Goal: Task Accomplishment & Management: Complete application form

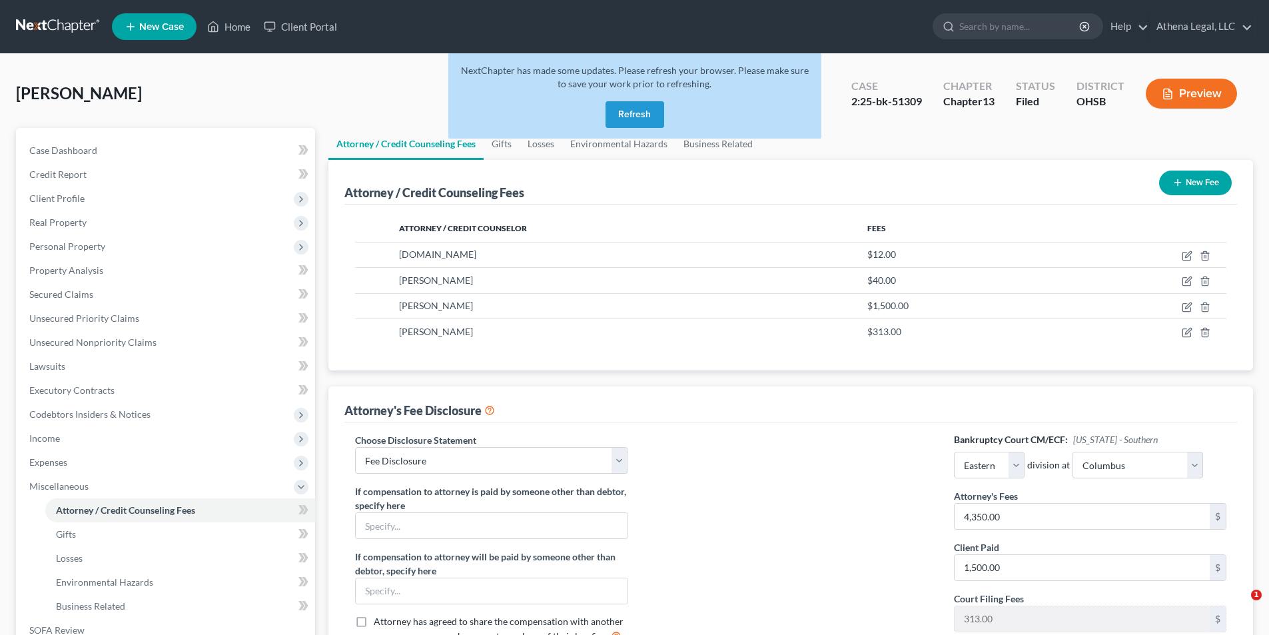
select select "1"
select select "0"
select select "1"
click at [632, 113] on button "Refresh" at bounding box center [634, 114] width 59 height 27
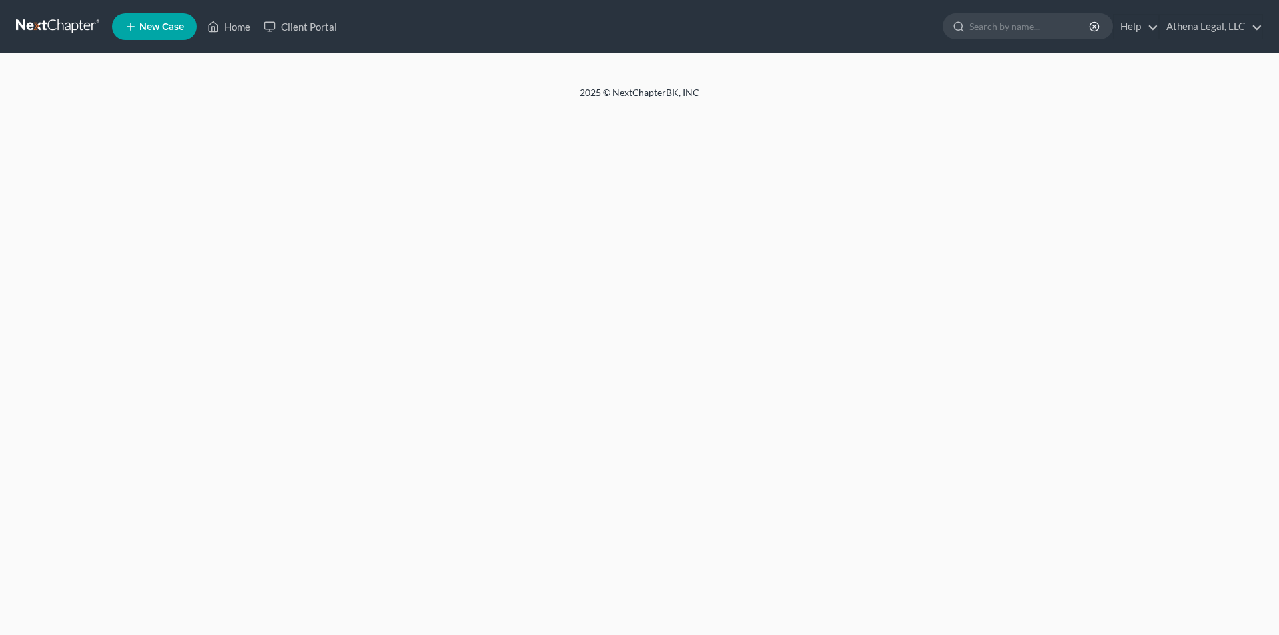
select select "1"
select select "0"
select select "1"
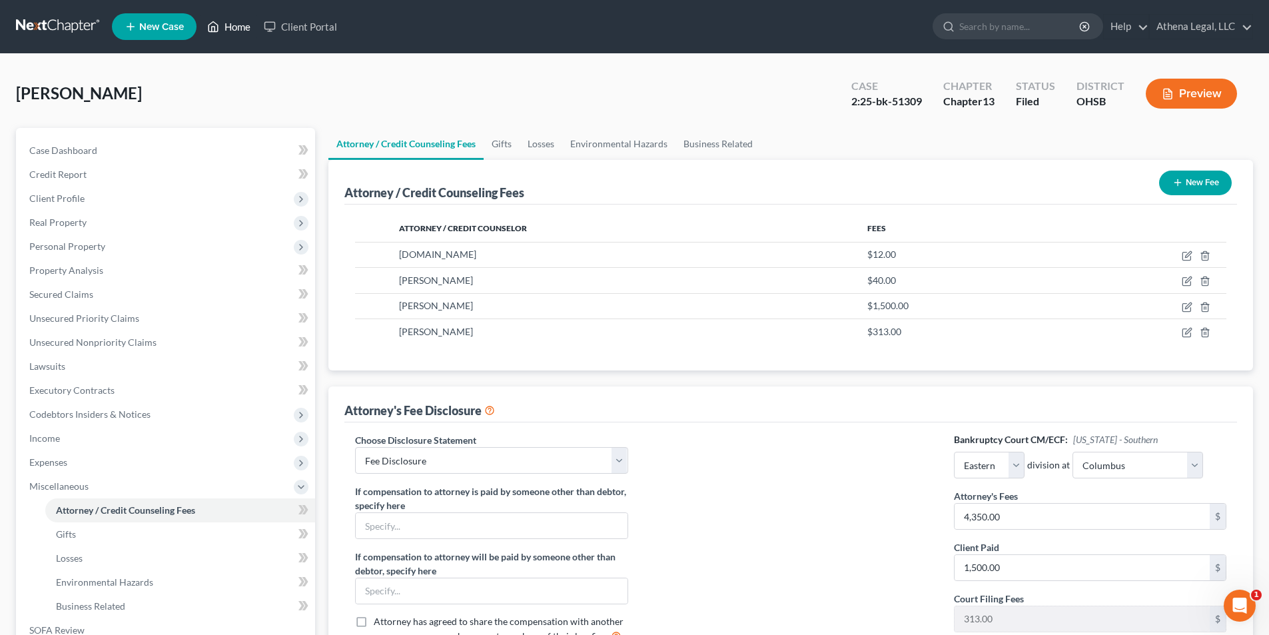
click at [229, 27] on link "Home" at bounding box center [228, 27] width 57 height 24
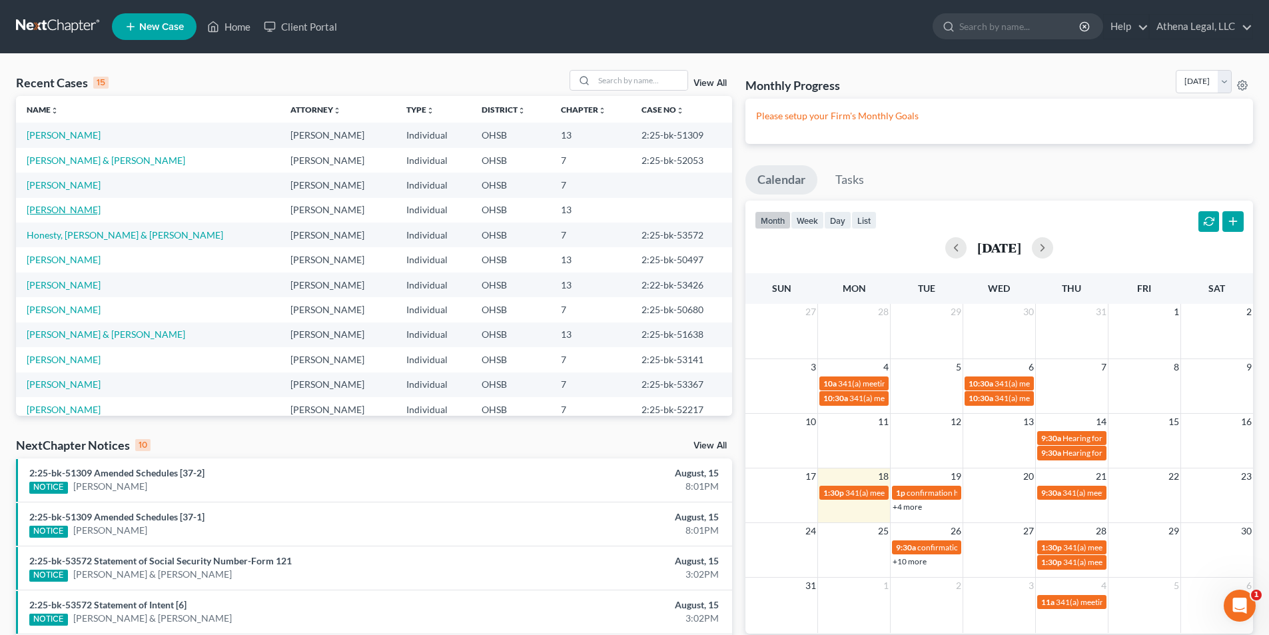
click at [45, 210] on link "[PERSON_NAME]" at bounding box center [64, 209] width 74 height 11
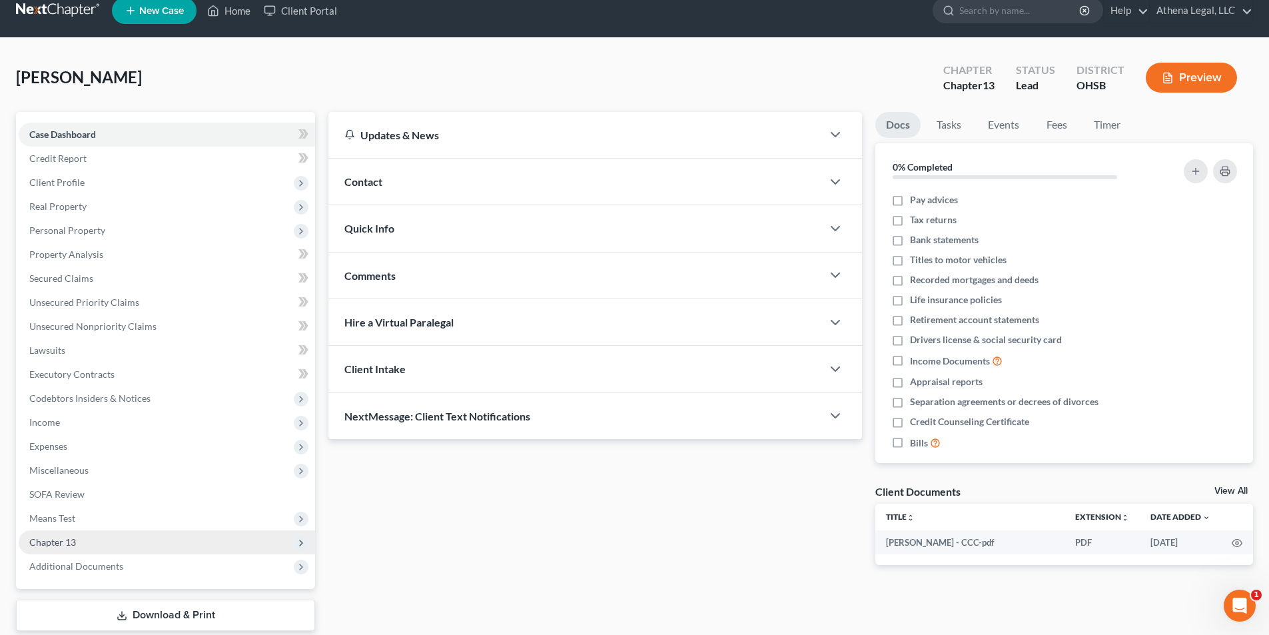
scroll to position [67, 0]
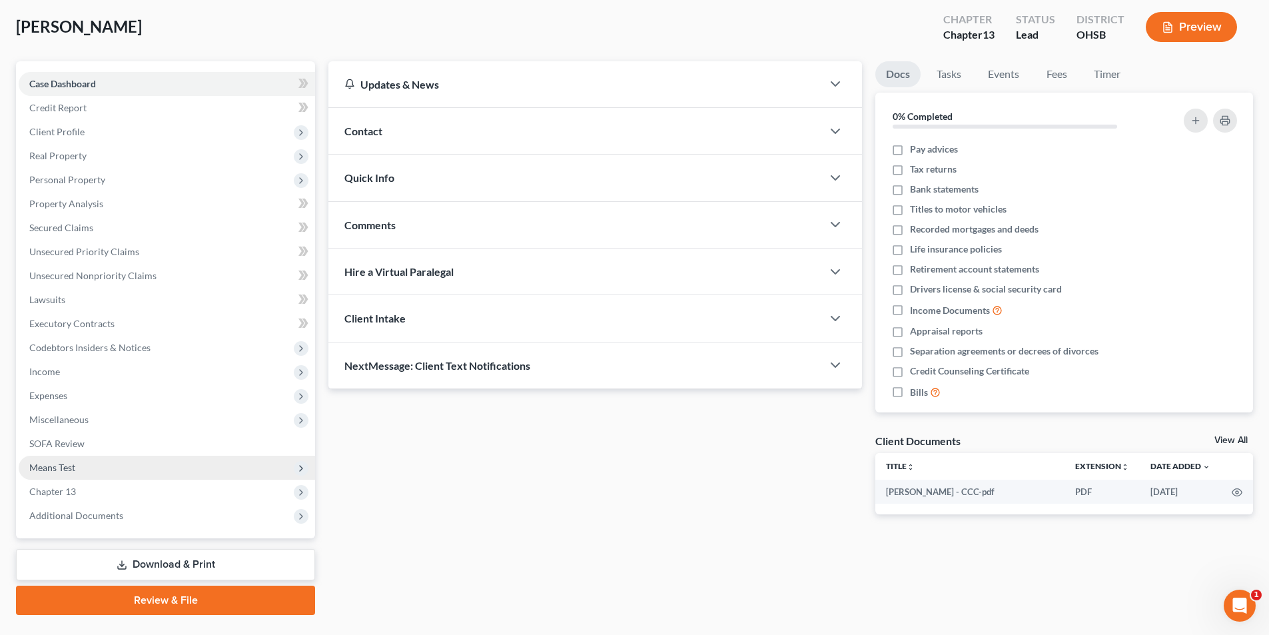
click at [95, 465] on span "Means Test" at bounding box center [167, 468] width 296 height 24
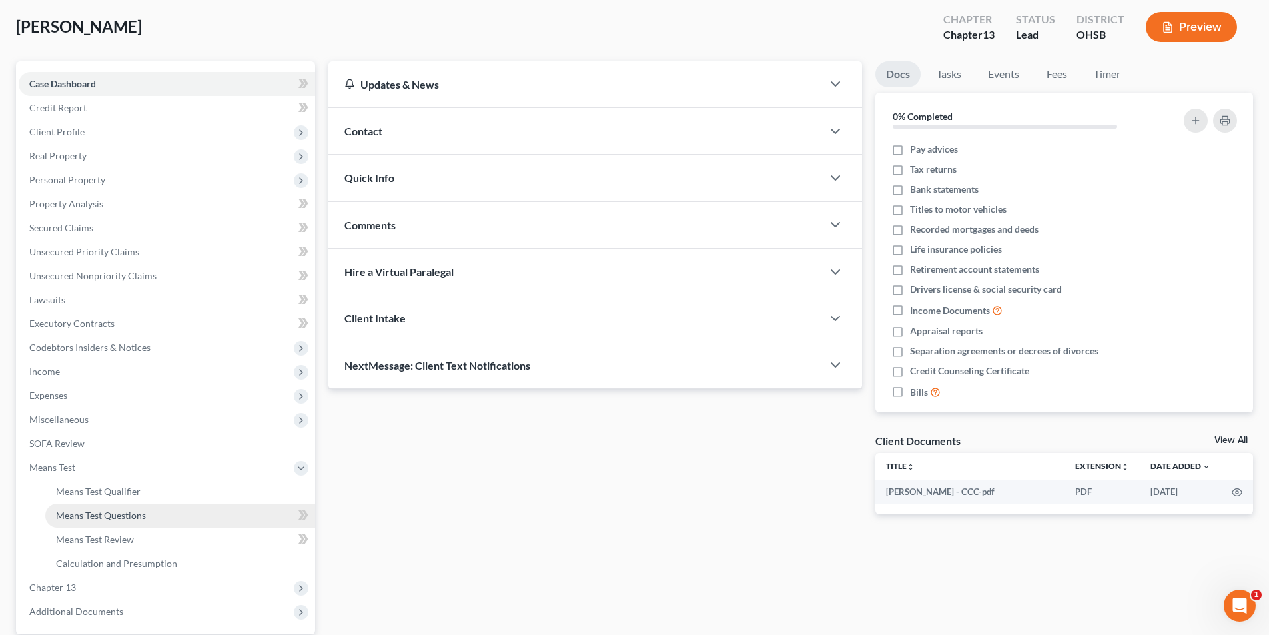
click at [125, 503] on link "Means Test Questions" at bounding box center [180, 515] width 270 height 24
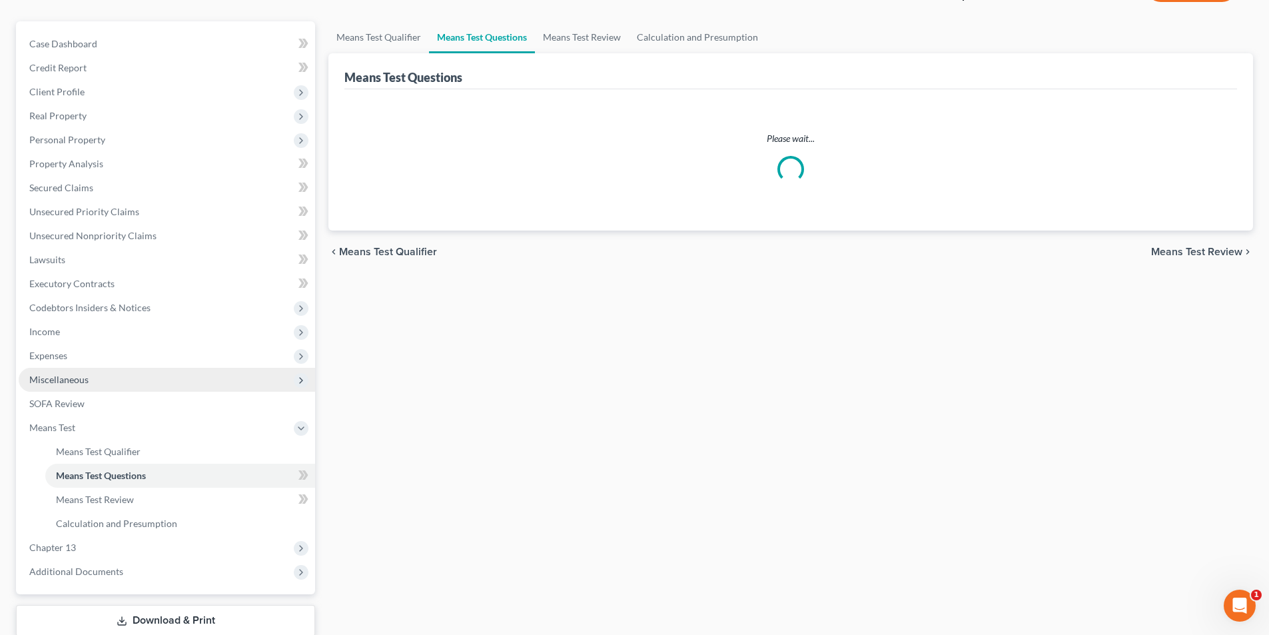
scroll to position [133, 0]
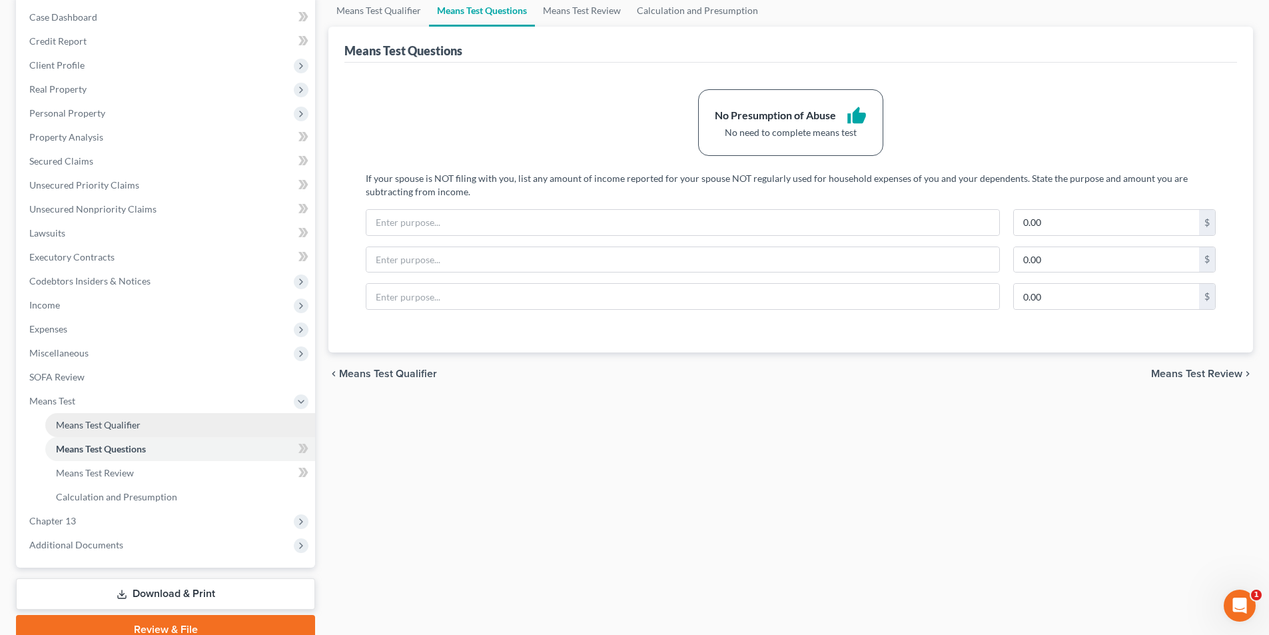
click at [124, 422] on span "Means Test Qualifier" at bounding box center [98, 424] width 85 height 11
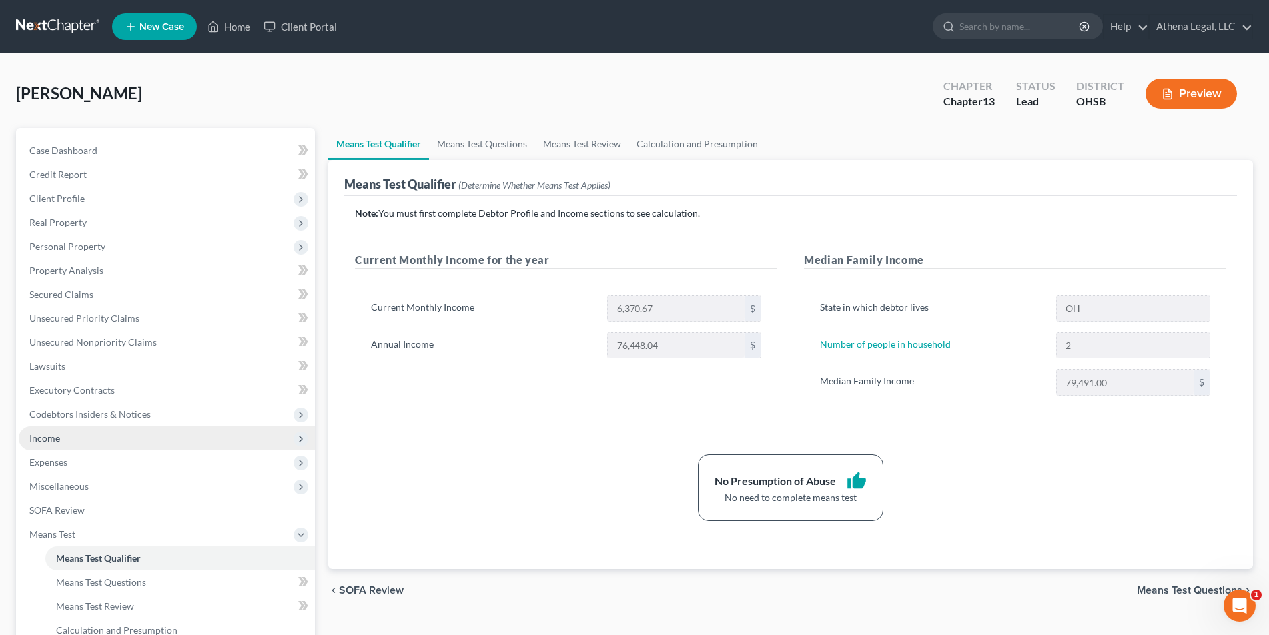
click at [72, 436] on span "Income" at bounding box center [167, 438] width 296 height 24
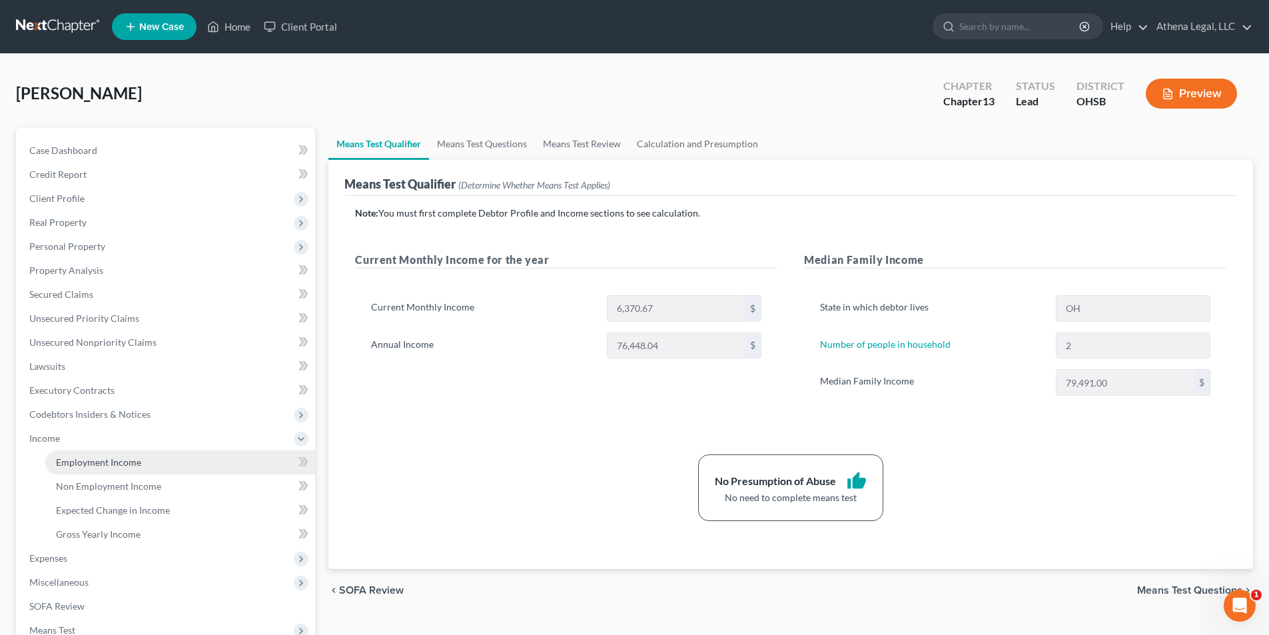
click at [83, 457] on span "Employment Income" at bounding box center [98, 461] width 85 height 11
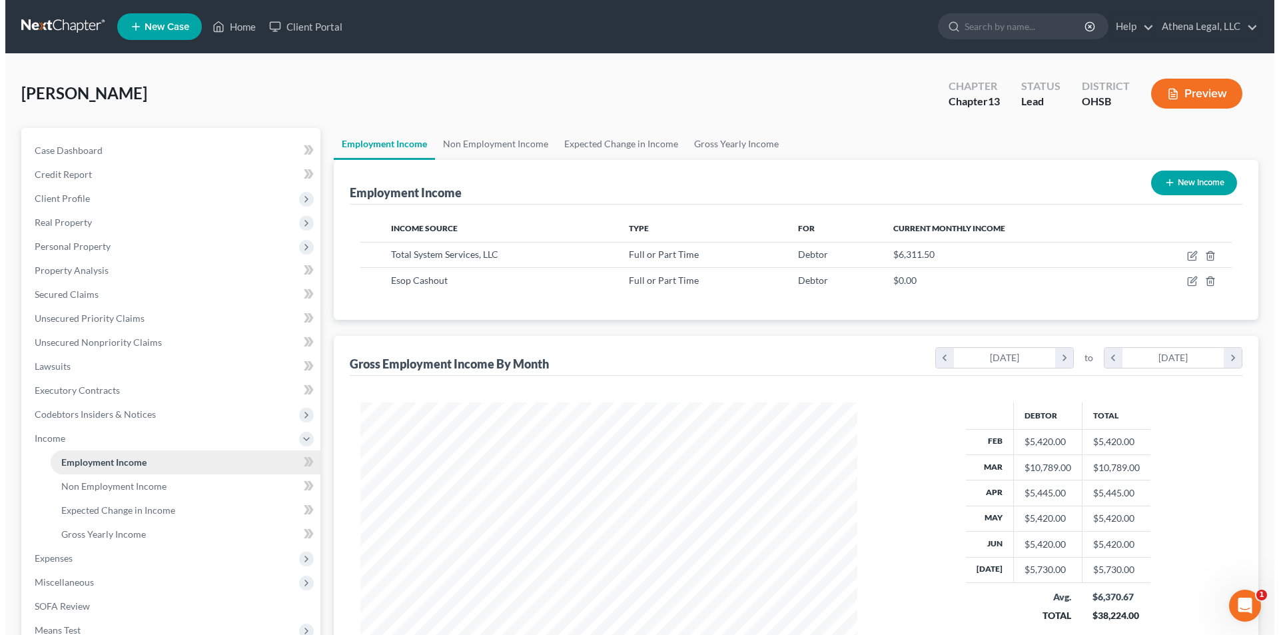
scroll to position [248, 523]
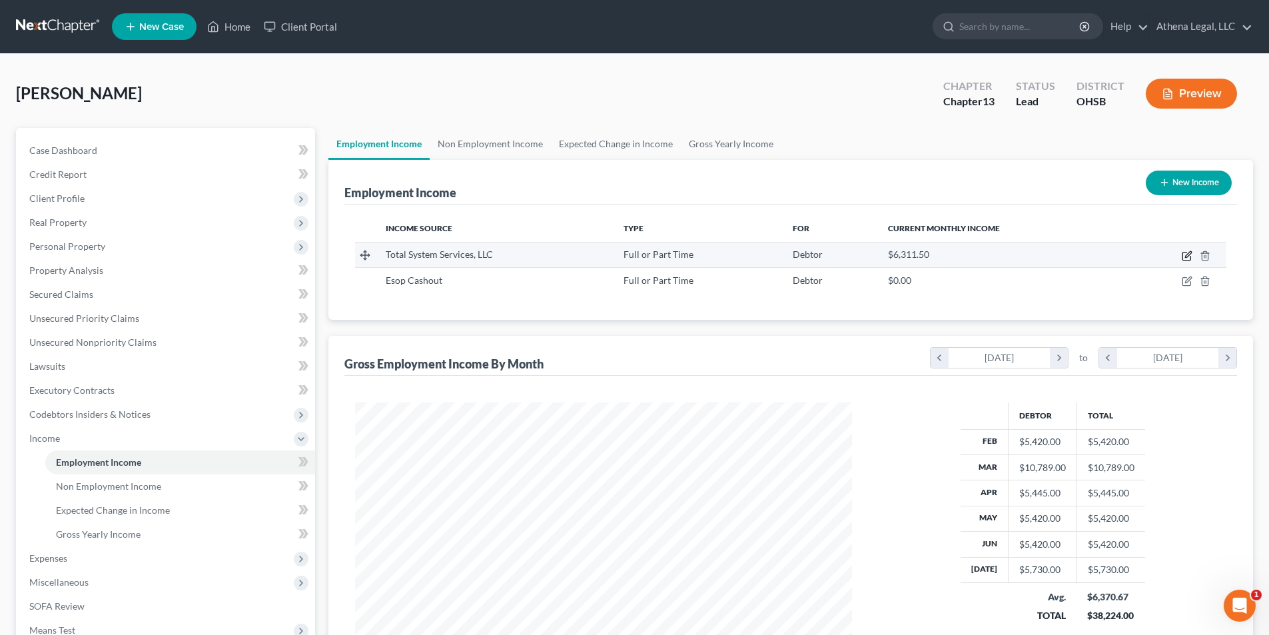
click at [1183, 253] on icon "button" at bounding box center [1186, 255] width 11 height 11
select select "0"
select select "10"
select select "2"
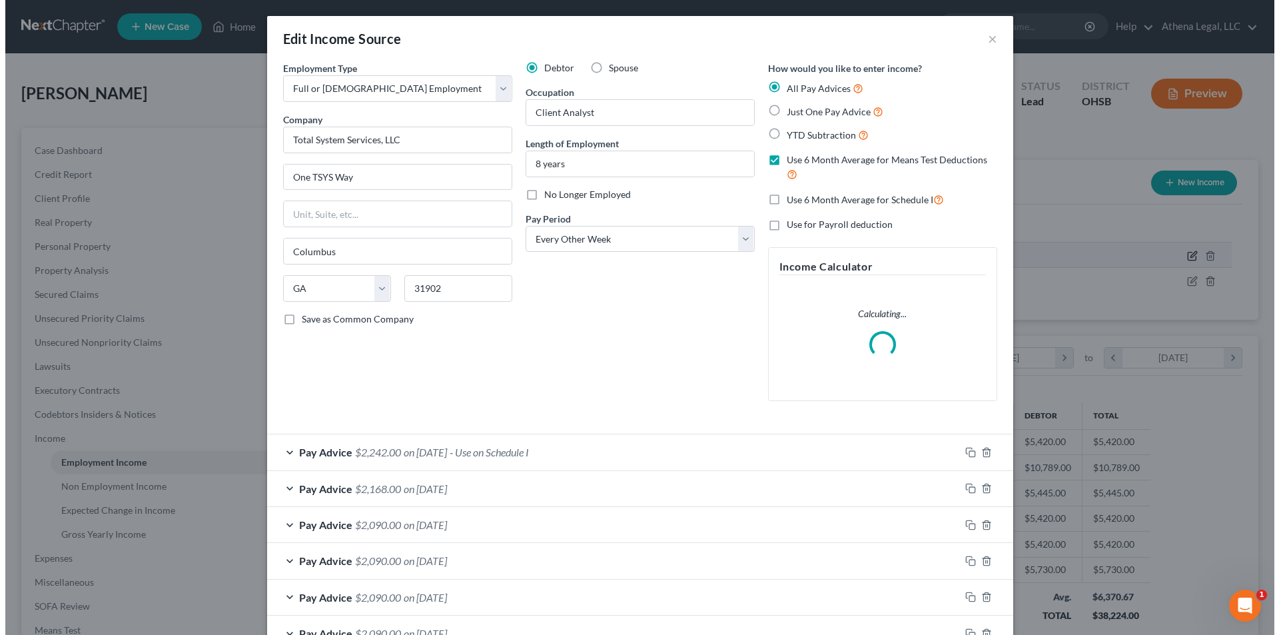
scroll to position [250, 528]
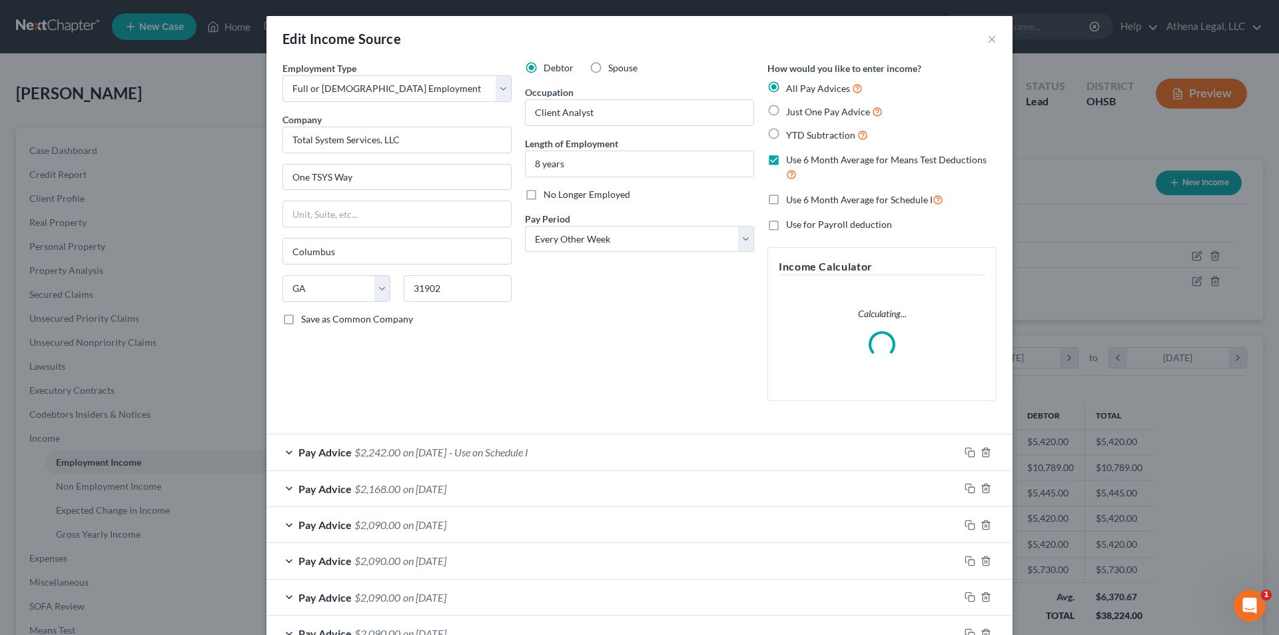
click at [517, 443] on div "Pay Advice $2,242.00 on [DATE] - Use on Schedule I" at bounding box center [612, 451] width 693 height 35
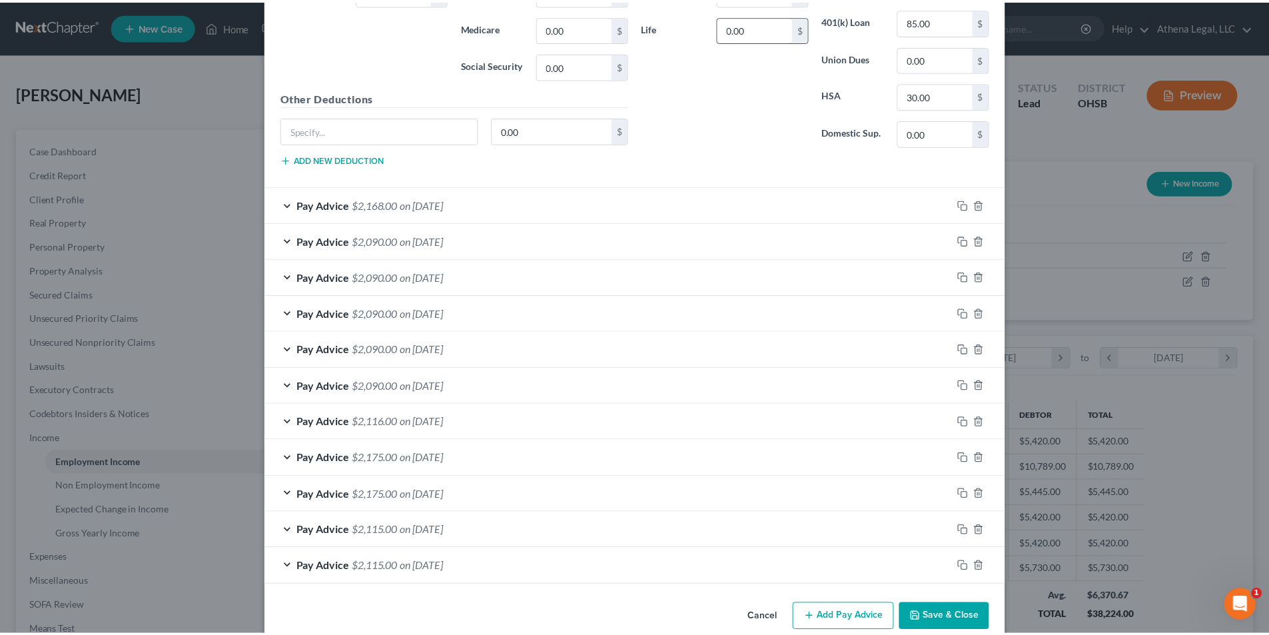
scroll to position [751, 0]
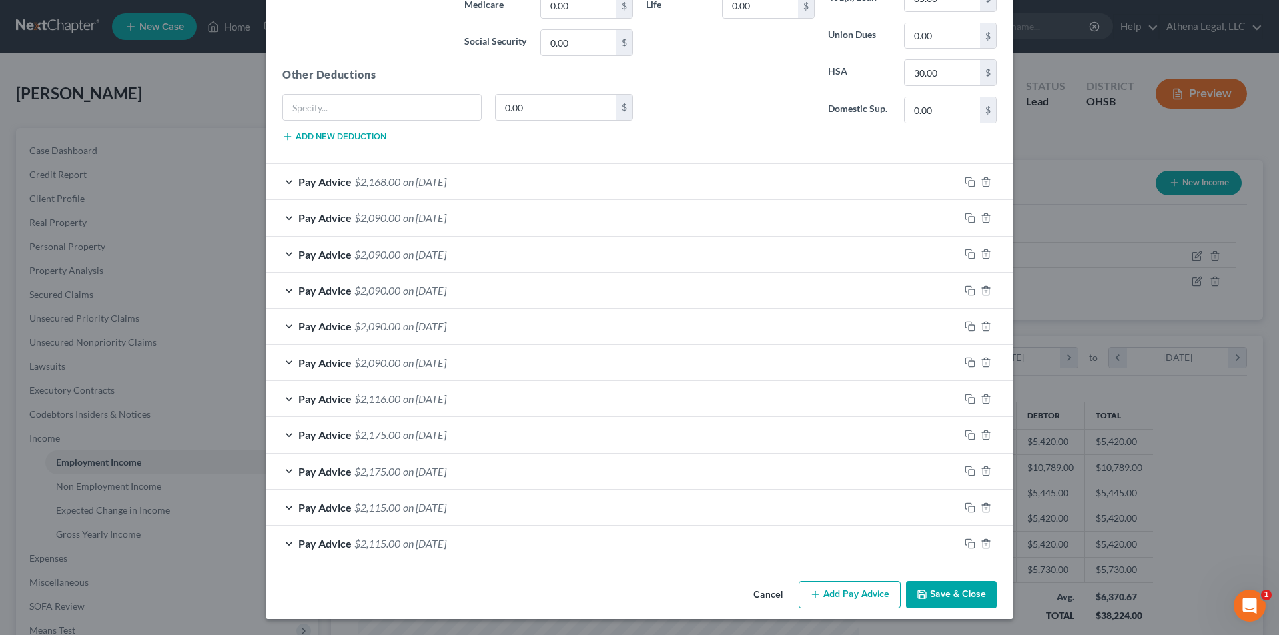
click at [975, 603] on button "Save & Close" at bounding box center [951, 595] width 91 height 28
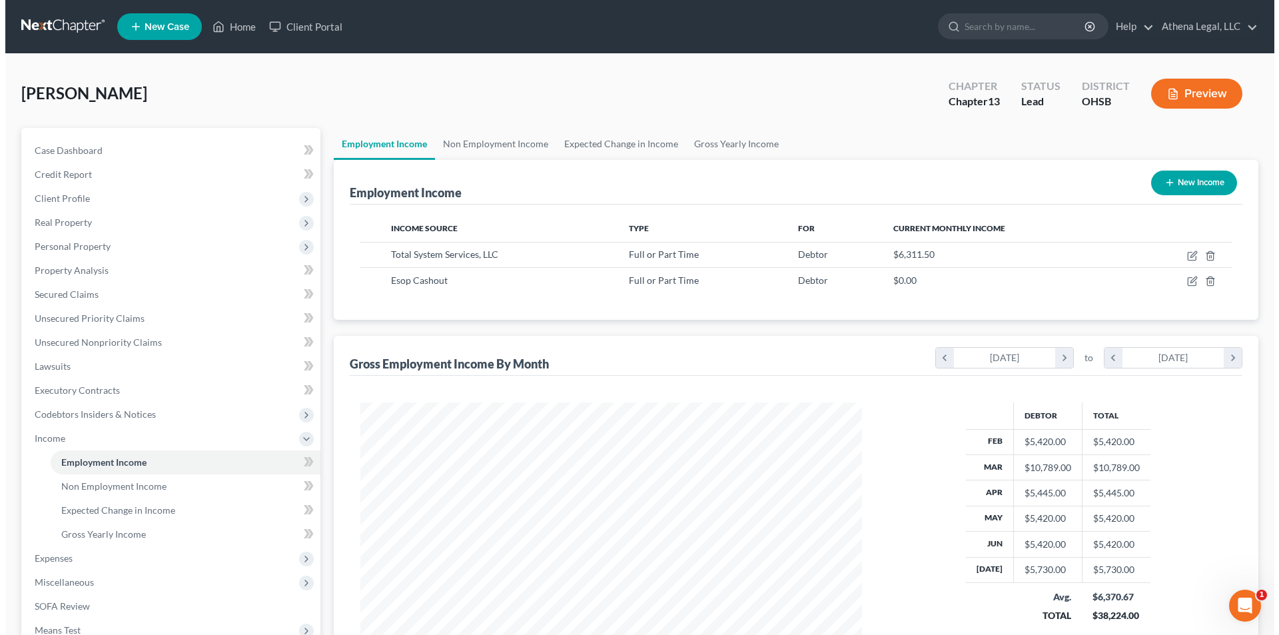
scroll to position [665698, 665423]
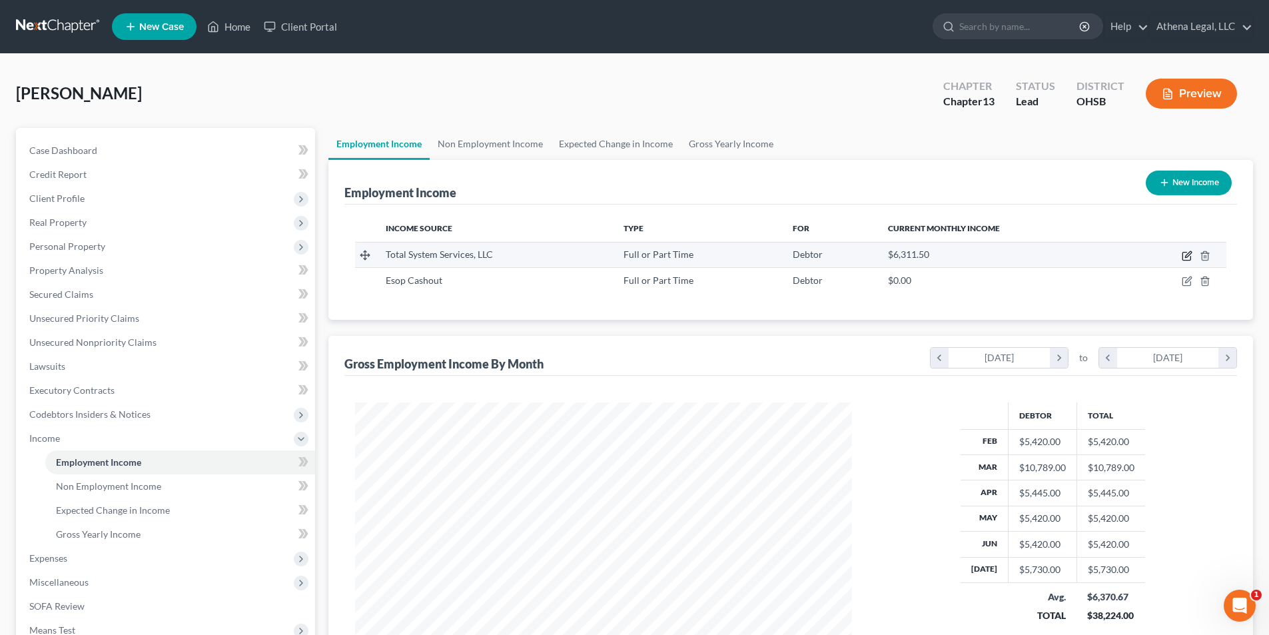
click at [1186, 256] on icon "button" at bounding box center [1186, 255] width 11 height 11
select select "0"
select select "10"
select select "2"
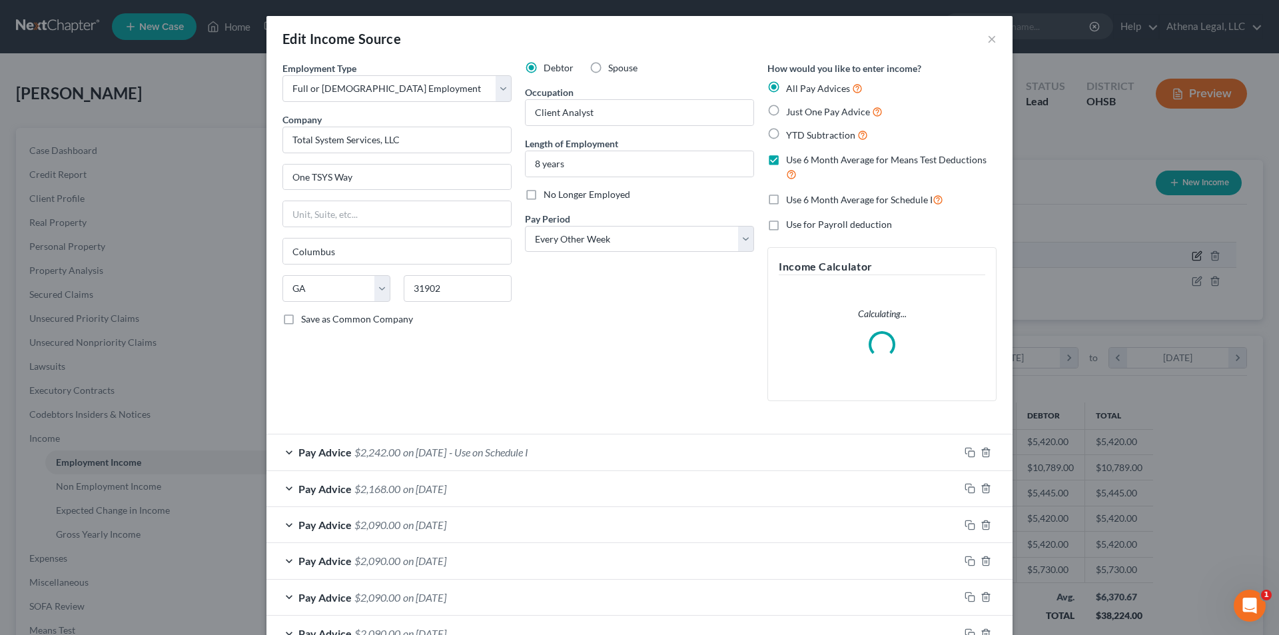
scroll to position [250, 528]
click at [446, 456] on span "on [DATE]" at bounding box center [424, 452] width 43 height 13
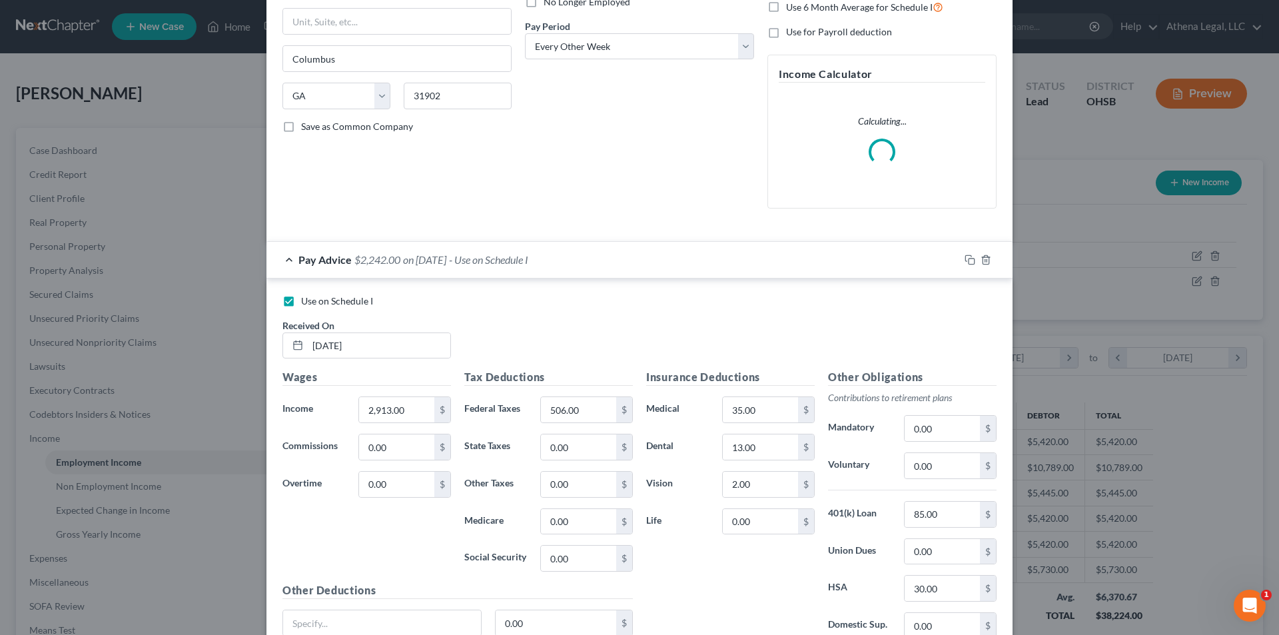
scroll to position [200, 0]
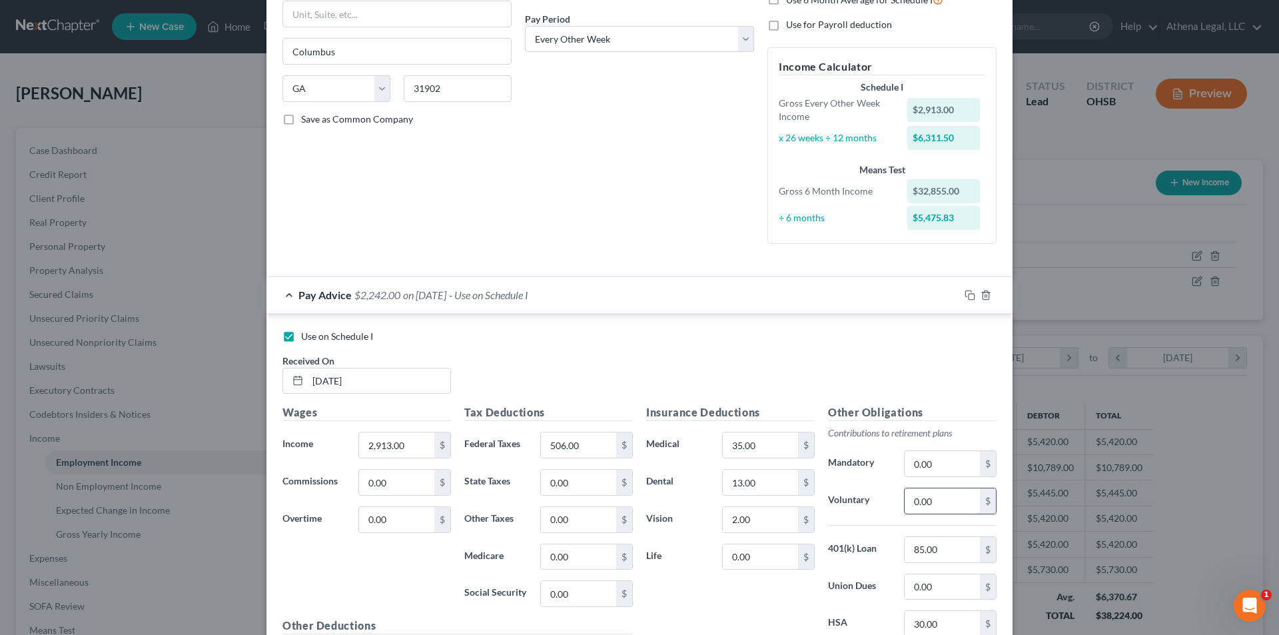
click at [968, 502] on input "0.00" at bounding box center [941, 500] width 75 height 25
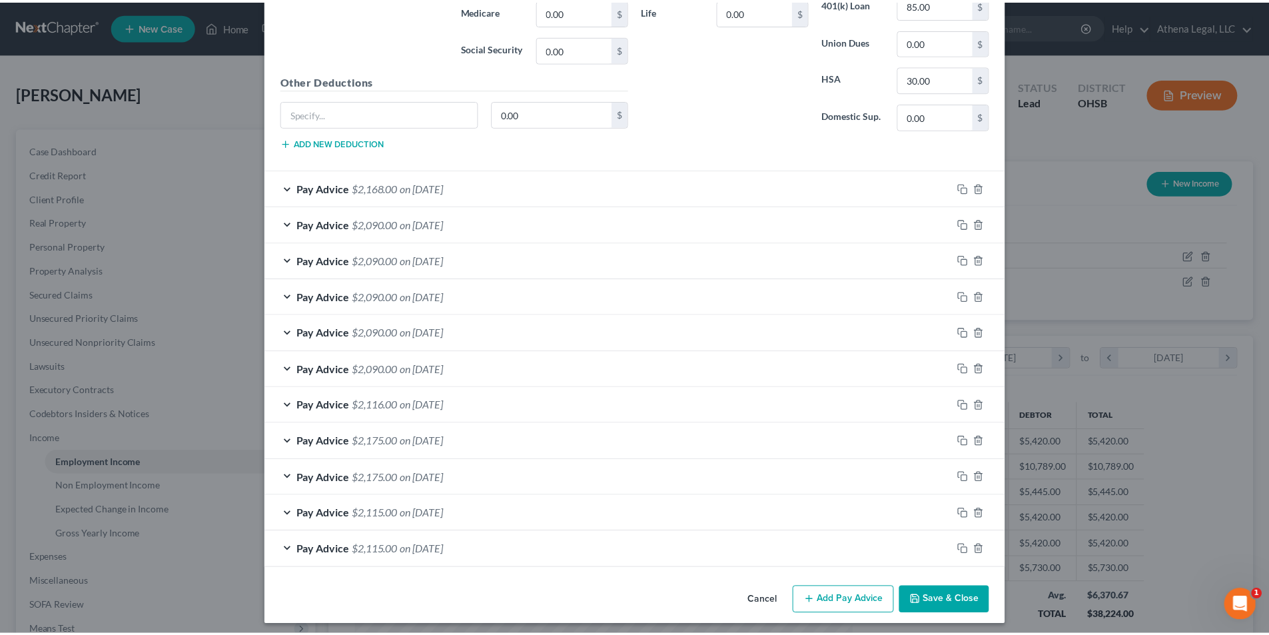
scroll to position [751, 0]
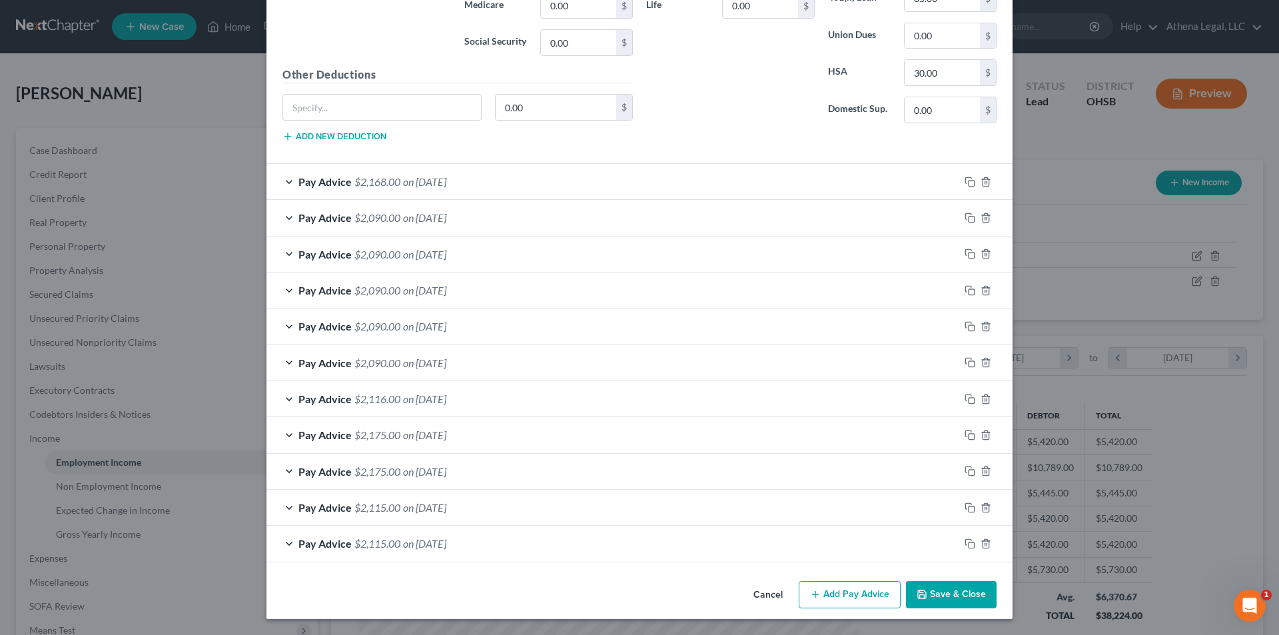
type input "200"
click at [926, 603] on button "Save & Close" at bounding box center [951, 595] width 91 height 28
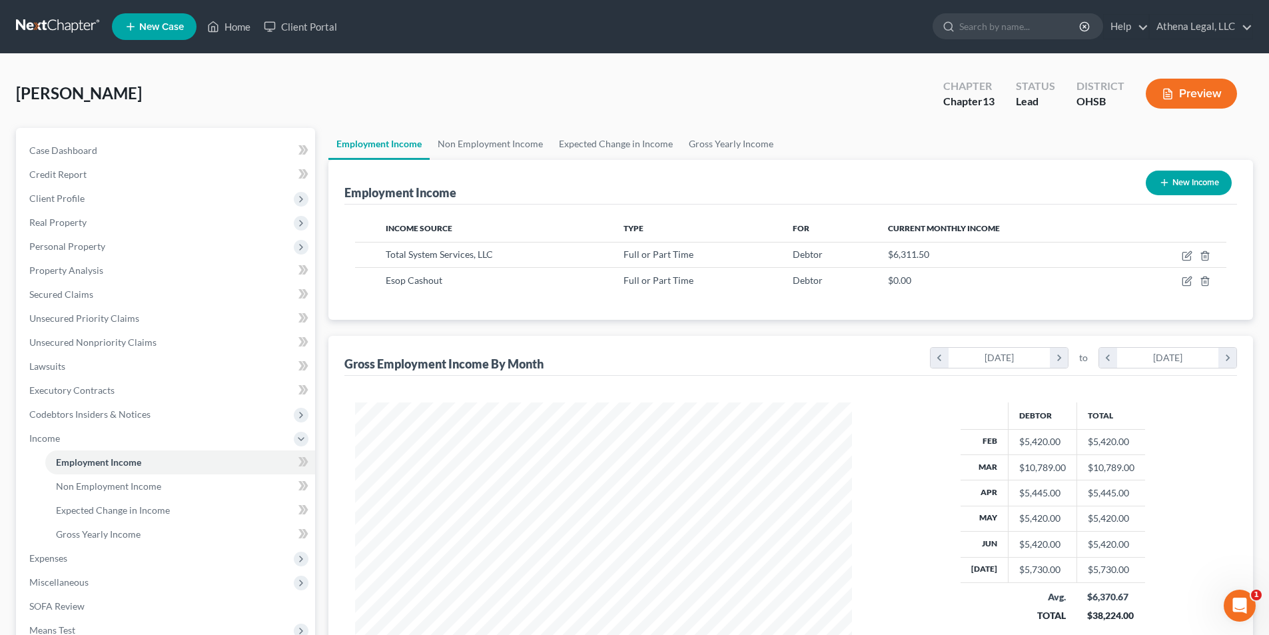
scroll to position [67, 0]
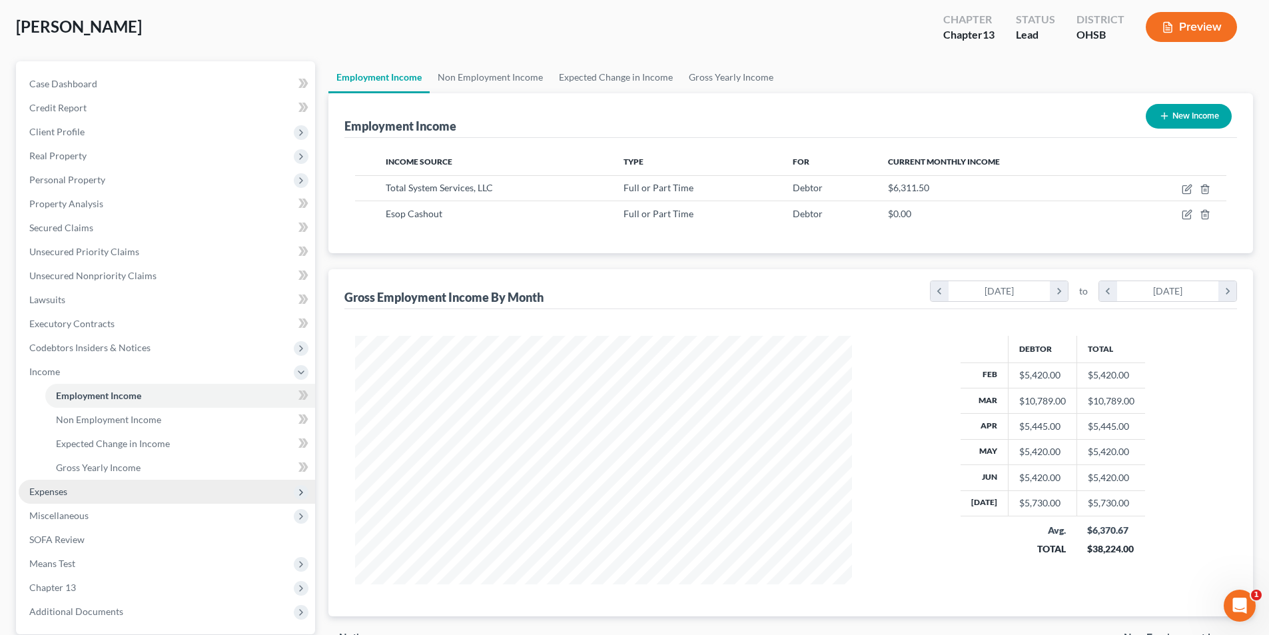
click at [82, 492] on span "Expenses" at bounding box center [167, 491] width 296 height 24
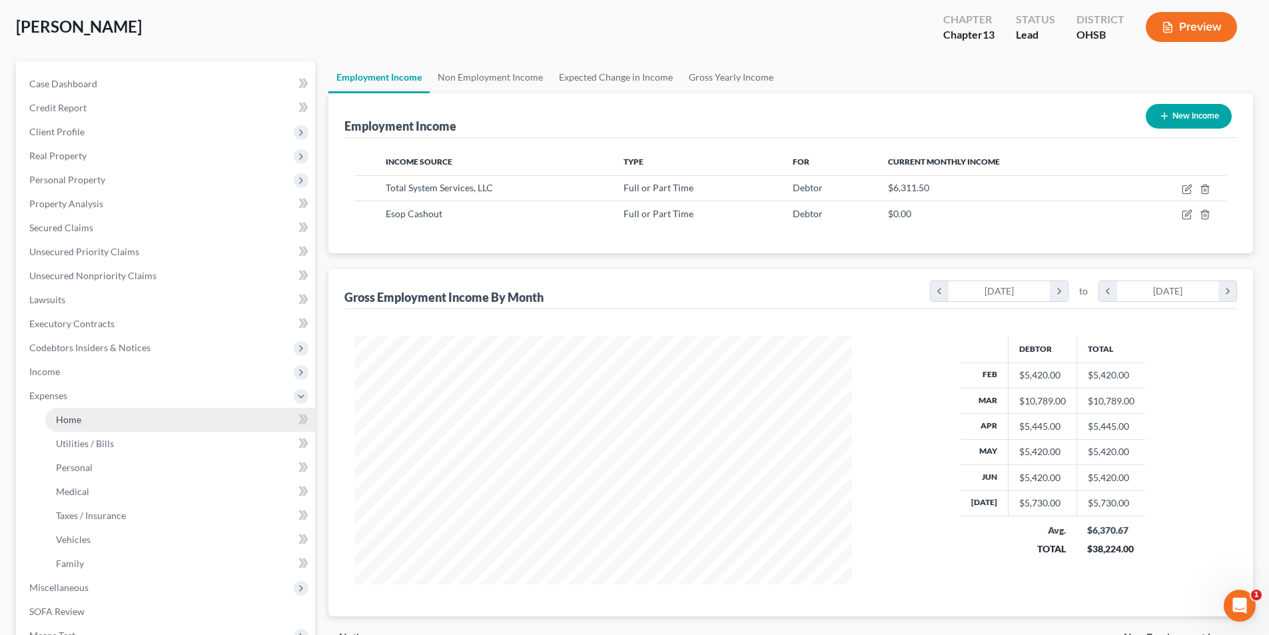
click at [83, 422] on link "Home" at bounding box center [180, 420] width 270 height 24
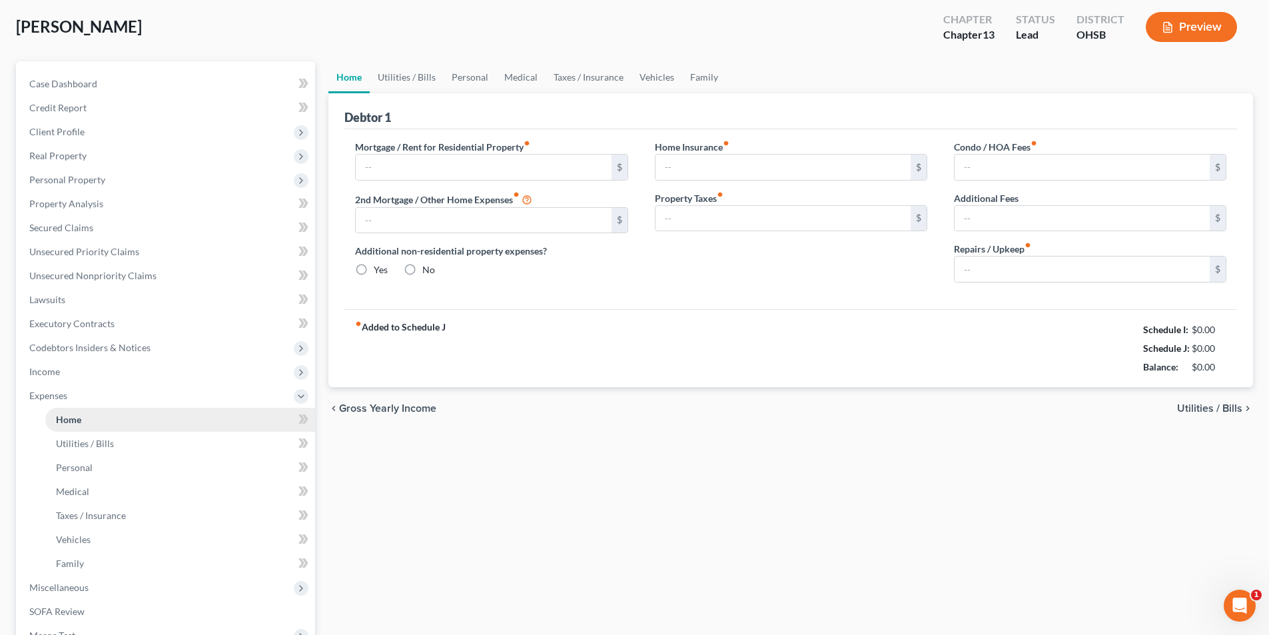
type input "1,169.00"
type input "0.00"
radio input "true"
type input "0.00"
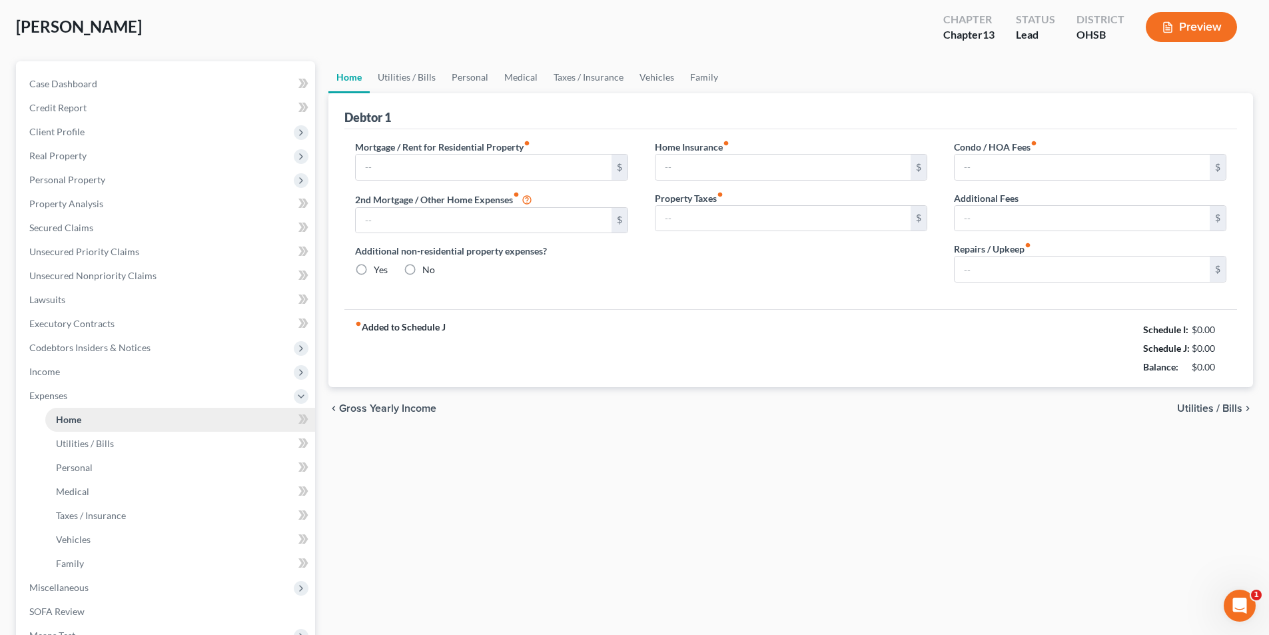
type input "0.00"
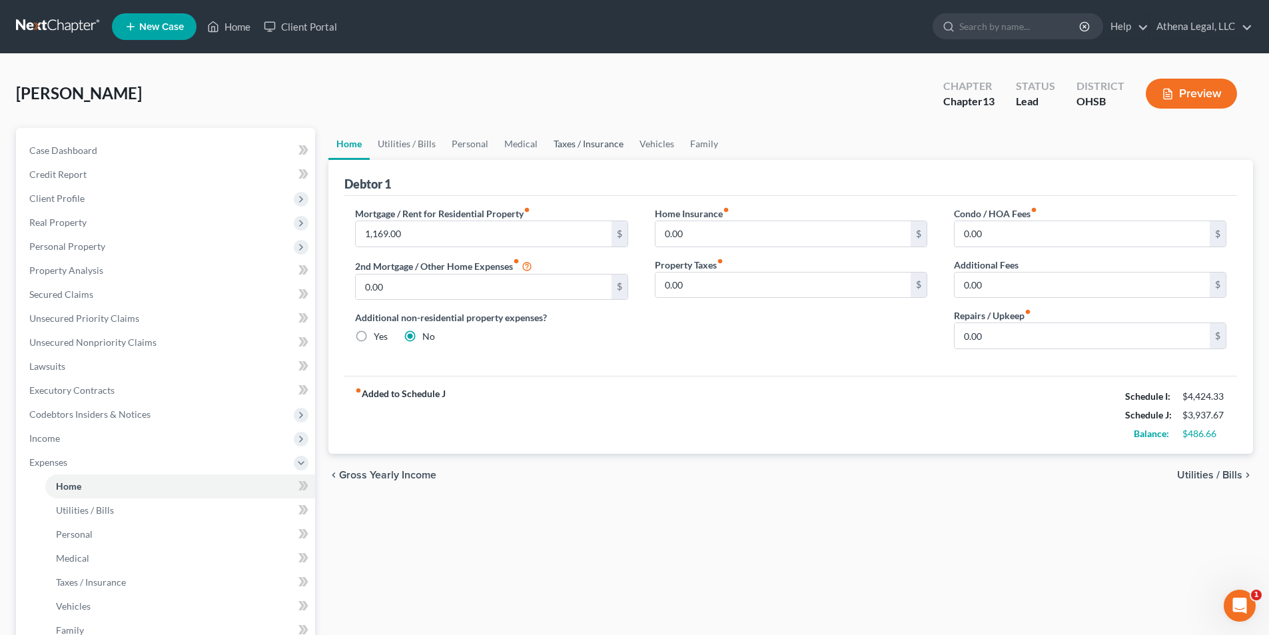
click at [592, 149] on link "Taxes / Insurance" at bounding box center [588, 144] width 86 height 32
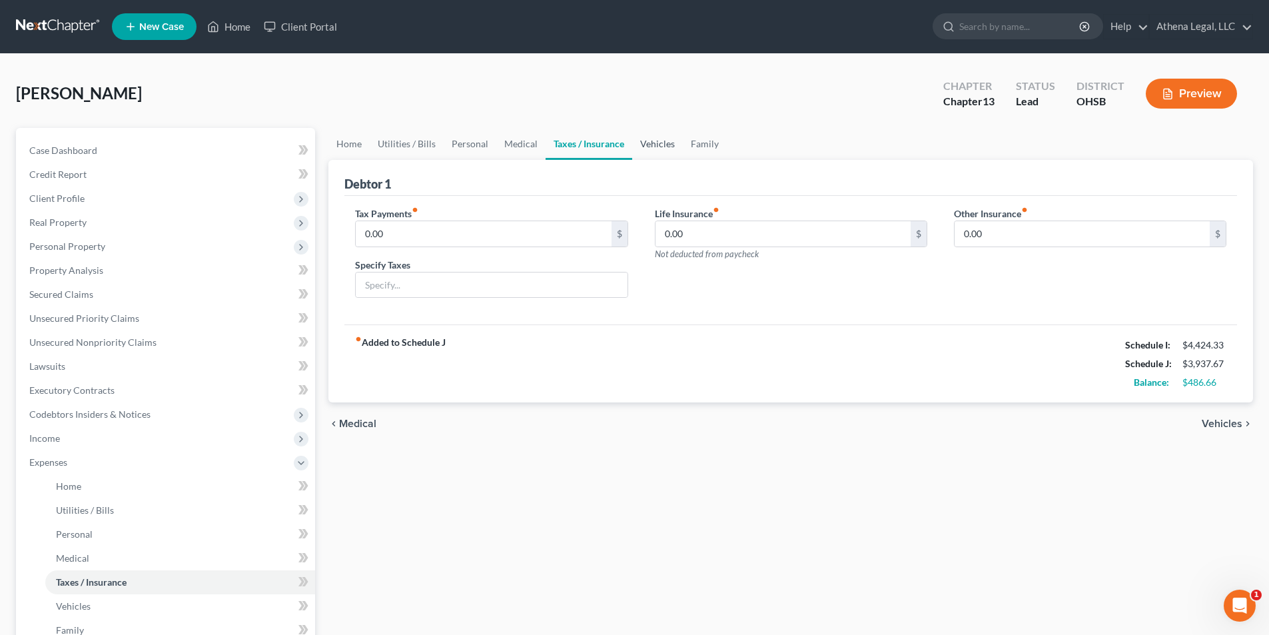
click at [666, 145] on link "Vehicles" at bounding box center [657, 144] width 51 height 32
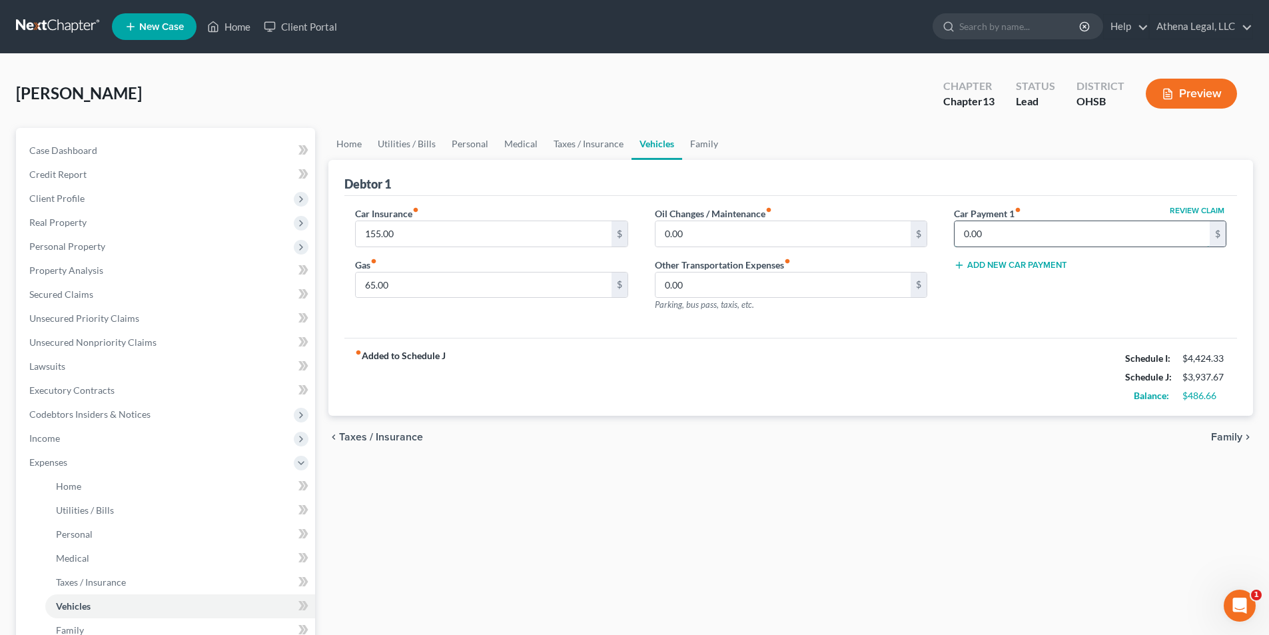
click at [1062, 239] on input "0.00" at bounding box center [1081, 233] width 255 height 25
type input "414.00"
click at [68, 437] on span "Income" at bounding box center [167, 438] width 296 height 24
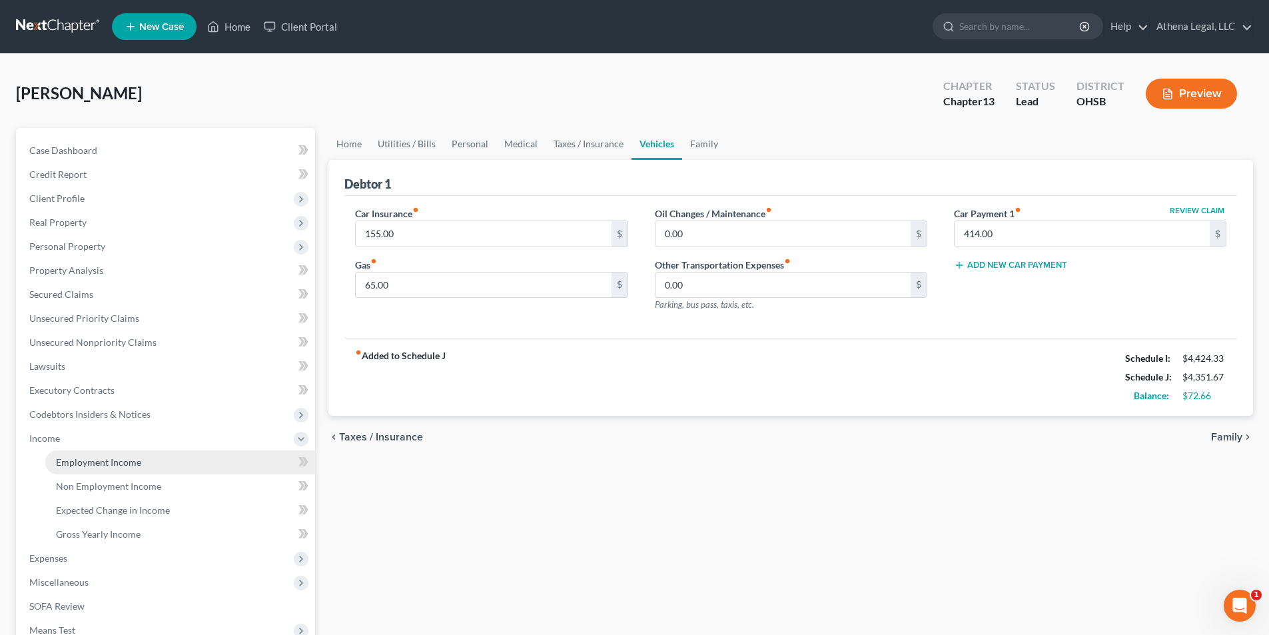
click at [100, 462] on span "Employment Income" at bounding box center [98, 461] width 85 height 11
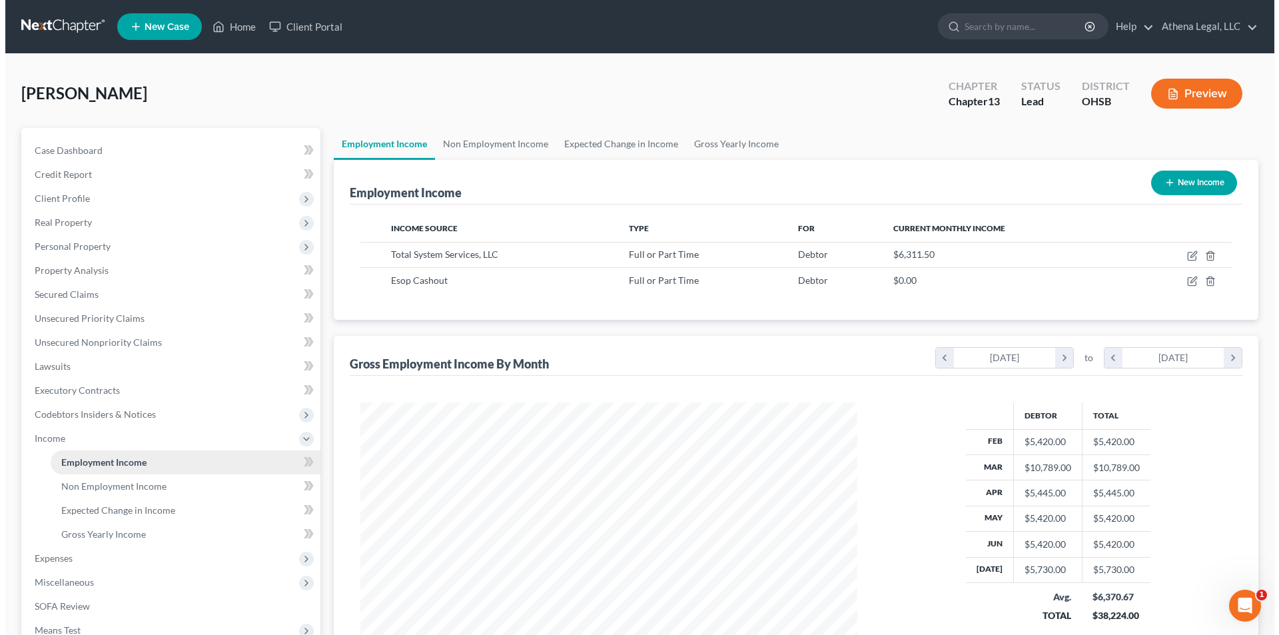
scroll to position [248, 523]
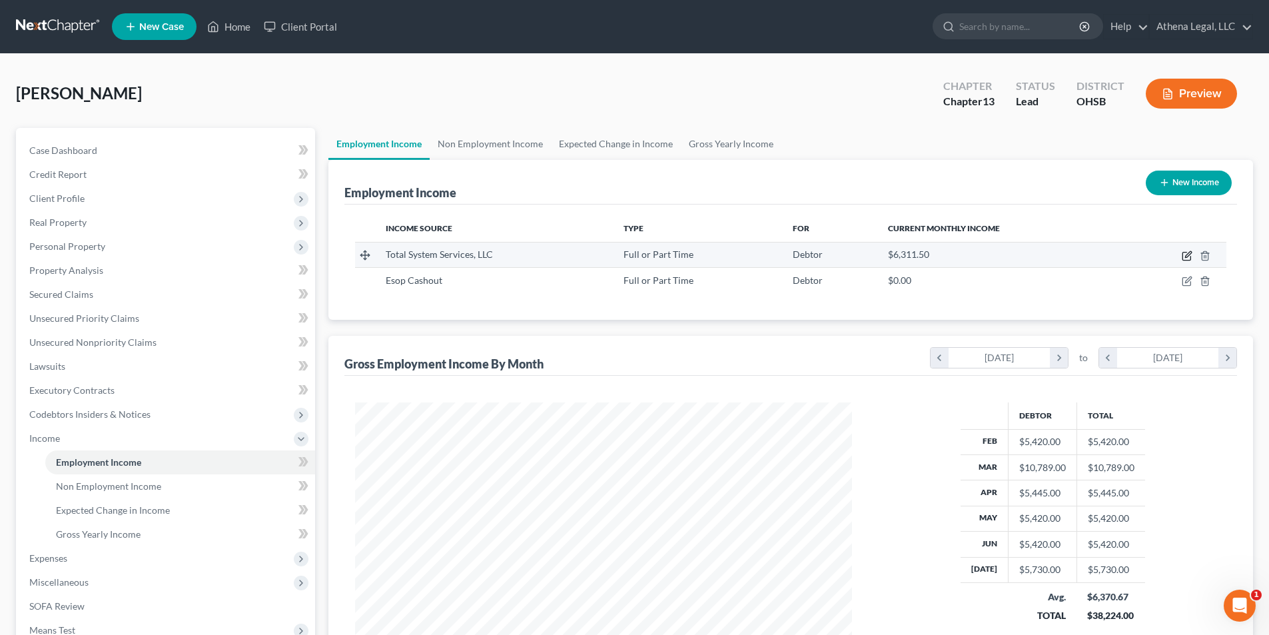
click at [1185, 256] on icon "button" at bounding box center [1188, 254] width 6 height 6
select select "0"
select select "10"
select select "2"
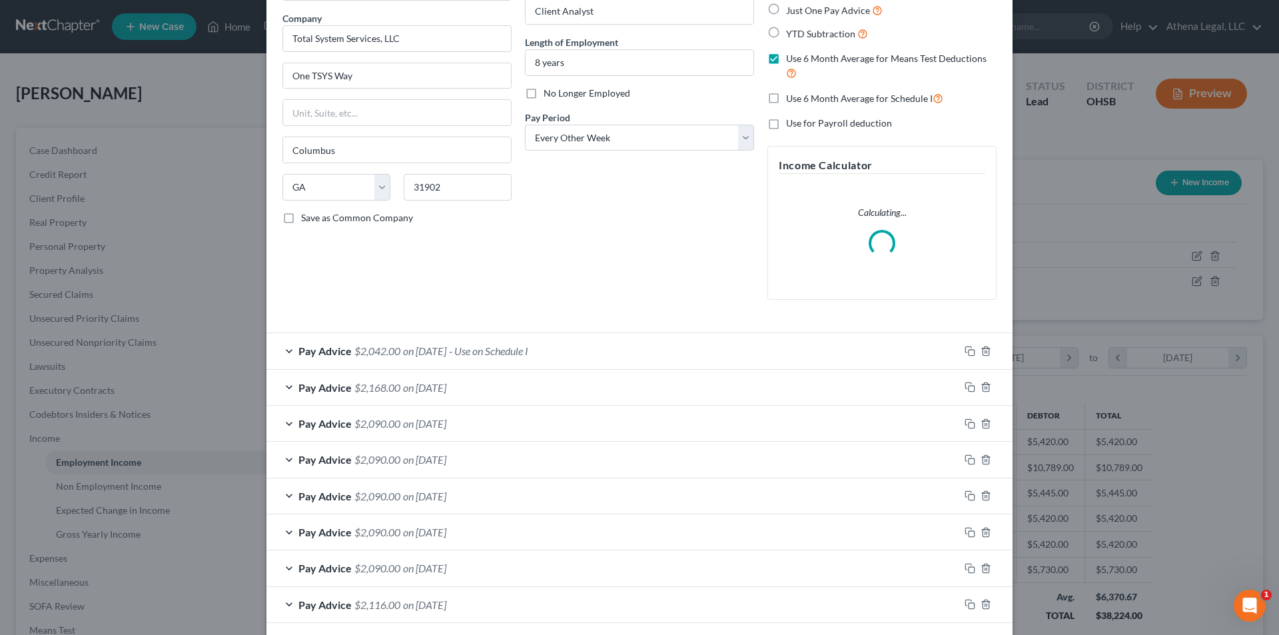
scroll to position [133, 0]
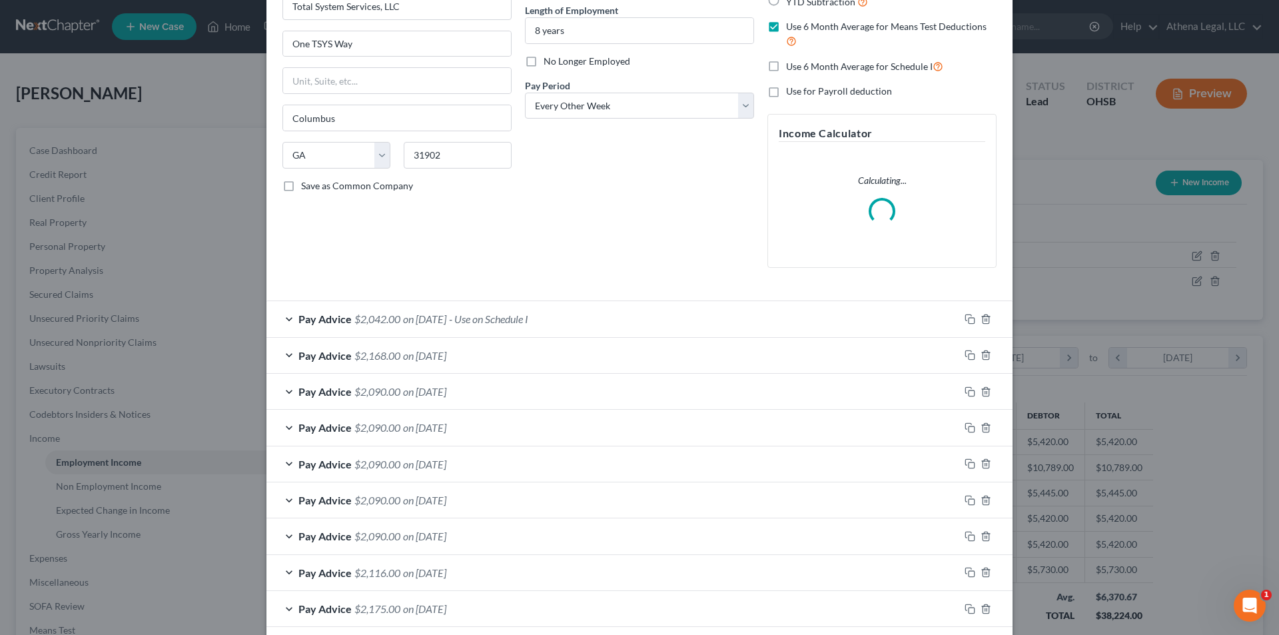
click at [548, 328] on div "Pay Advice $2,042.00 on [DATE] - Use on Schedule I" at bounding box center [612, 318] width 693 height 35
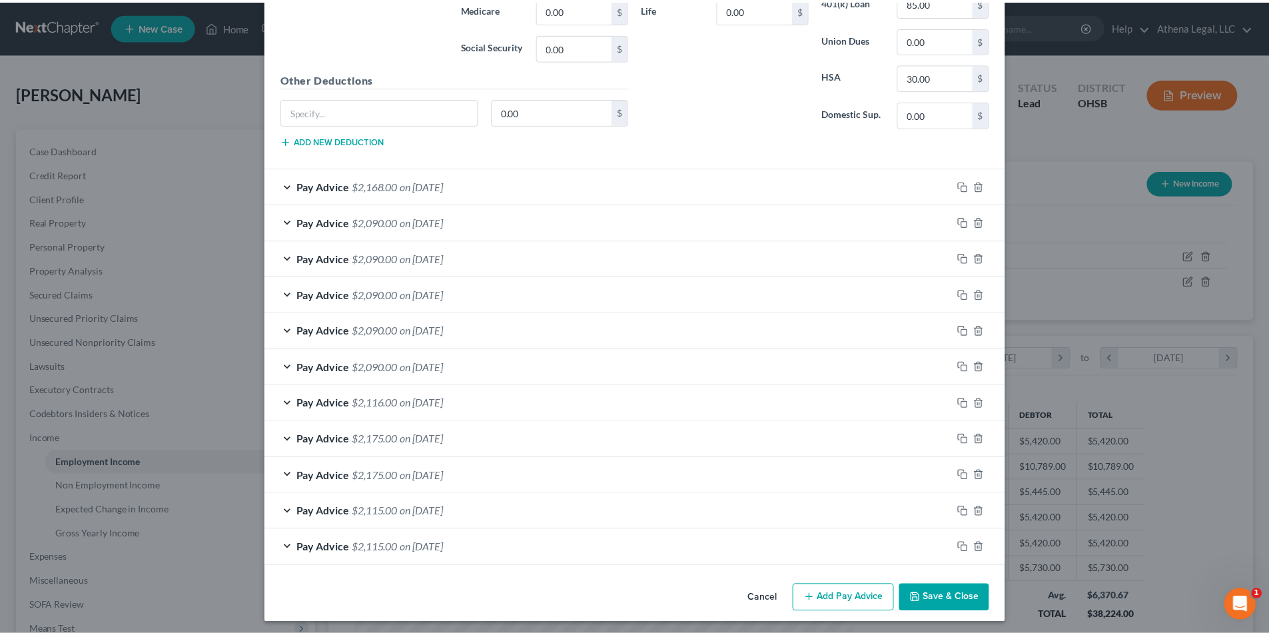
scroll to position [751, 0]
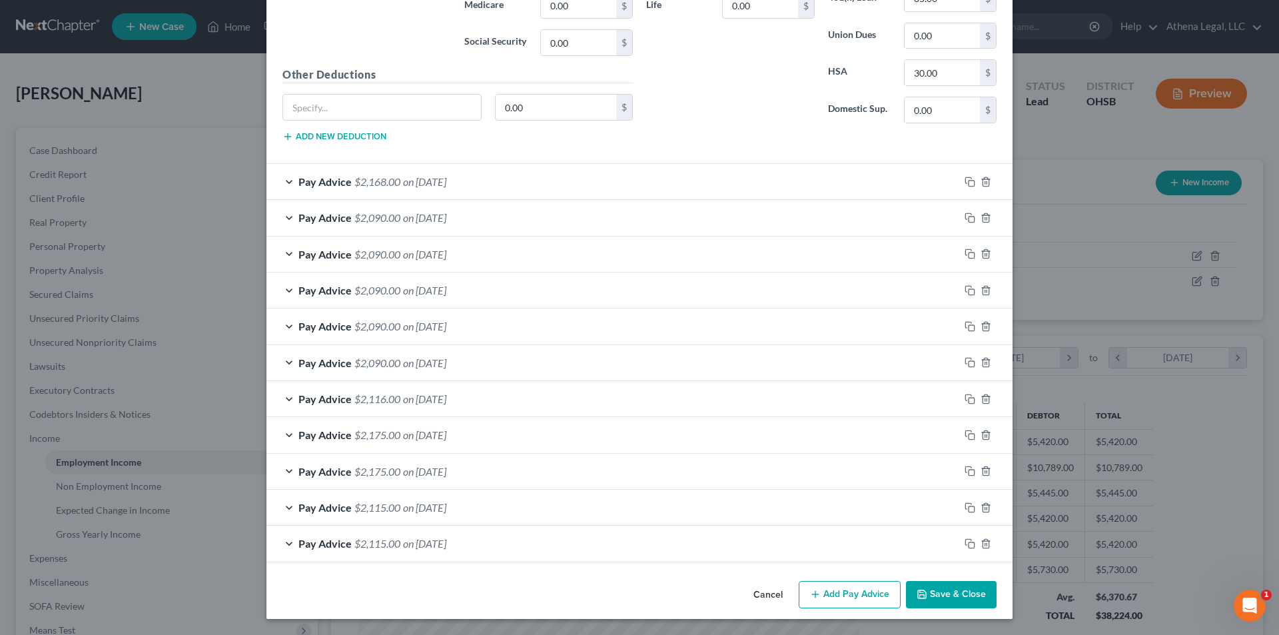
click at [950, 593] on button "Save & Close" at bounding box center [951, 595] width 91 height 28
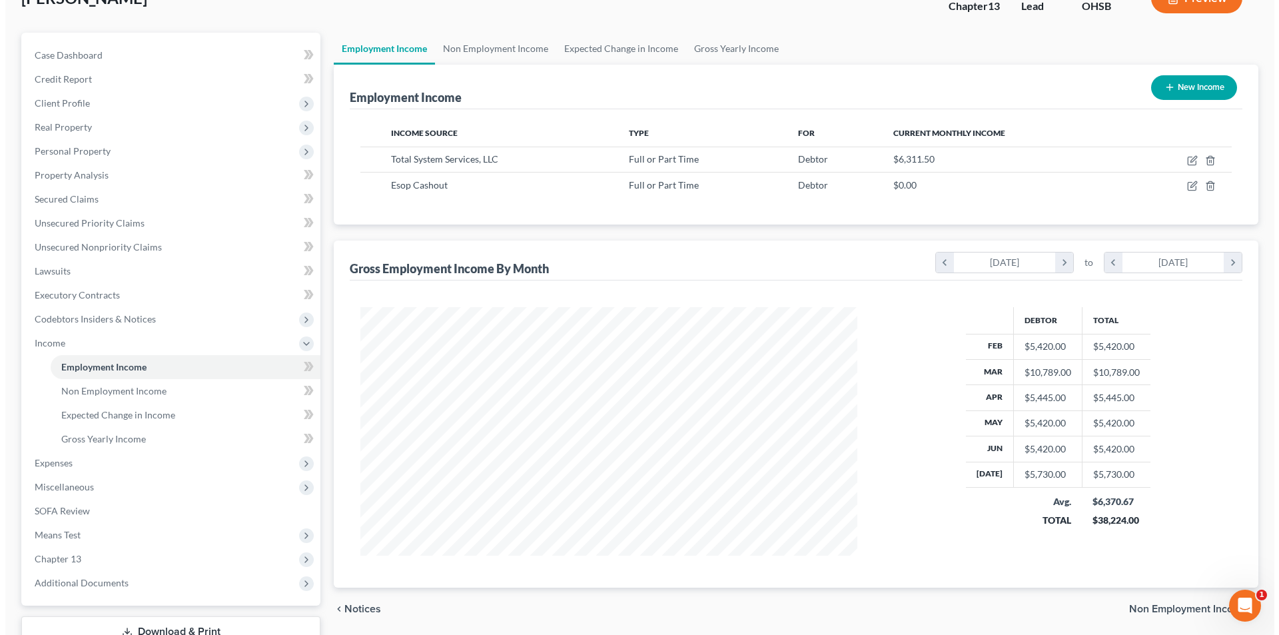
scroll to position [133, 0]
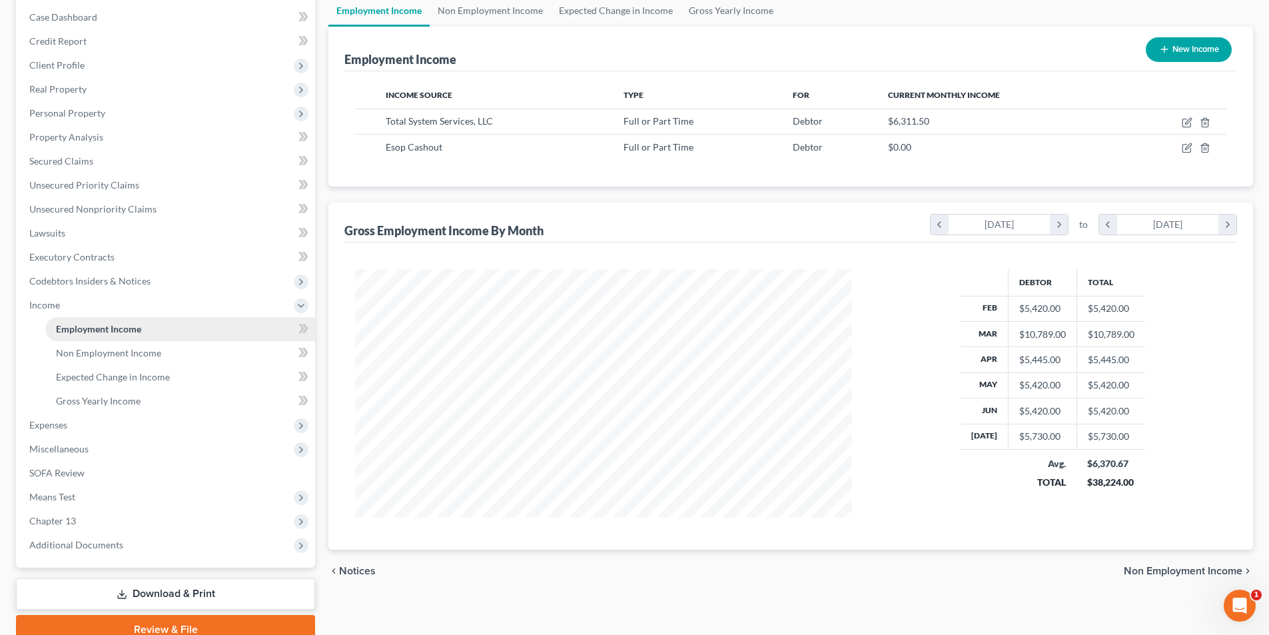
click at [93, 327] on span "Employment Income" at bounding box center [98, 328] width 85 height 11
click at [1183, 123] on icon "button" at bounding box center [1186, 122] width 11 height 11
select select "0"
select select "10"
select select "2"
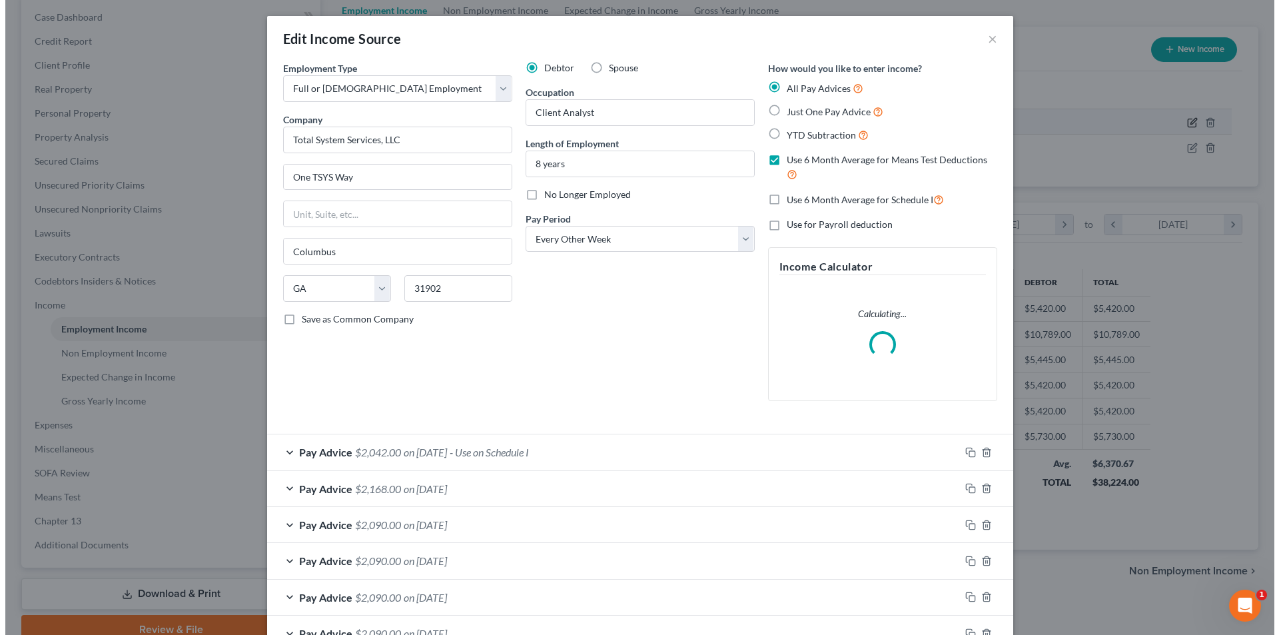
scroll to position [250, 528]
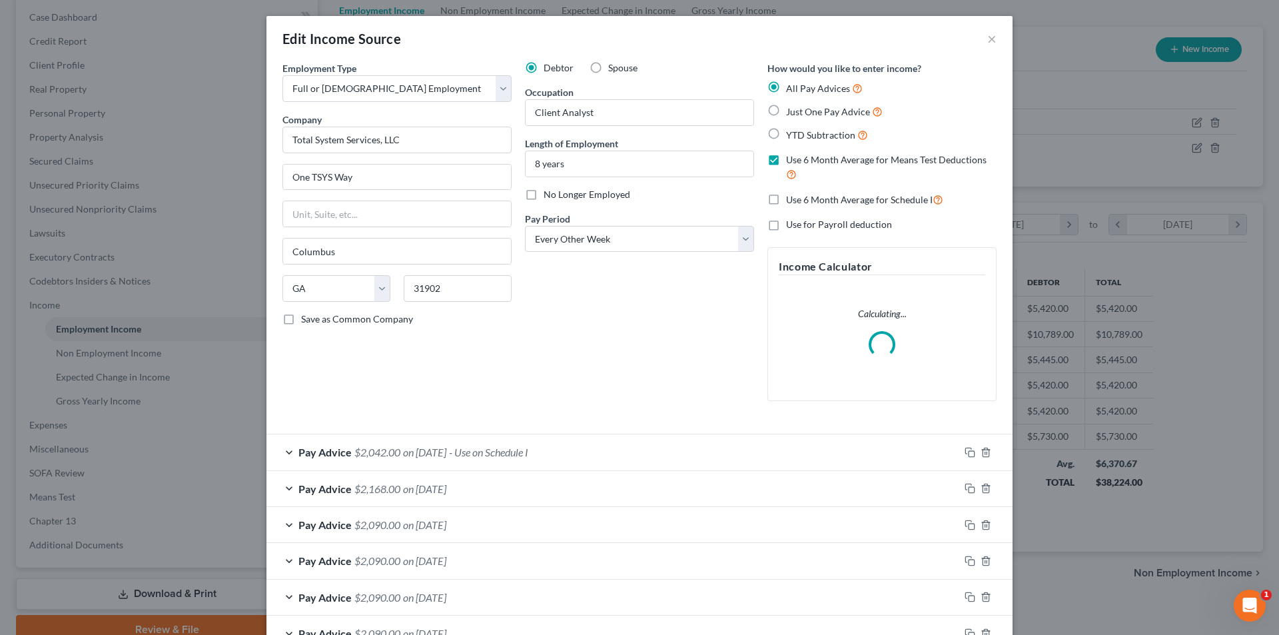
click at [523, 464] on div "Pay Advice $2,042.00 on [DATE] - Use on Schedule I" at bounding box center [612, 451] width 693 height 35
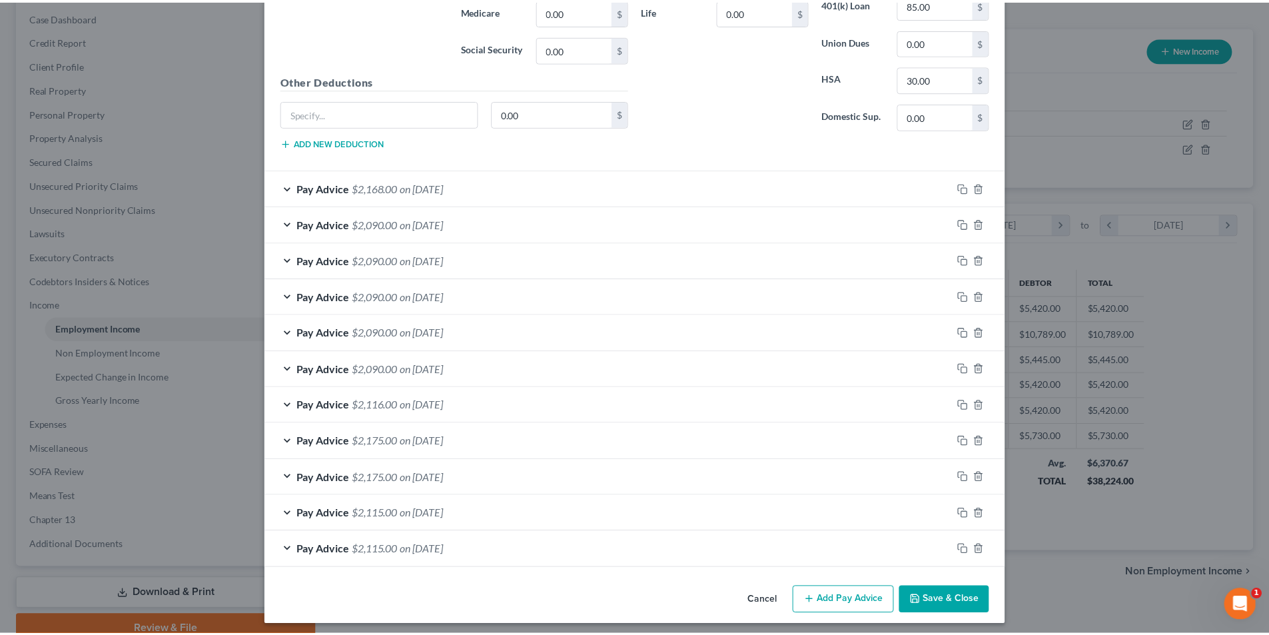
scroll to position [751, 0]
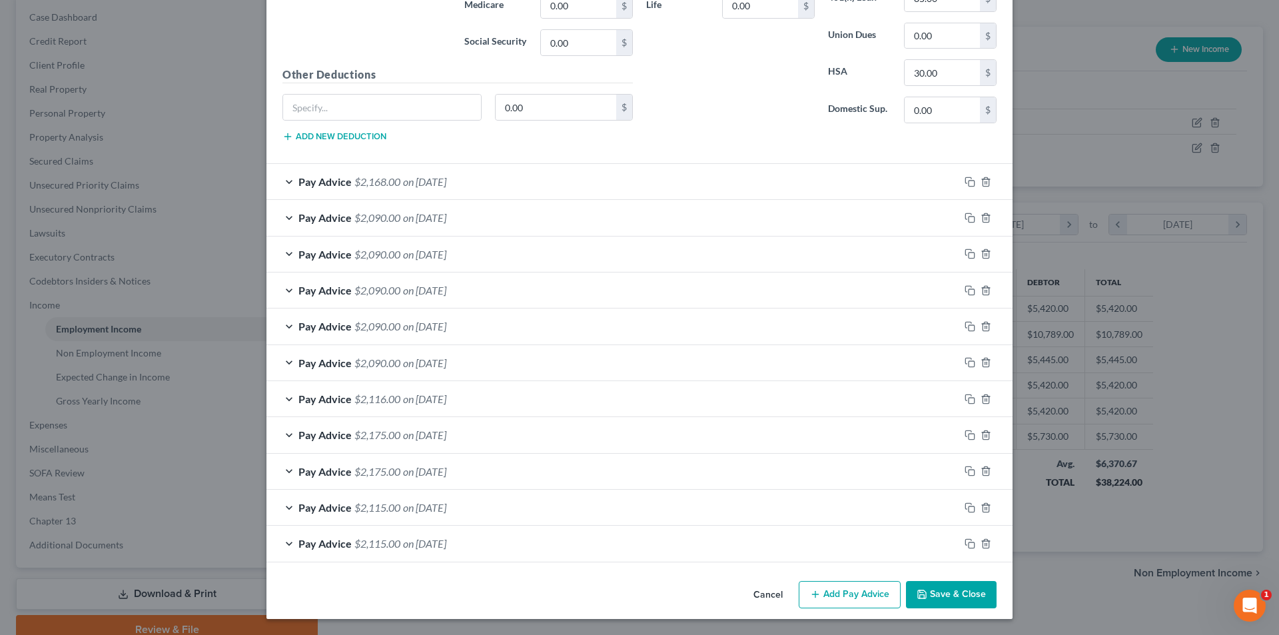
type input "100"
click at [957, 599] on button "Save & Close" at bounding box center [951, 595] width 91 height 28
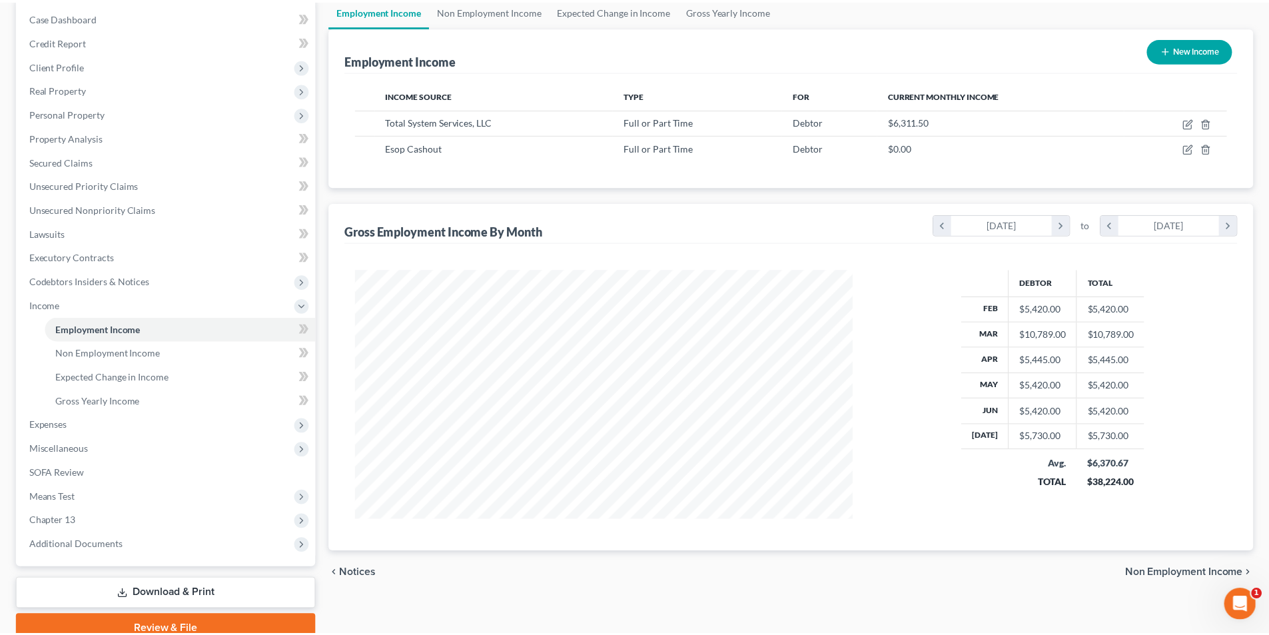
scroll to position [665698, 665423]
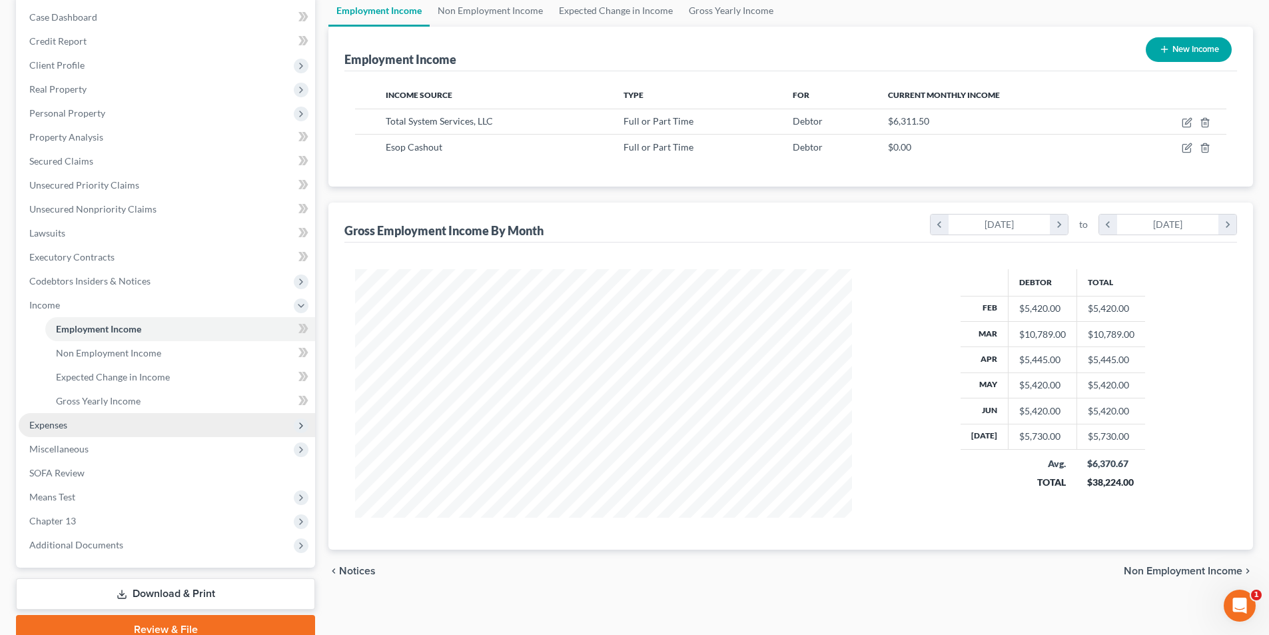
click at [45, 424] on span "Expenses" at bounding box center [48, 424] width 38 height 11
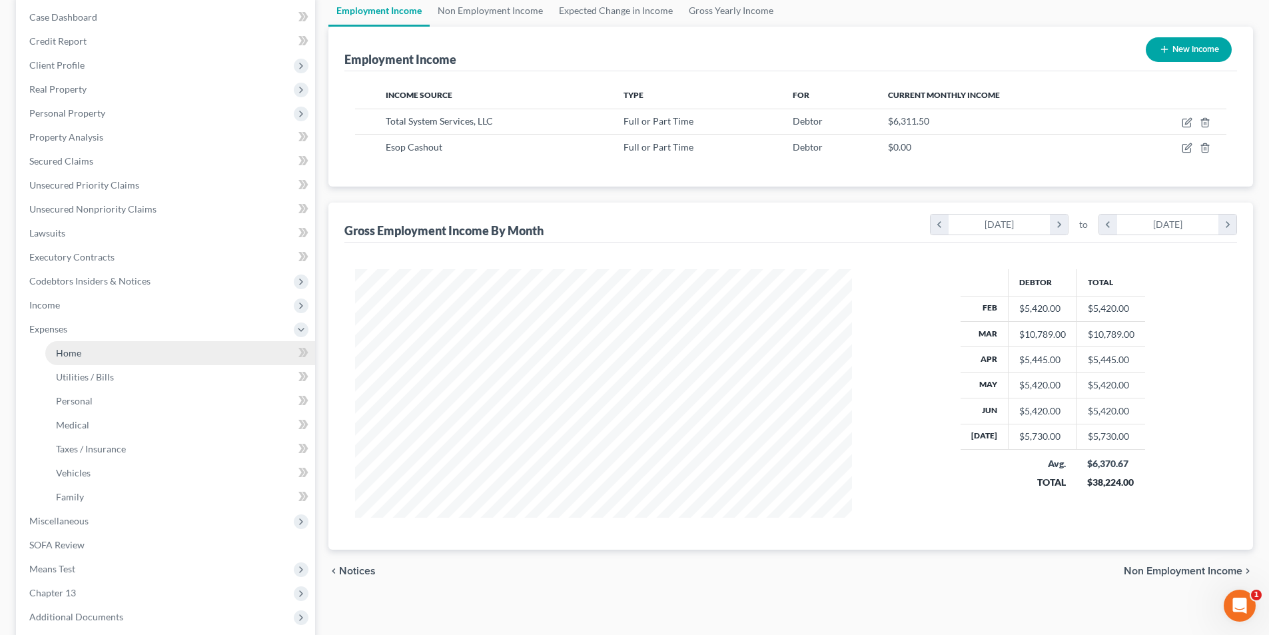
click at [80, 349] on span "Home" at bounding box center [68, 352] width 25 height 11
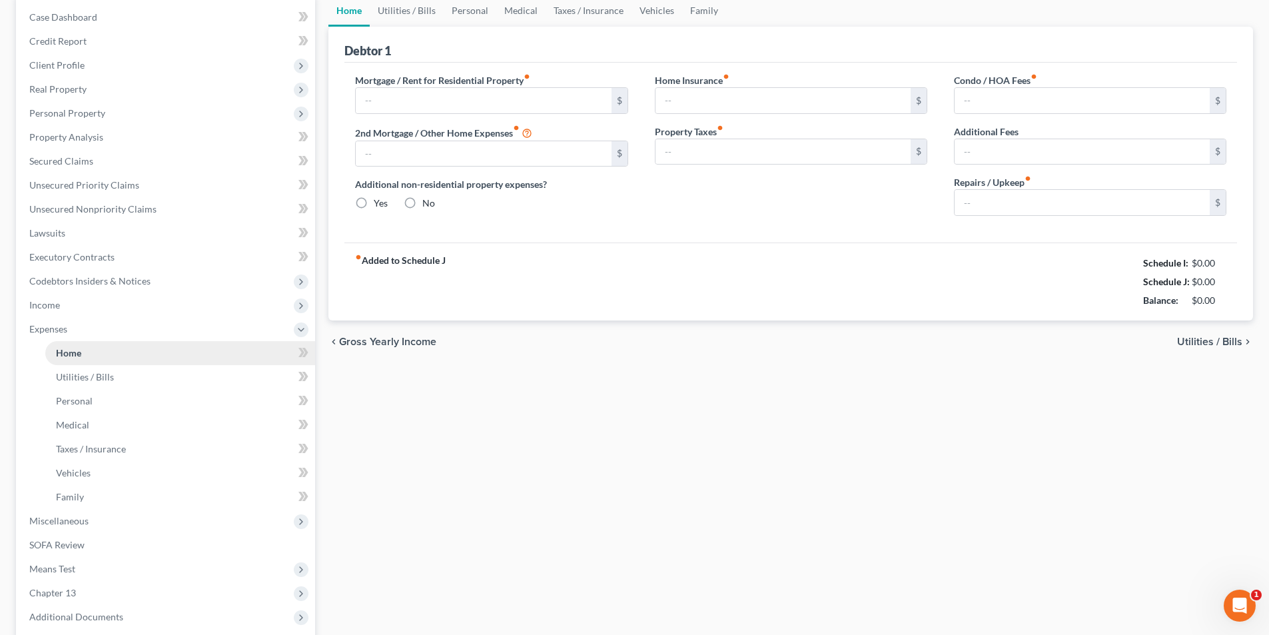
scroll to position [8, 0]
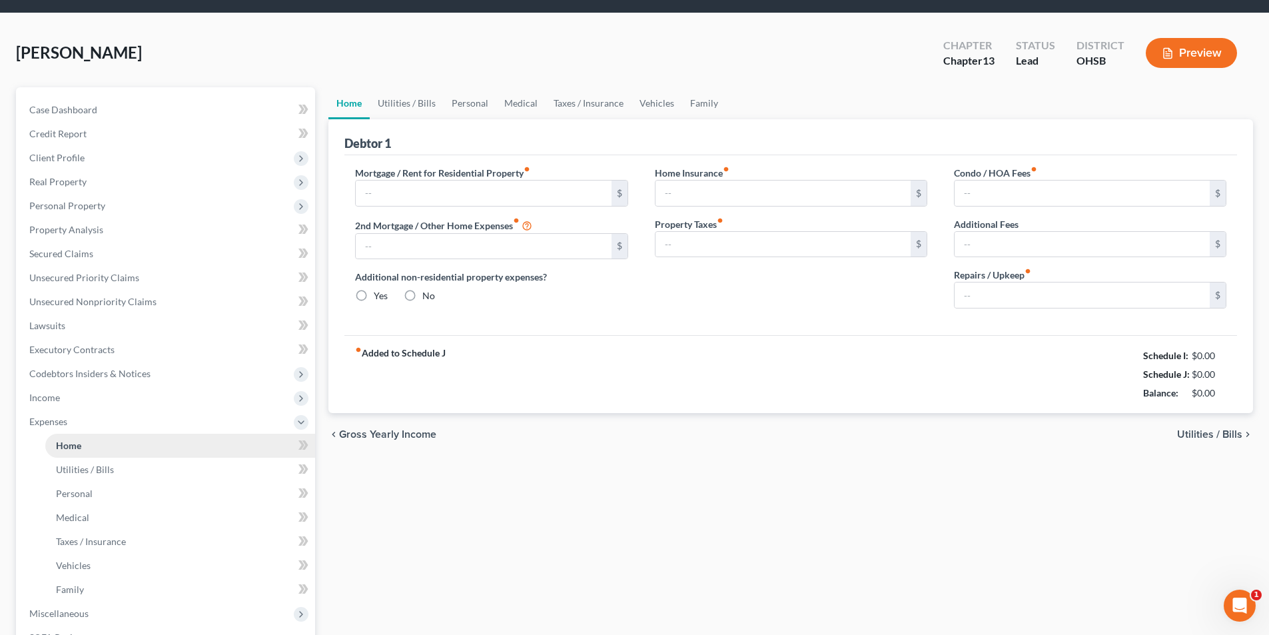
type input "1,169.00"
type input "0.00"
radio input "true"
type input "0.00"
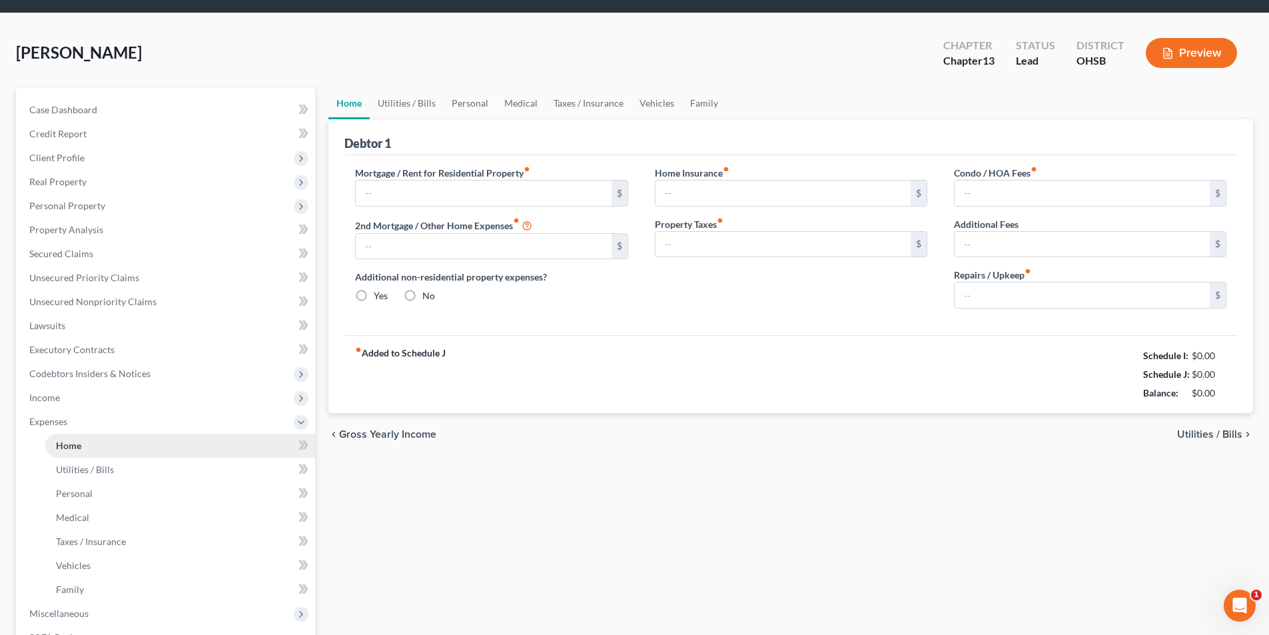
type input "0.00"
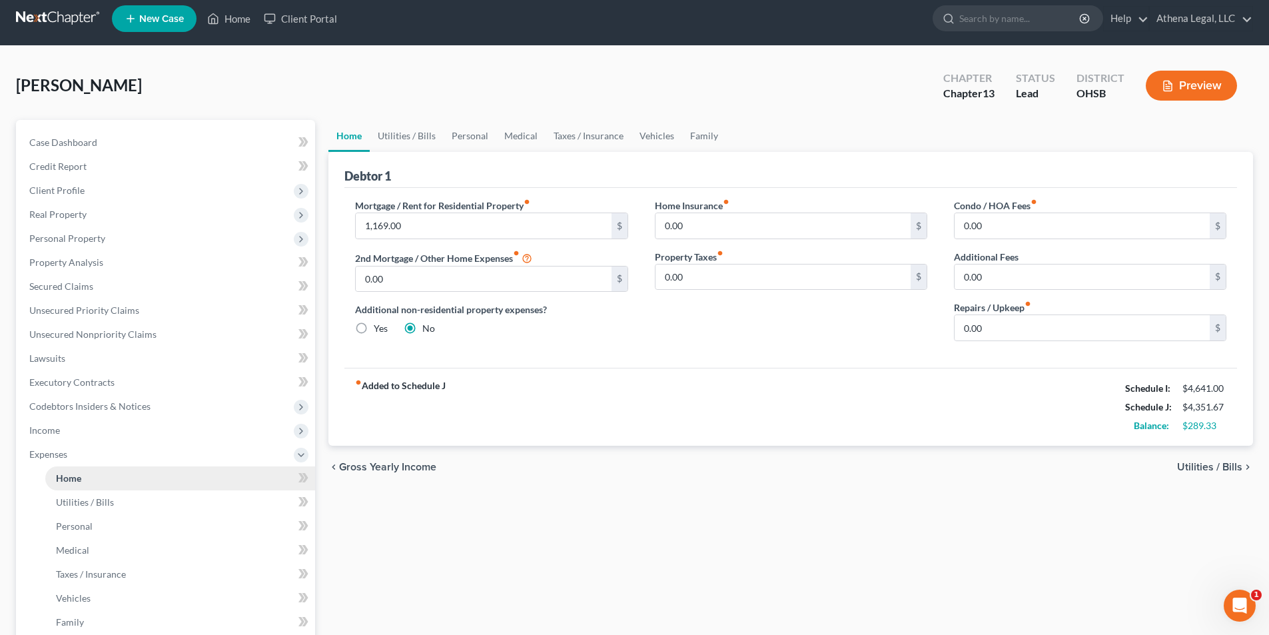
scroll to position [0, 0]
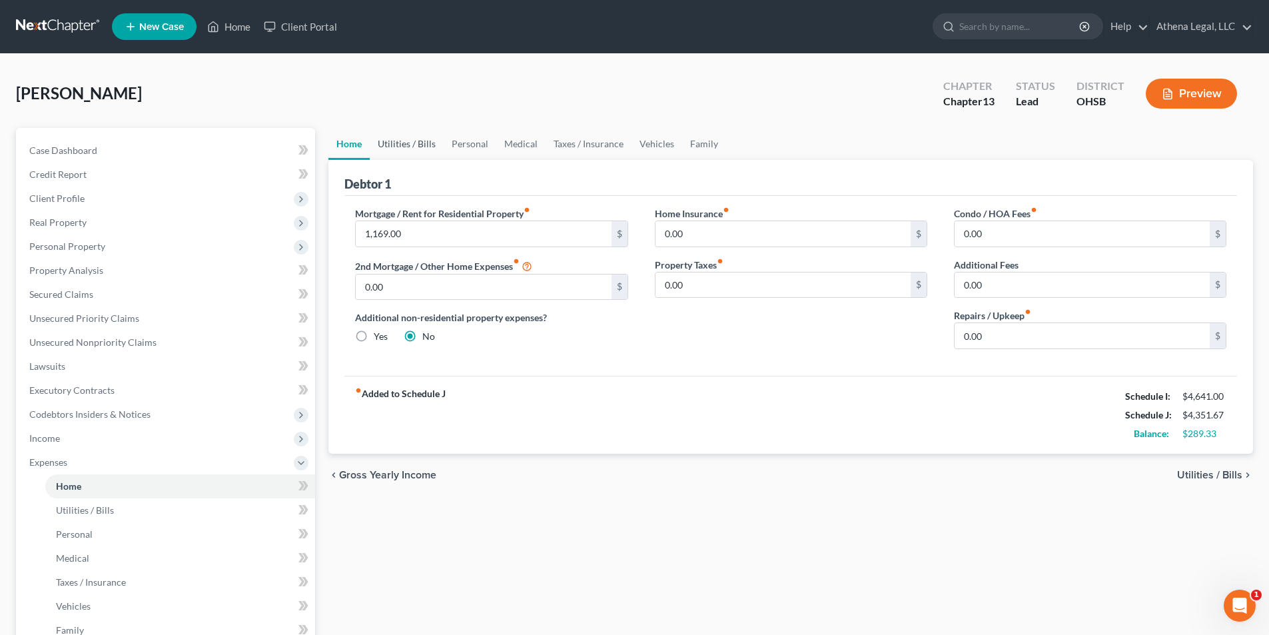
click at [391, 137] on link "Utilities / Bills" at bounding box center [407, 144] width 74 height 32
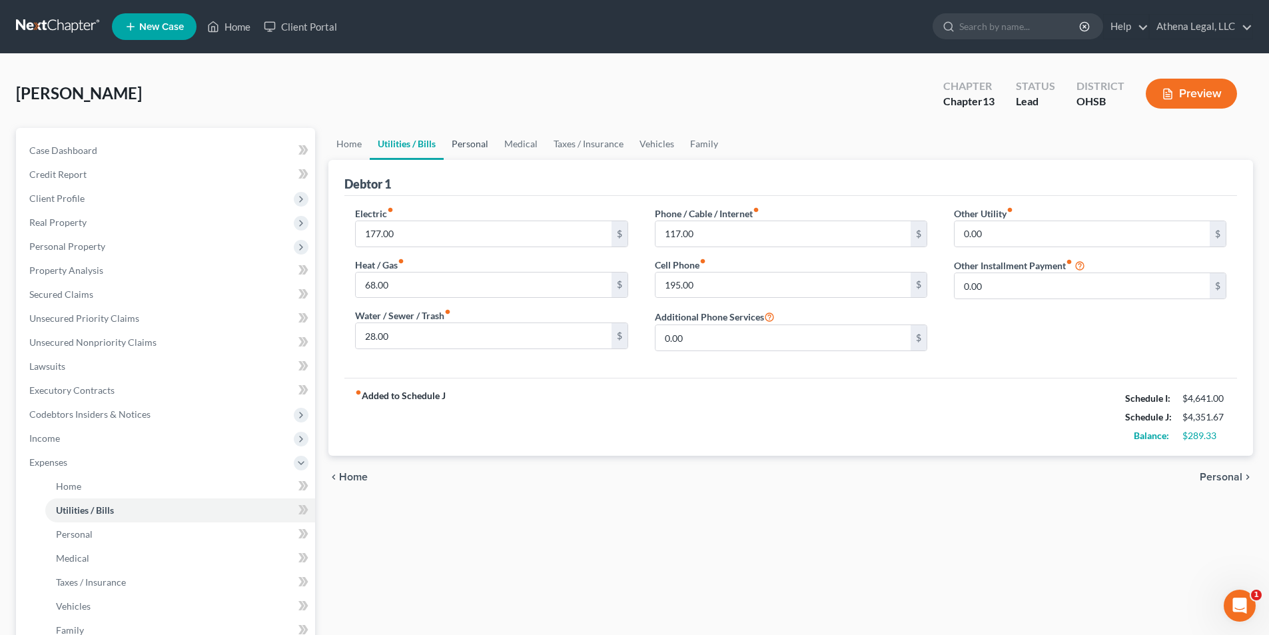
click at [465, 145] on link "Personal" at bounding box center [470, 144] width 53 height 32
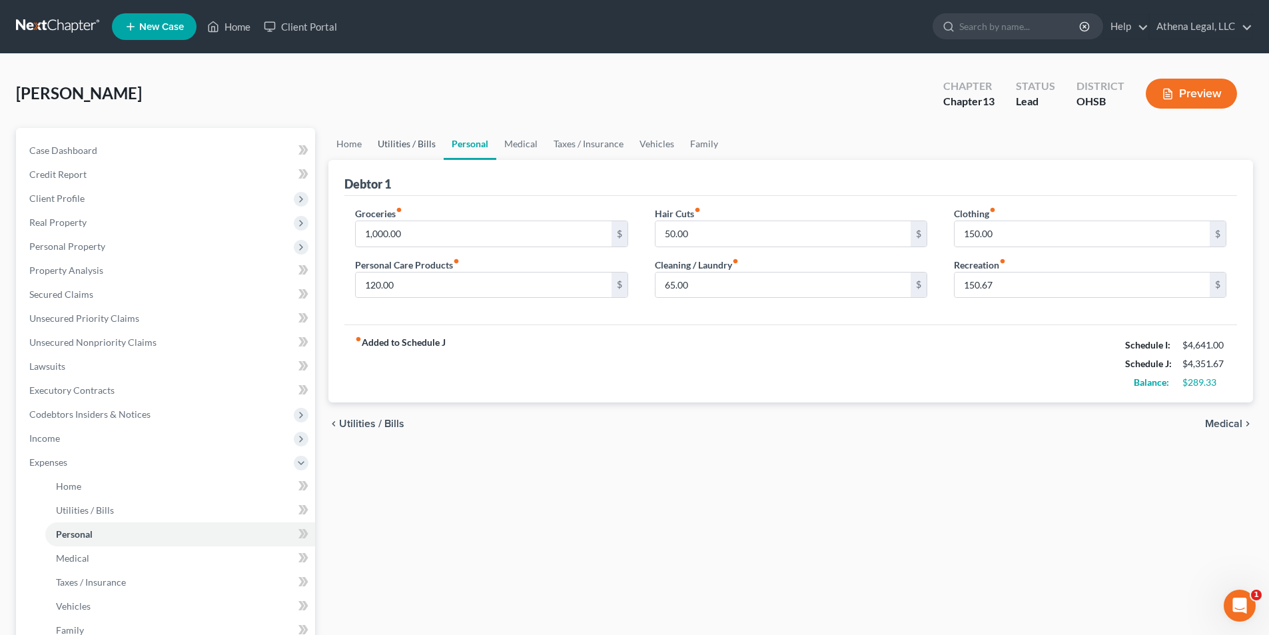
click at [406, 141] on link "Utilities / Bills" at bounding box center [407, 144] width 74 height 32
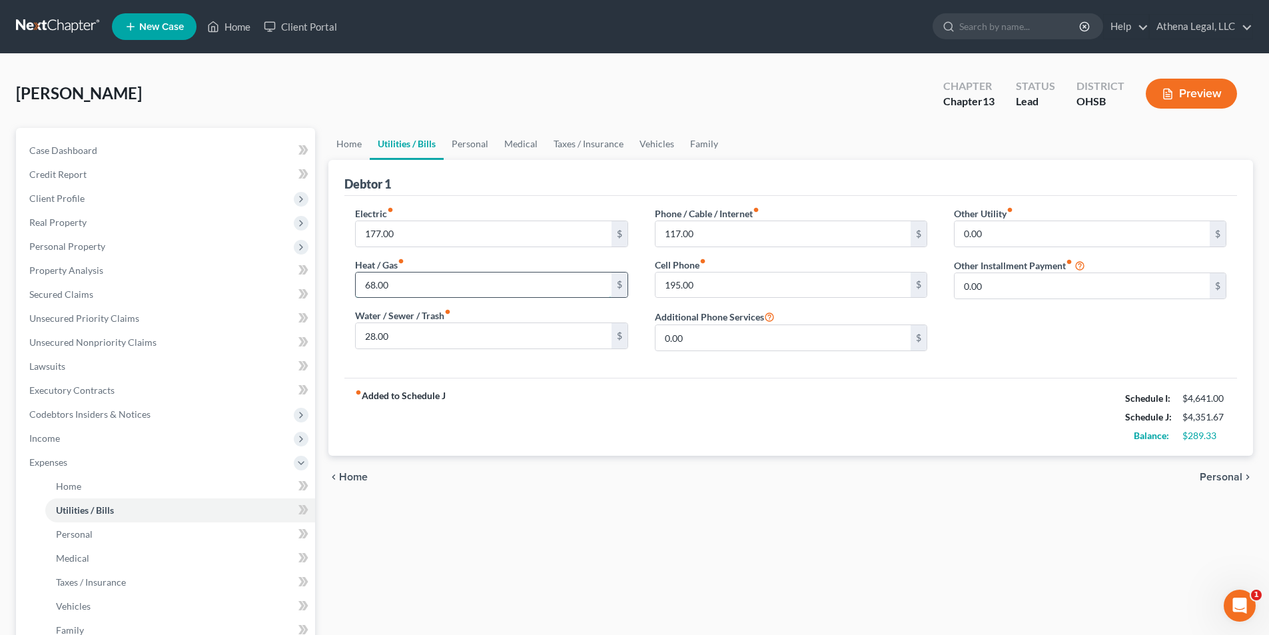
click at [404, 291] on input "68.00" at bounding box center [483, 284] width 255 height 25
type input "140.00"
click at [356, 142] on link "Home" at bounding box center [348, 144] width 41 height 32
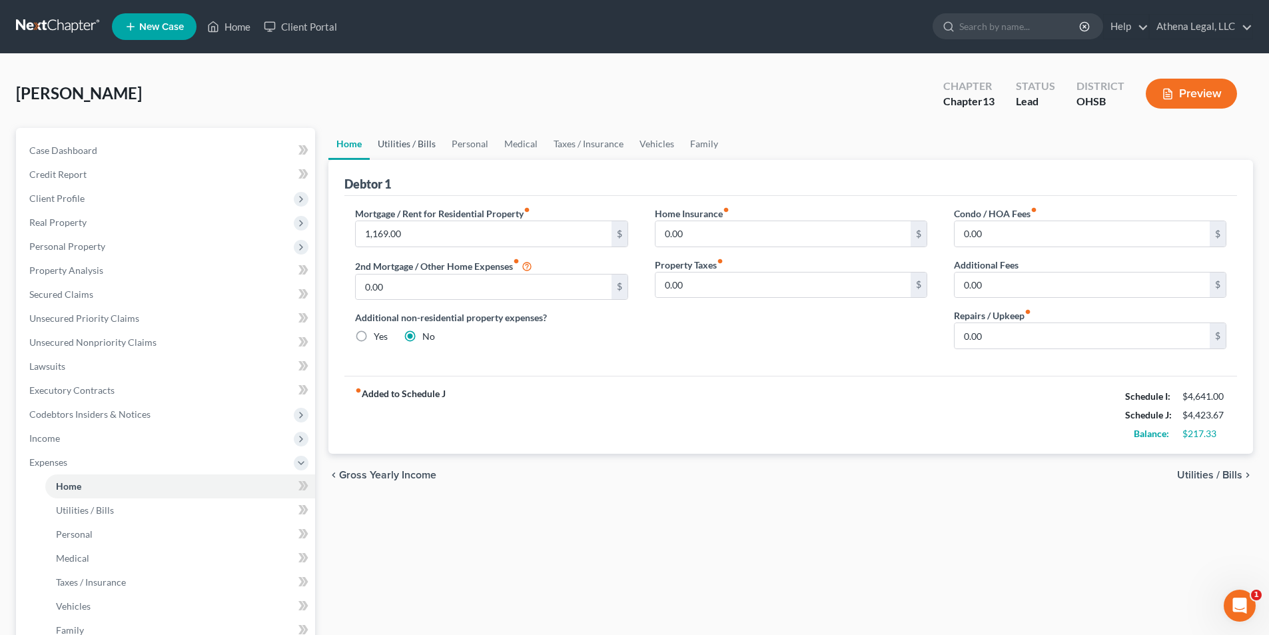
click at [394, 146] on link "Utilities / Bills" at bounding box center [407, 144] width 74 height 32
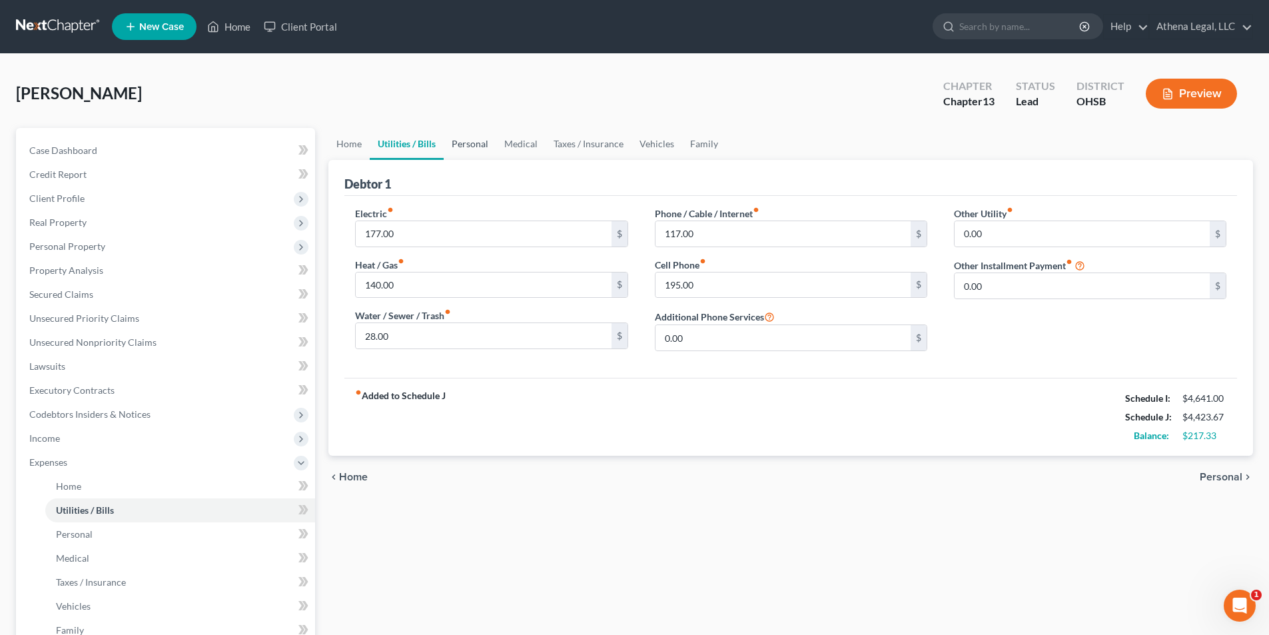
click at [464, 139] on link "Personal" at bounding box center [470, 144] width 53 height 32
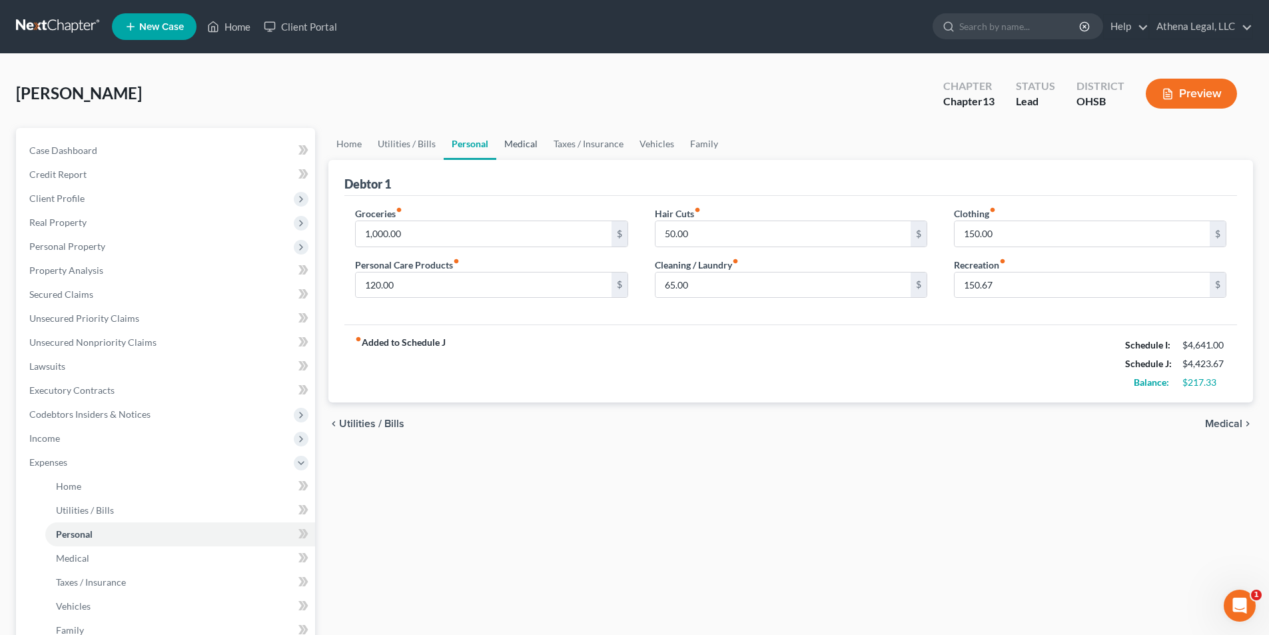
click at [515, 142] on link "Medical" at bounding box center [520, 144] width 49 height 32
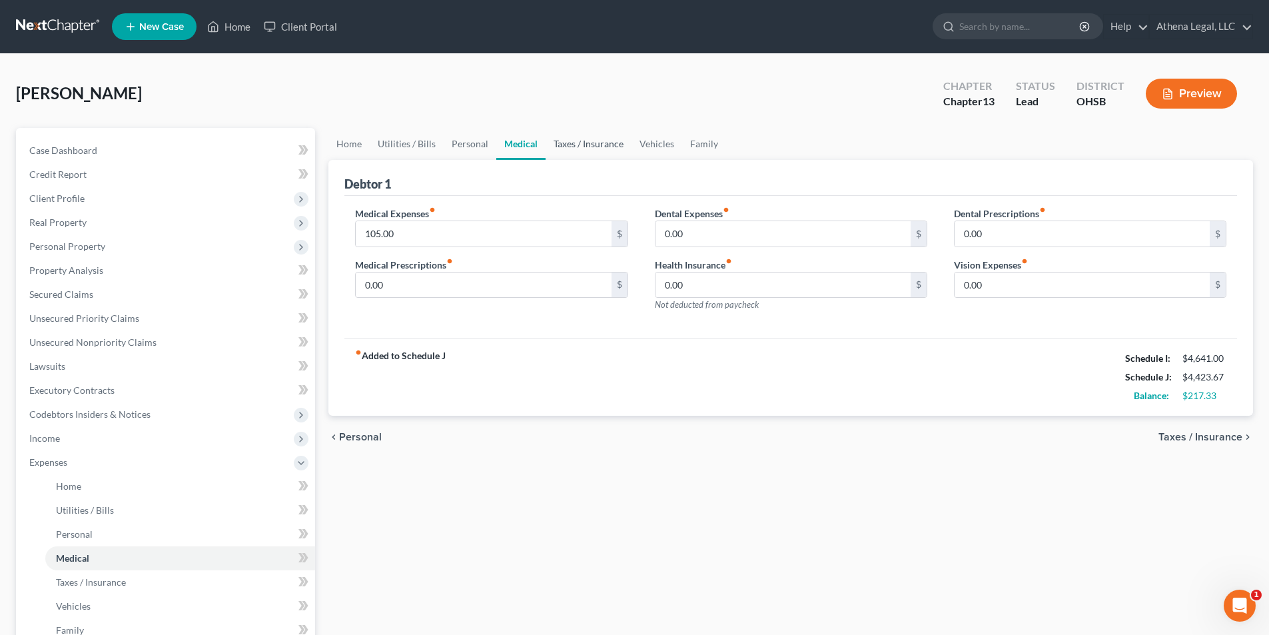
click at [583, 147] on link "Taxes / Insurance" at bounding box center [588, 144] width 86 height 32
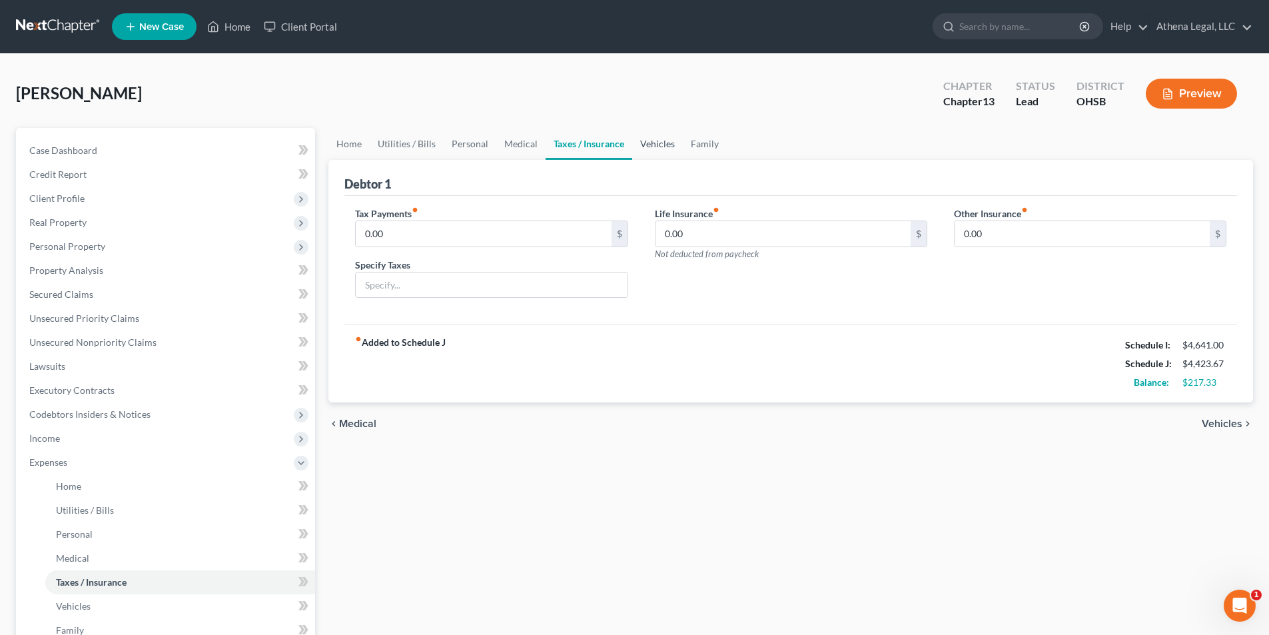
click at [659, 141] on link "Vehicles" at bounding box center [657, 144] width 51 height 32
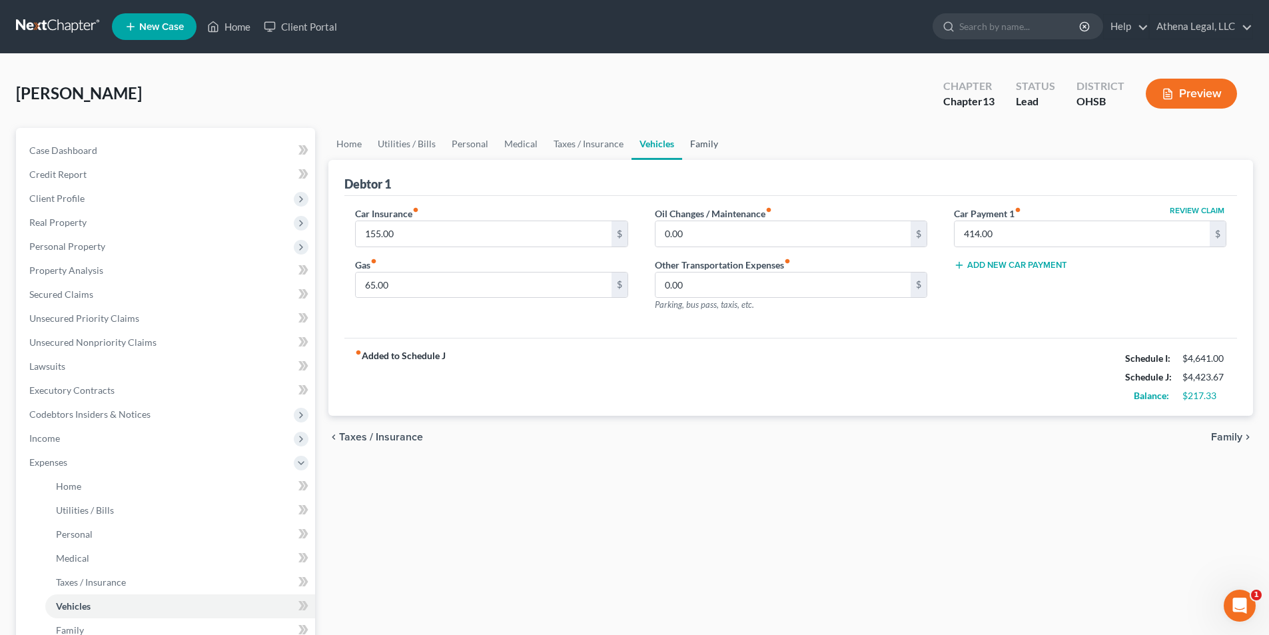
click at [700, 145] on link "Family" at bounding box center [704, 144] width 44 height 32
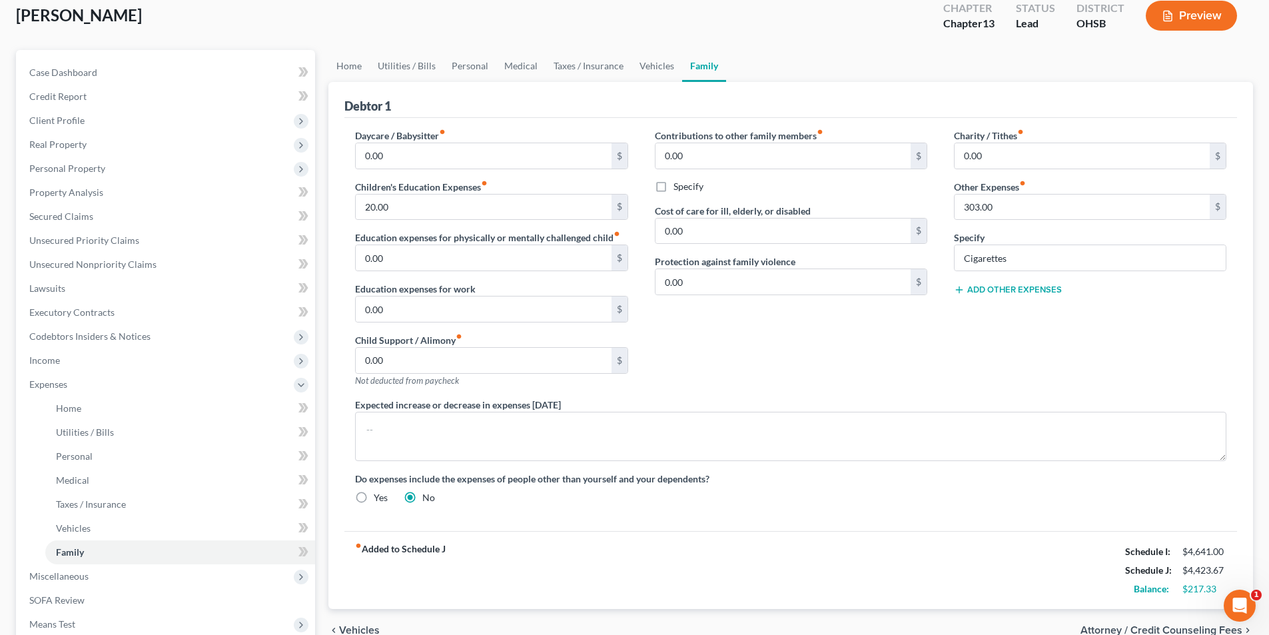
scroll to position [67, 0]
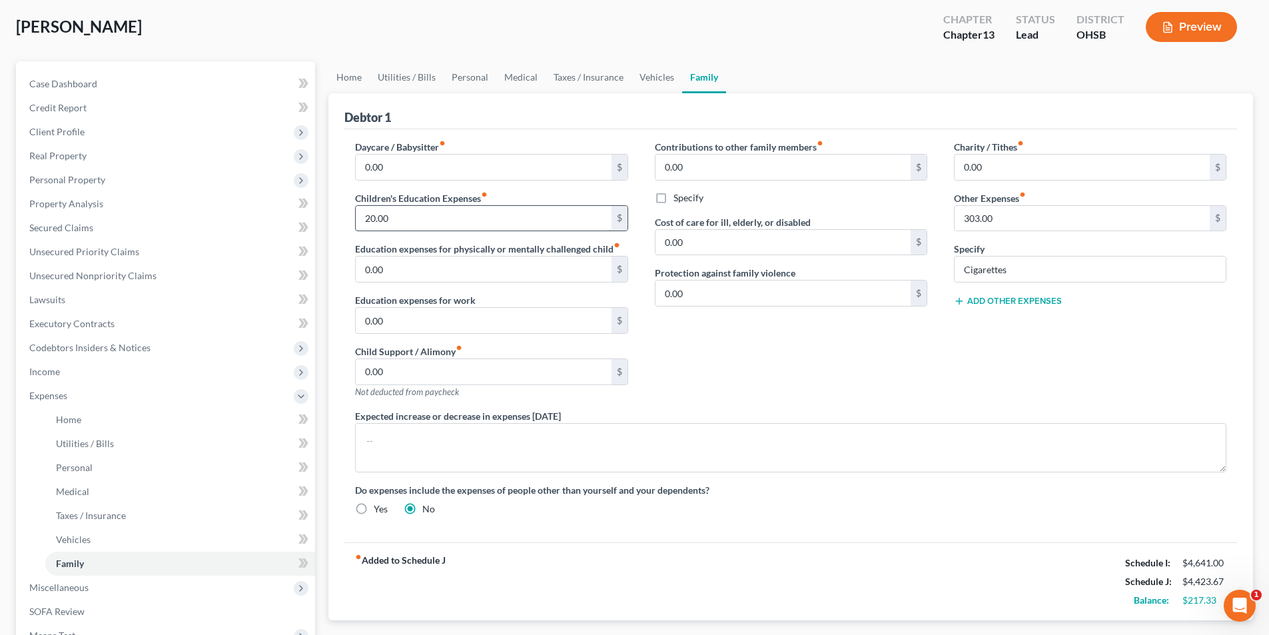
click at [422, 213] on input "20.00" at bounding box center [483, 218] width 255 height 25
click at [485, 194] on icon "fiber_manual_record" at bounding box center [484, 194] width 7 height 7
click at [485, 195] on icon "fiber_manual_record" at bounding box center [484, 194] width 7 height 7
click at [483, 192] on label "Children's Education Expenses fiber_manual_record" at bounding box center [421, 198] width 133 height 14
click at [390, 214] on input "20.00" at bounding box center [483, 218] width 255 height 25
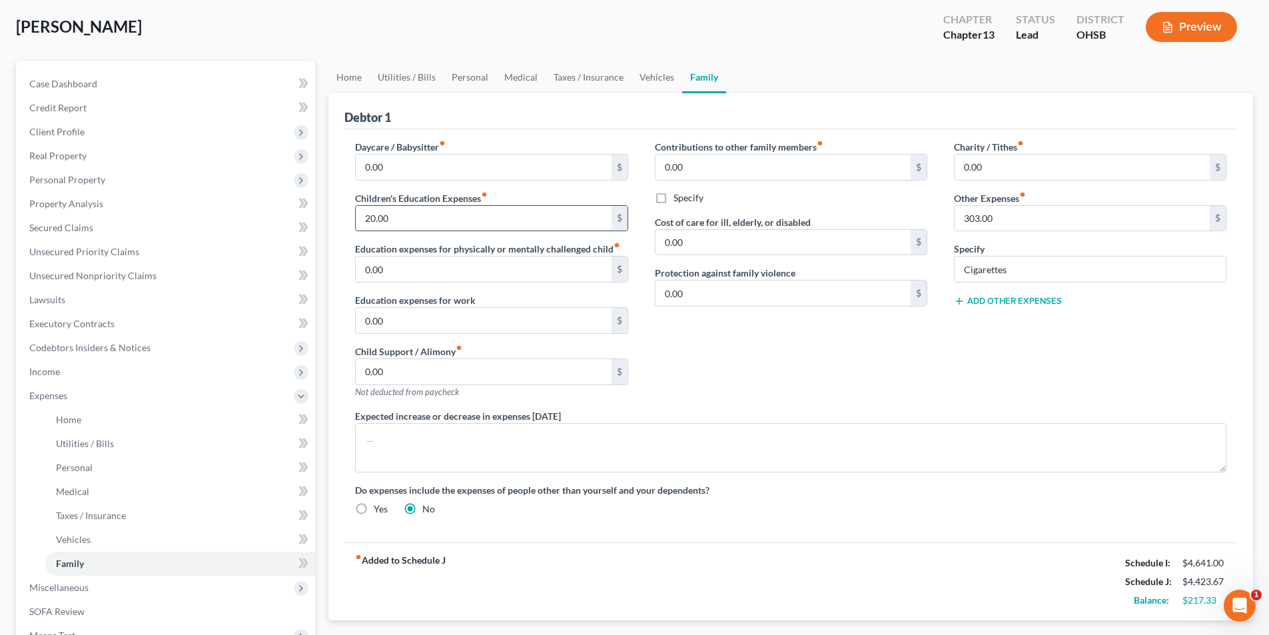
click at [390, 214] on input "20.00" at bounding box center [483, 218] width 255 height 25
drag, startPoint x: 390, startPoint y: 214, endPoint x: 362, endPoint y: 211, distance: 27.4
click at [362, 211] on input "20.00" at bounding box center [483, 218] width 255 height 25
type input "53.00"
click at [352, 81] on link "Home" at bounding box center [348, 77] width 41 height 32
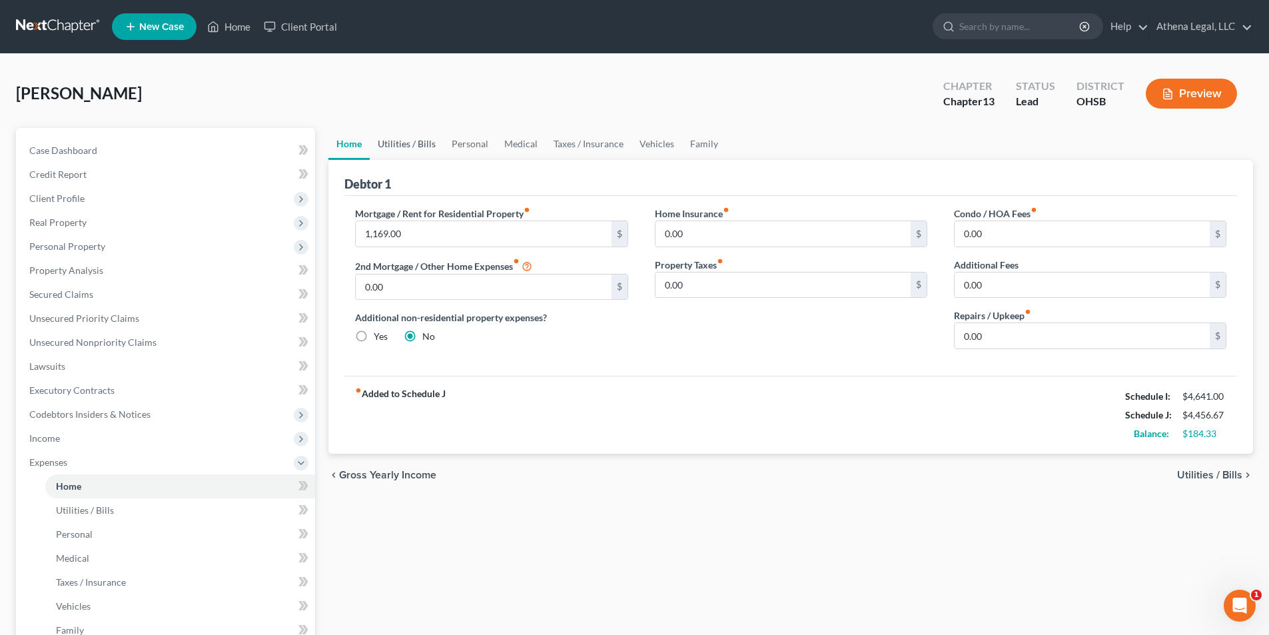
click at [400, 148] on link "Utilities / Bills" at bounding box center [407, 144] width 74 height 32
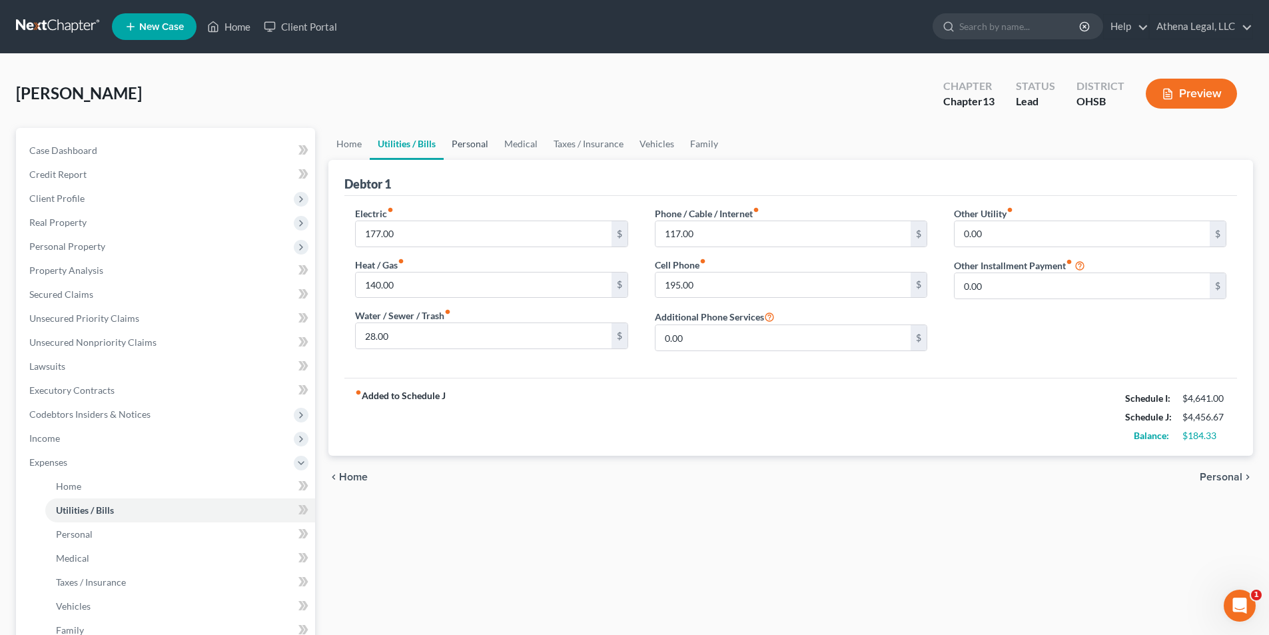
click at [456, 144] on link "Personal" at bounding box center [470, 144] width 53 height 32
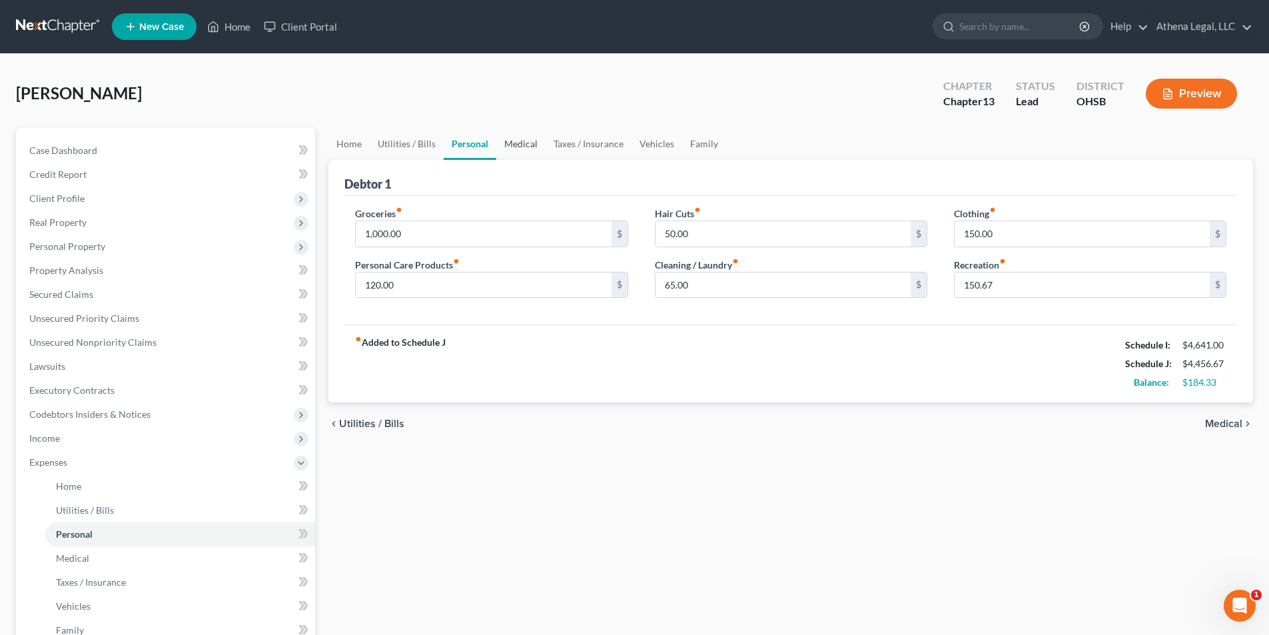
click at [514, 139] on link "Medical" at bounding box center [520, 144] width 49 height 32
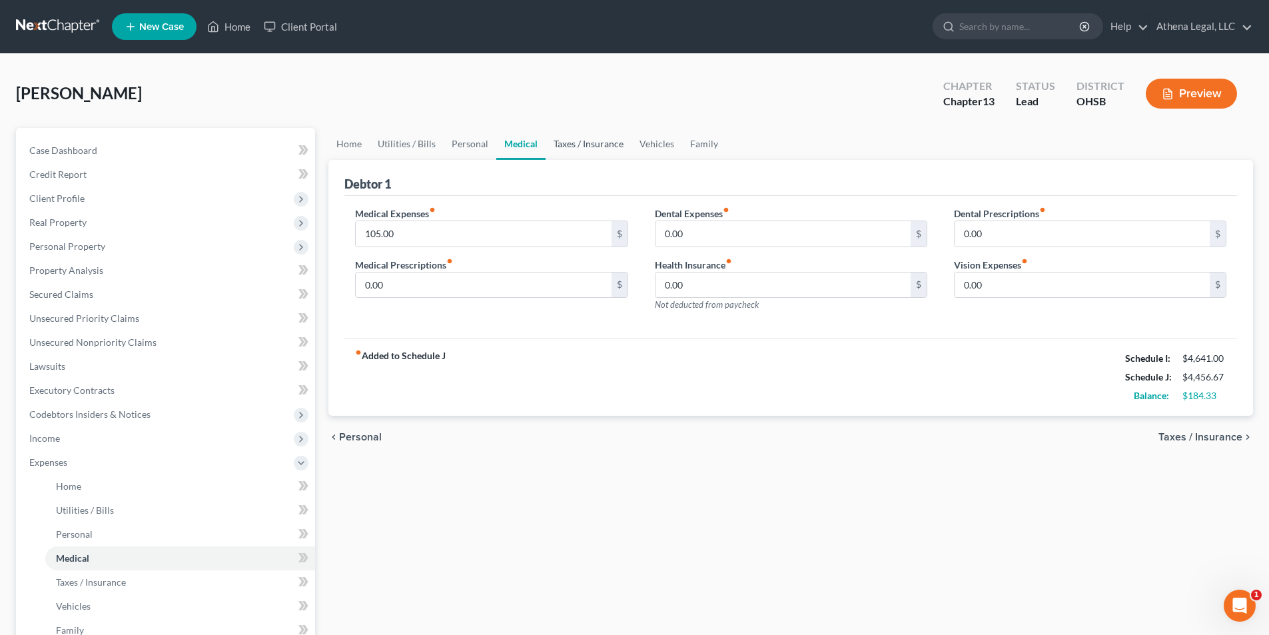
click at [562, 148] on link "Taxes / Insurance" at bounding box center [588, 144] width 86 height 32
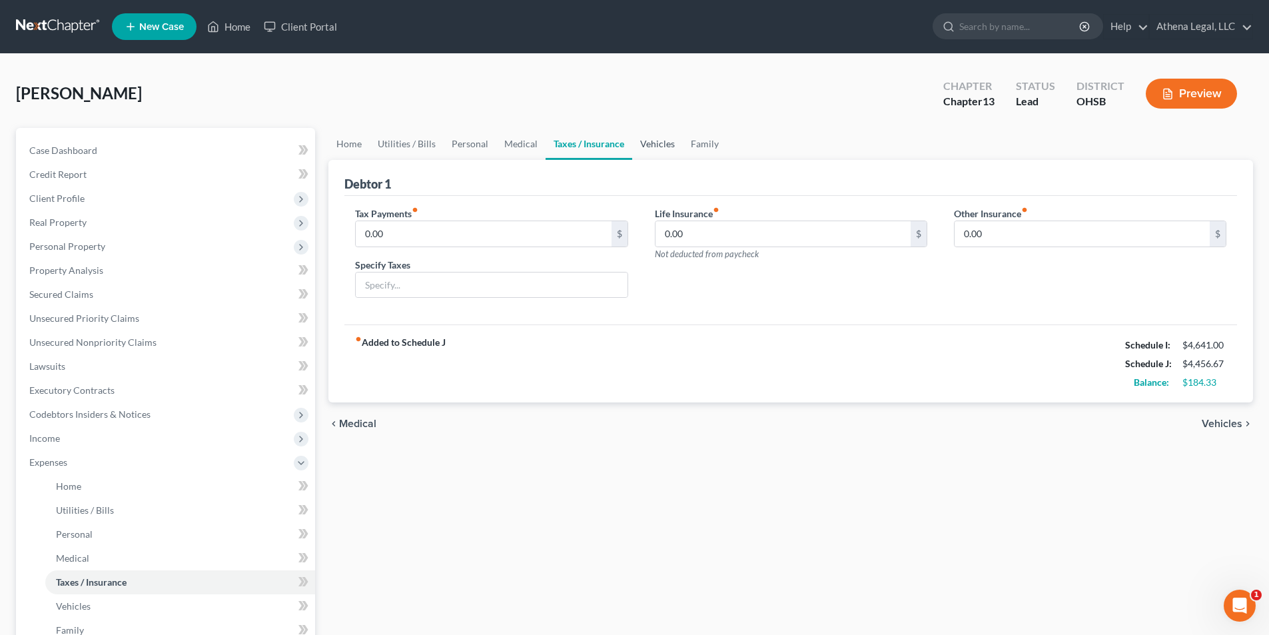
click at [657, 153] on link "Vehicles" at bounding box center [657, 144] width 51 height 32
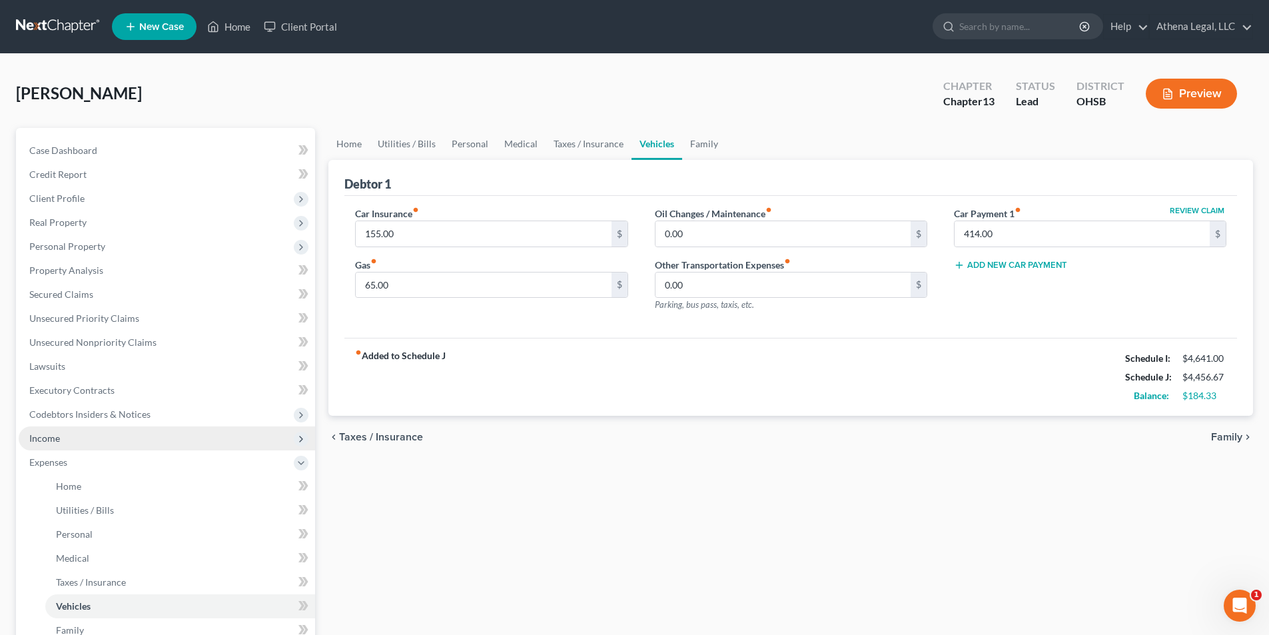
click at [51, 444] on span "Income" at bounding box center [167, 438] width 296 height 24
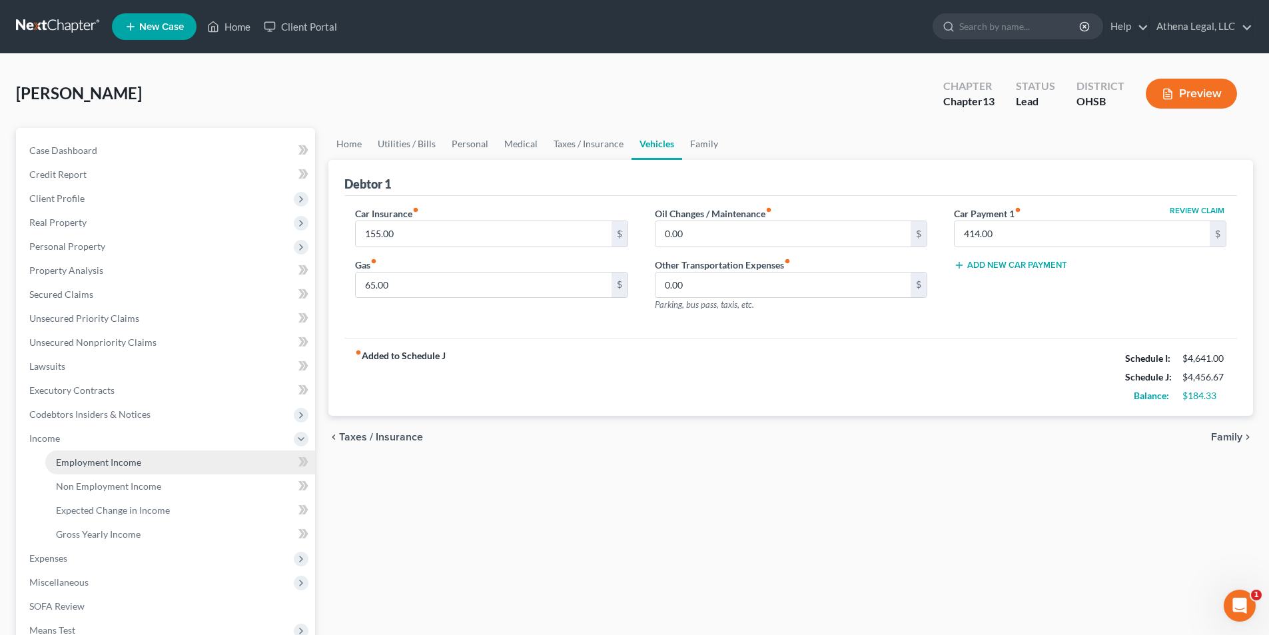
click at [71, 456] on span "Employment Income" at bounding box center [98, 461] width 85 height 11
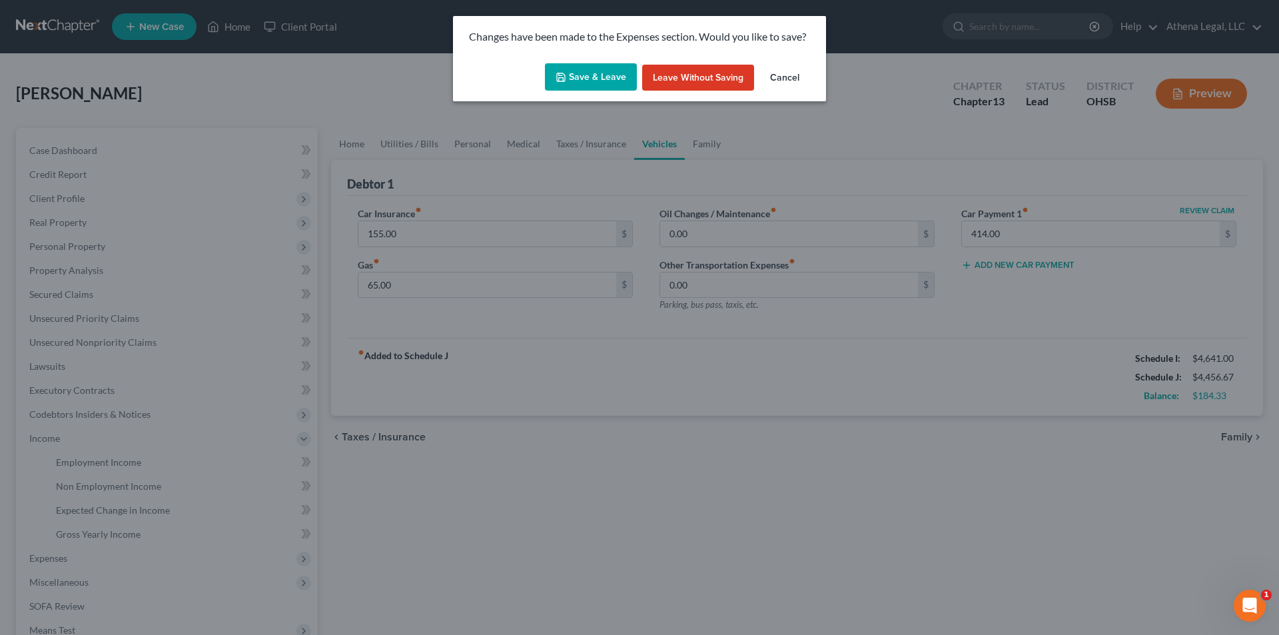
click at [578, 73] on button "Save & Leave" at bounding box center [591, 77] width 92 height 28
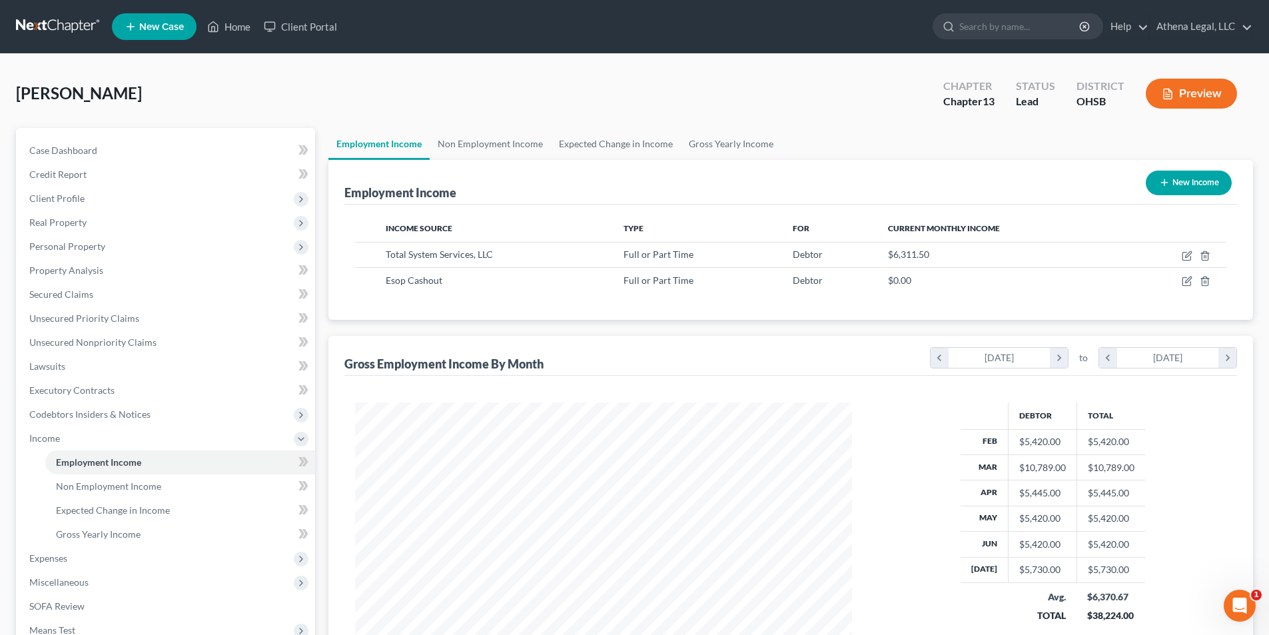
scroll to position [248, 523]
click at [68, 558] on span "Expenses" at bounding box center [167, 558] width 296 height 24
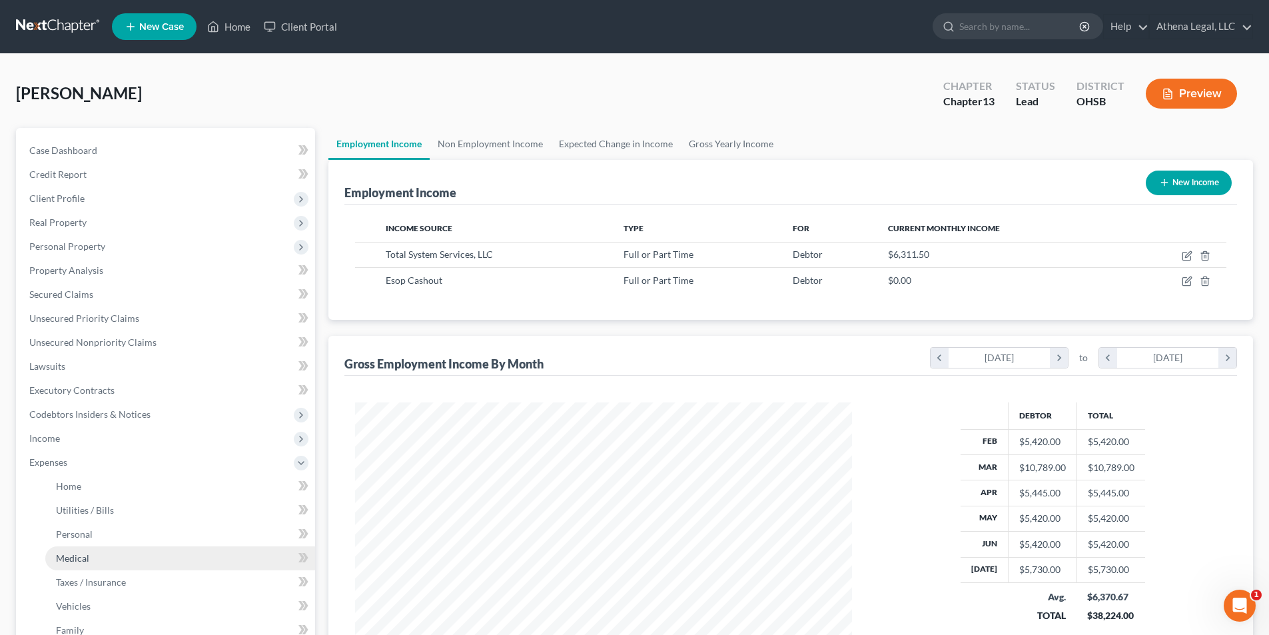
click at [84, 559] on span "Medical" at bounding box center [72, 557] width 33 height 11
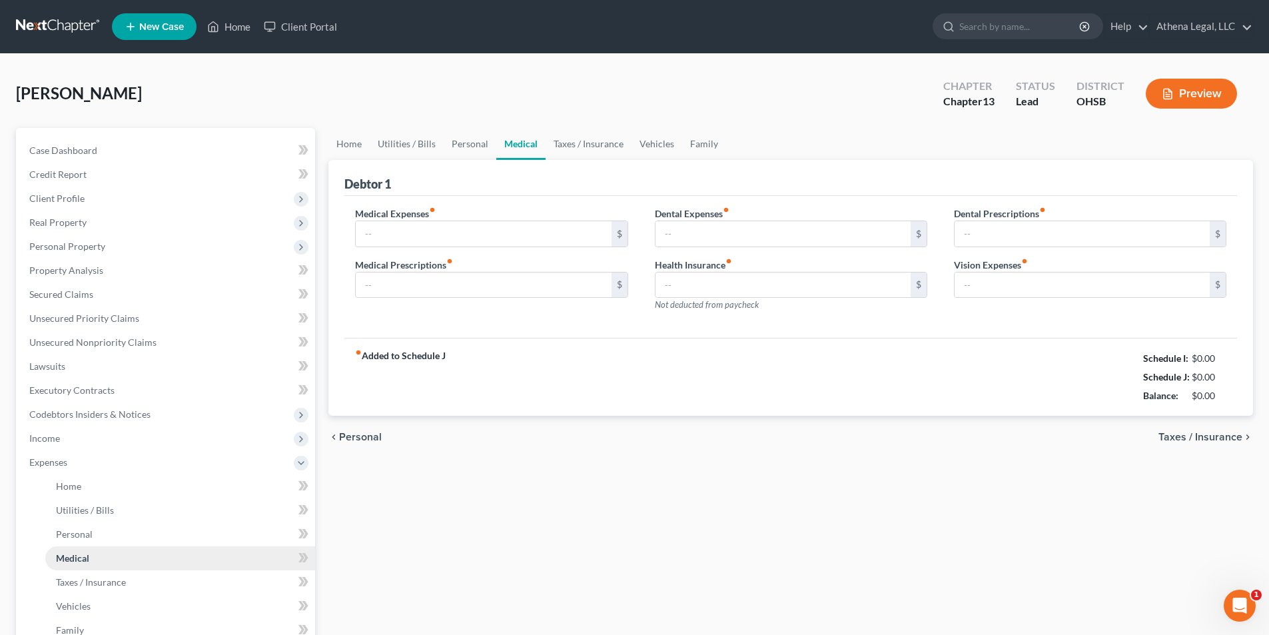
type input "105.00"
type input "0.00"
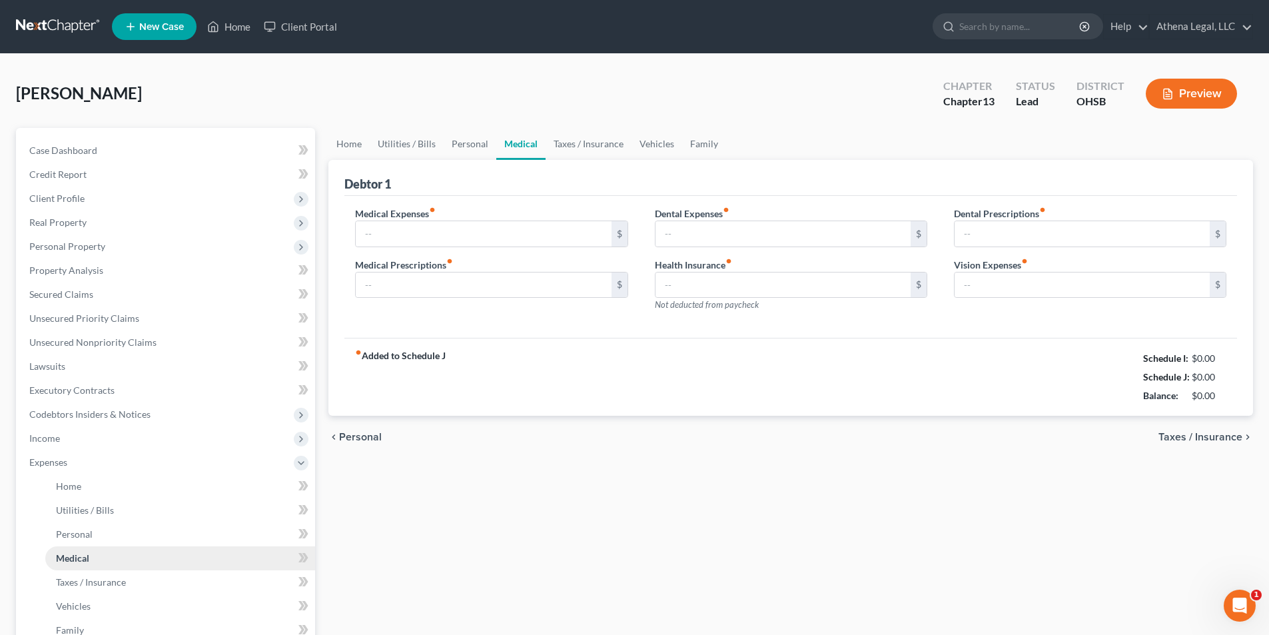
type input "0.00"
click at [695, 236] on input "0.00" at bounding box center [782, 233] width 255 height 25
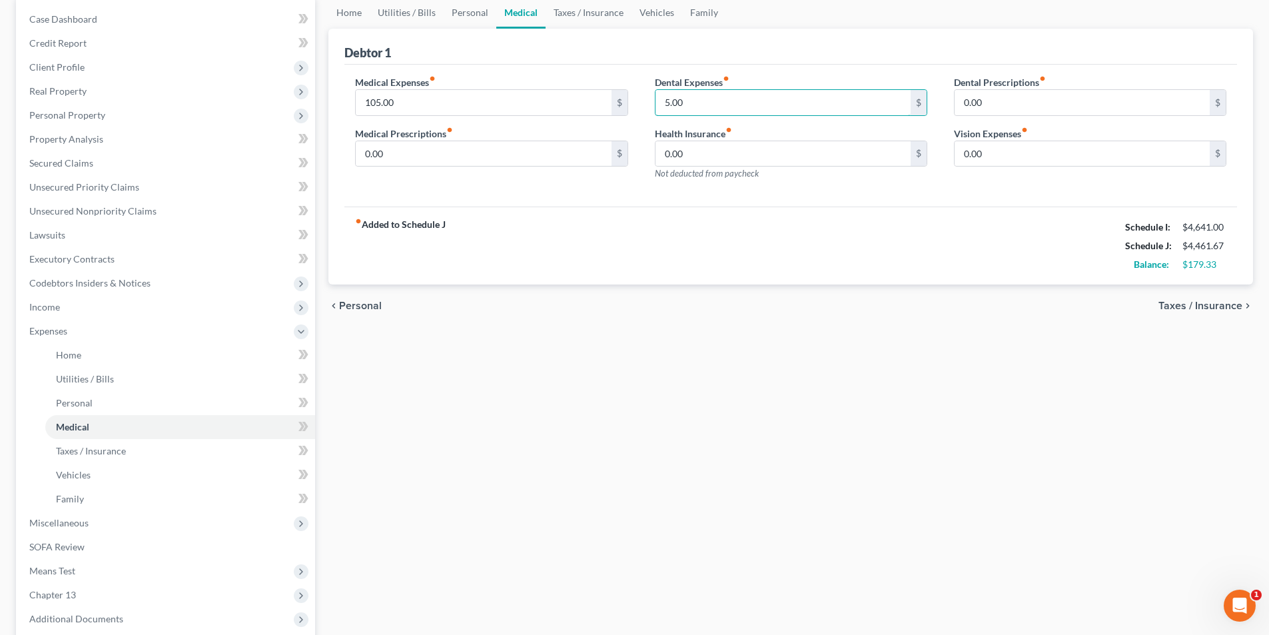
scroll to position [133, 0]
type input "5.00"
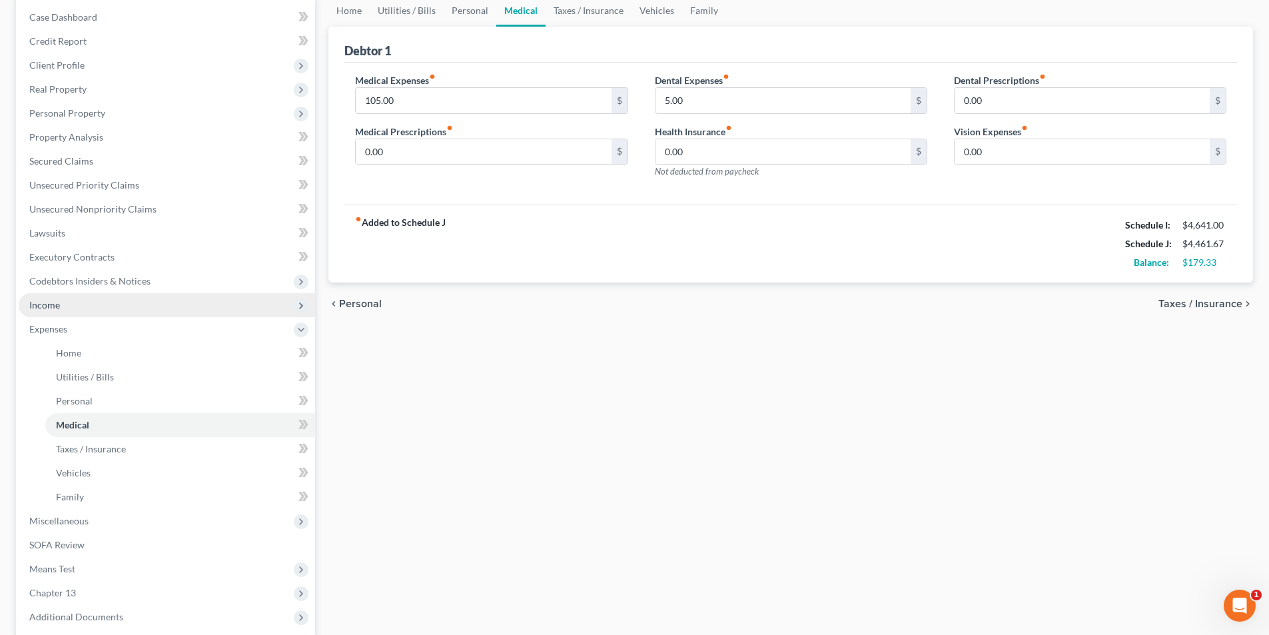
click at [51, 307] on span "Income" at bounding box center [44, 304] width 31 height 11
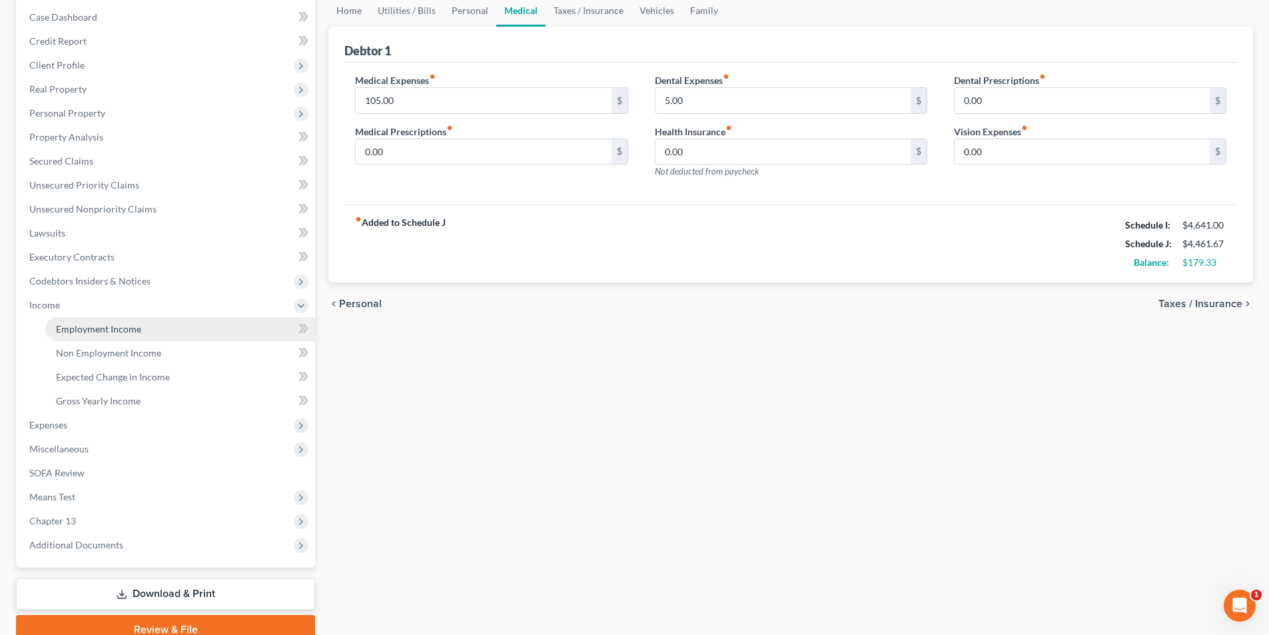
click at [77, 328] on span "Employment Income" at bounding box center [98, 328] width 85 height 11
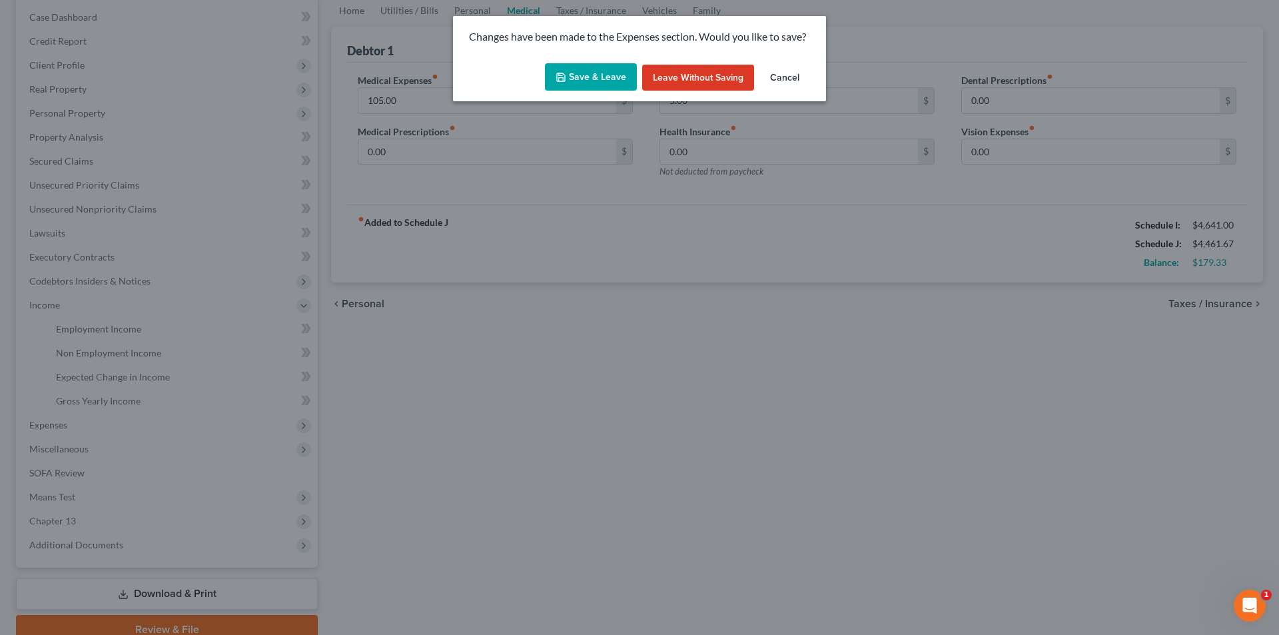
click at [582, 79] on button "Save & Leave" at bounding box center [591, 77] width 92 height 28
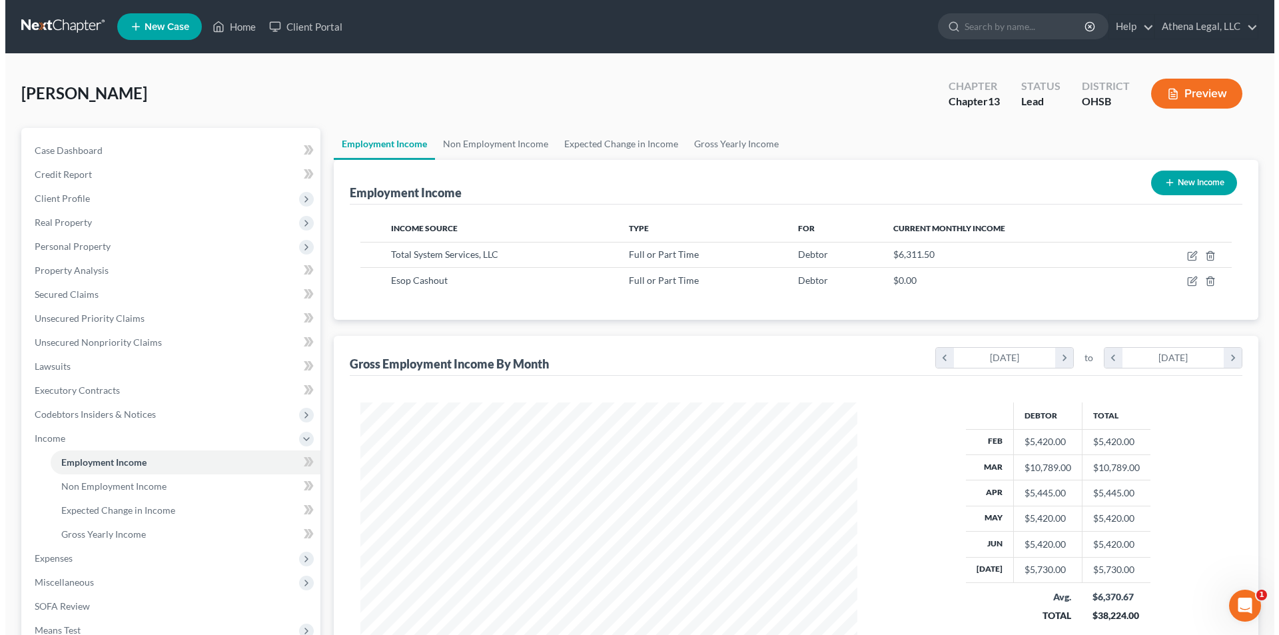
scroll to position [248, 523]
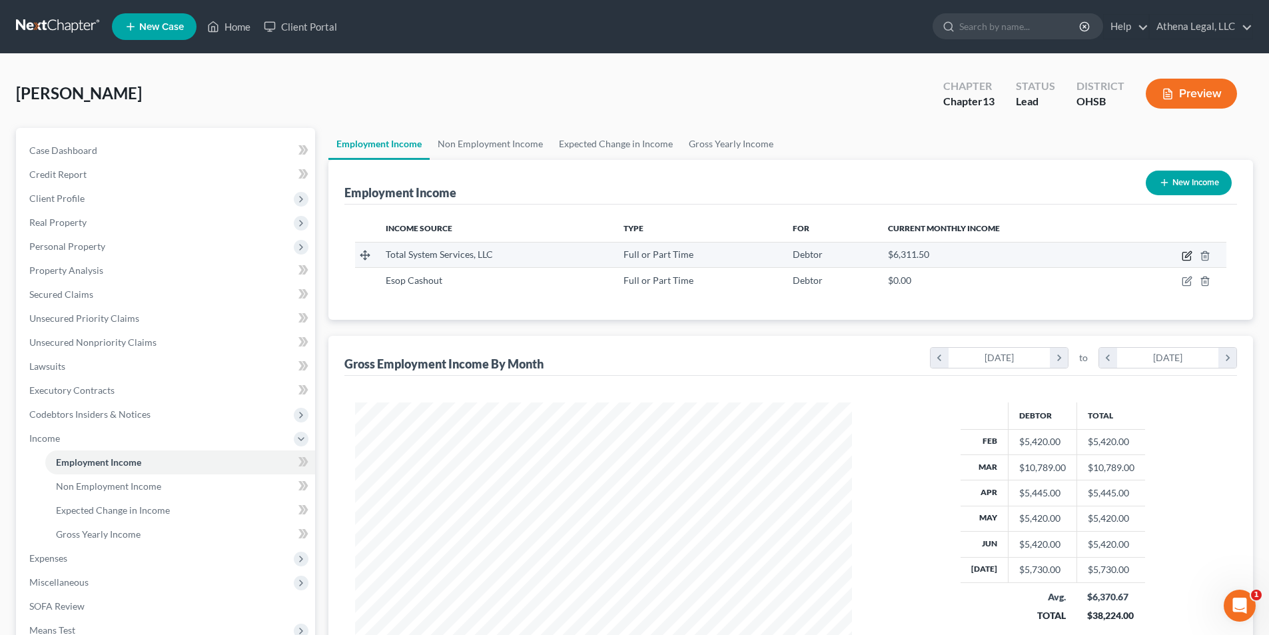
click at [1185, 257] on icon "button" at bounding box center [1186, 255] width 11 height 11
select select "0"
select select "10"
select select "2"
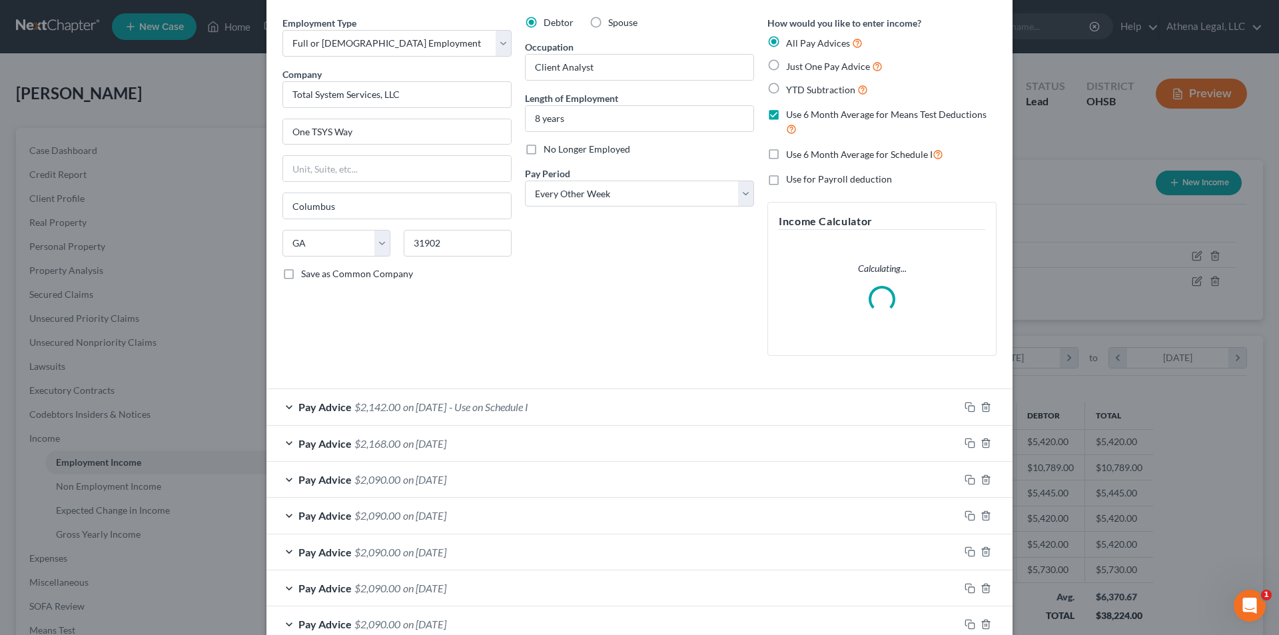
scroll to position [67, 0]
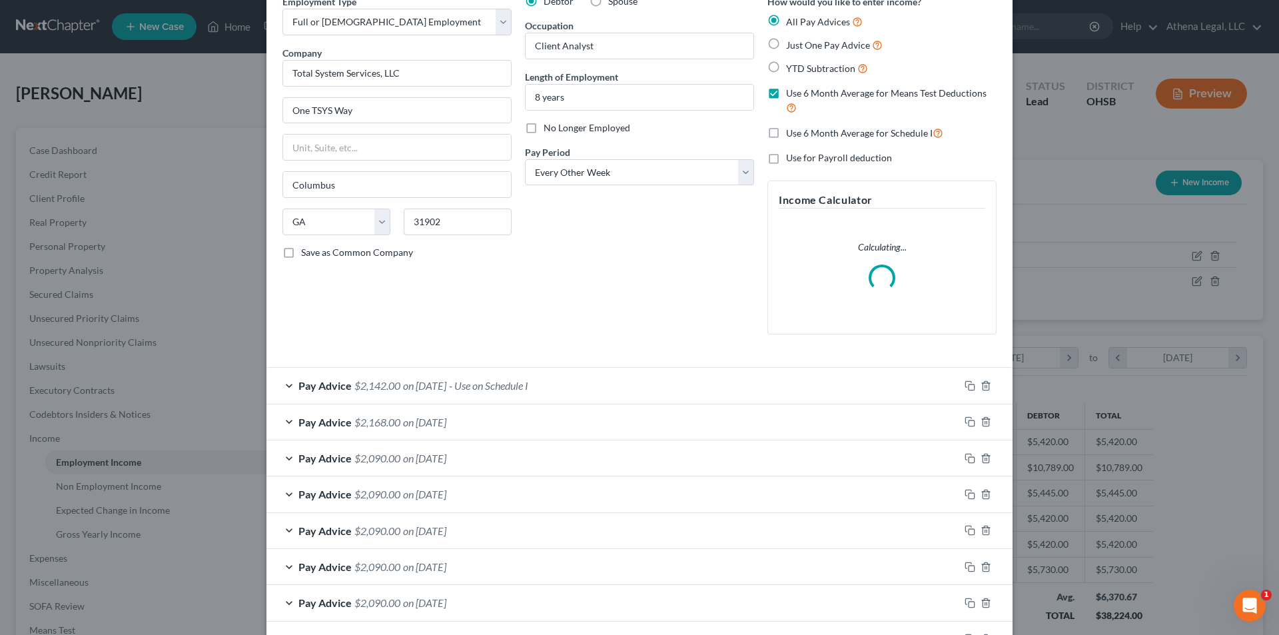
click at [570, 392] on div "Pay Advice $2,142.00 on [DATE] - Use on Schedule I" at bounding box center [612, 385] width 693 height 35
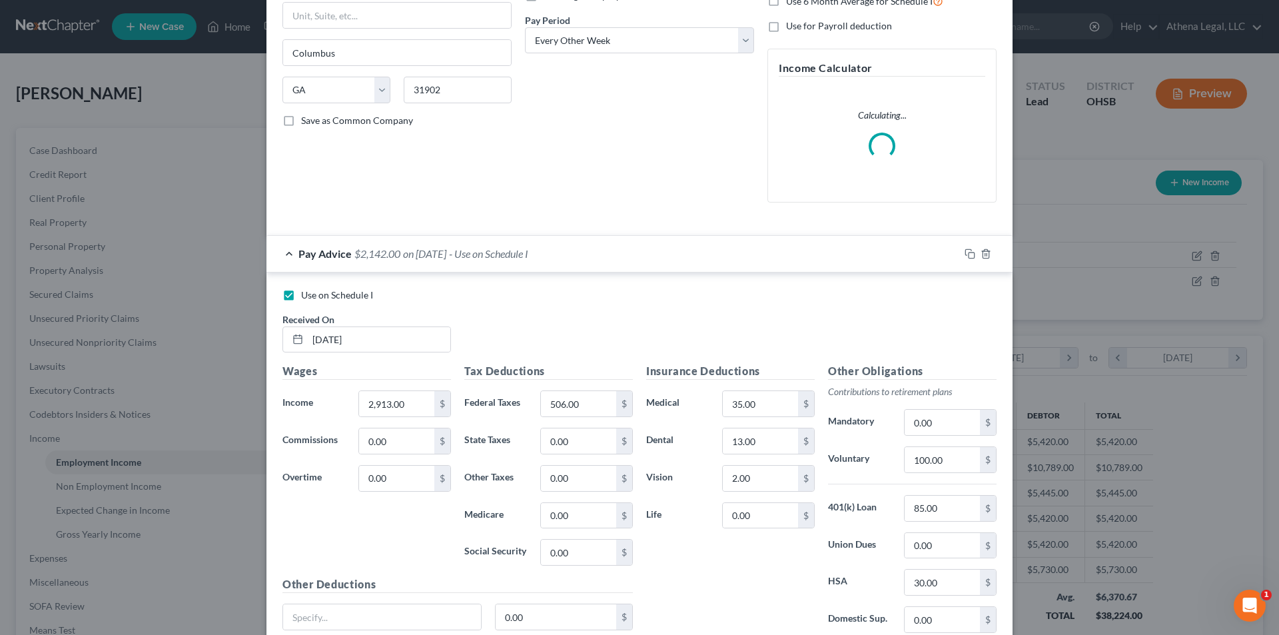
scroll to position [200, 0]
click at [948, 450] on input "100.00" at bounding box center [941, 458] width 75 height 25
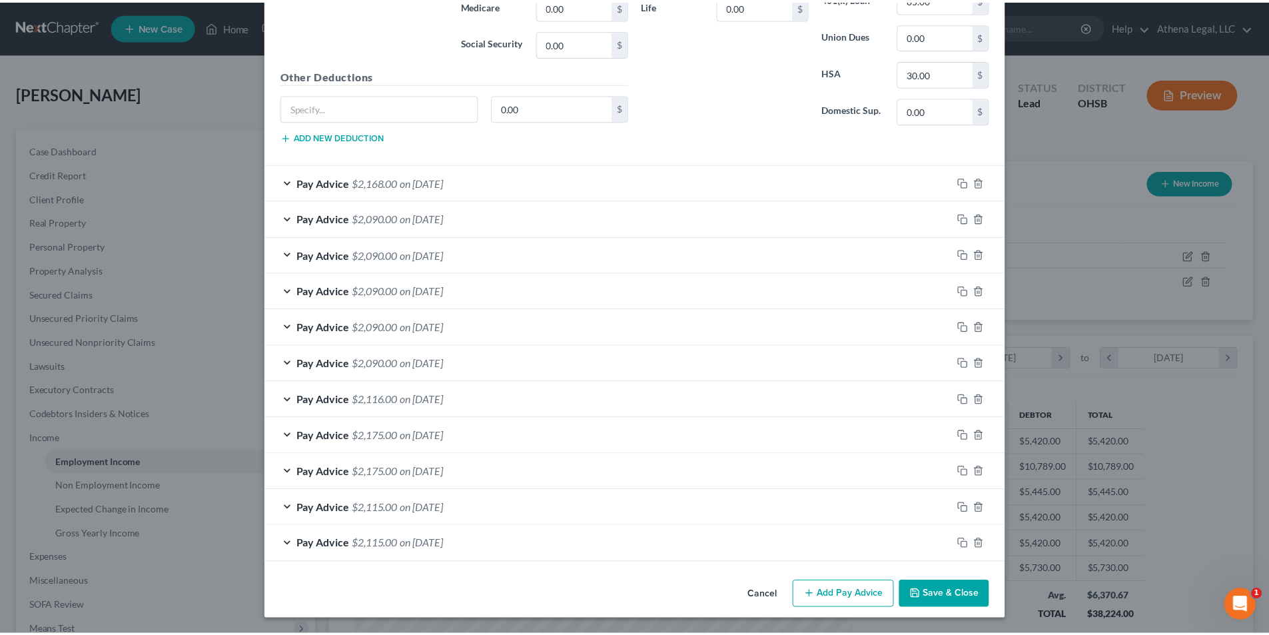
scroll to position [708, 0]
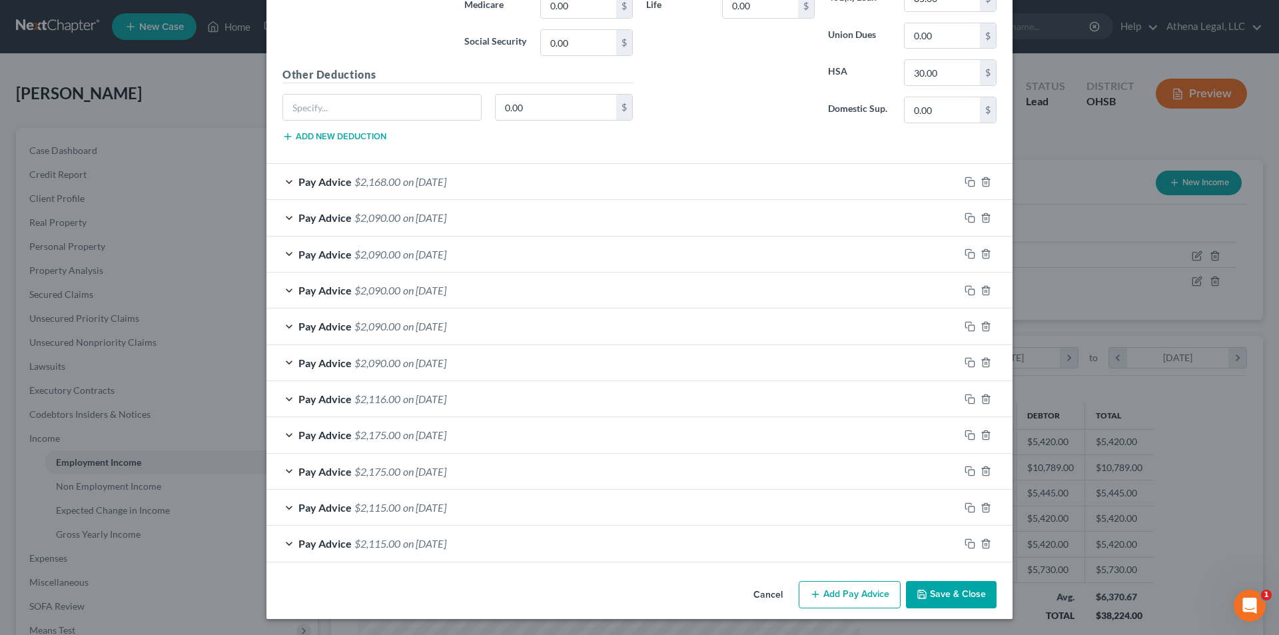
type input "0.00"
click at [934, 600] on button "Save & Close" at bounding box center [951, 595] width 91 height 28
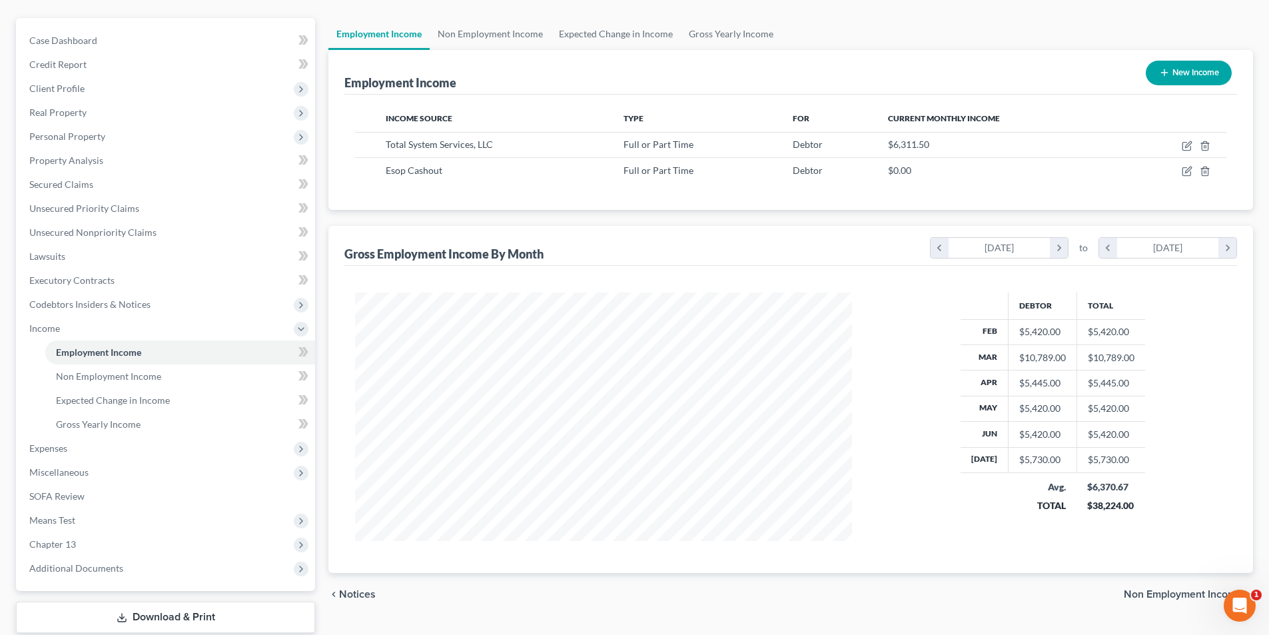
scroll to position [133, 0]
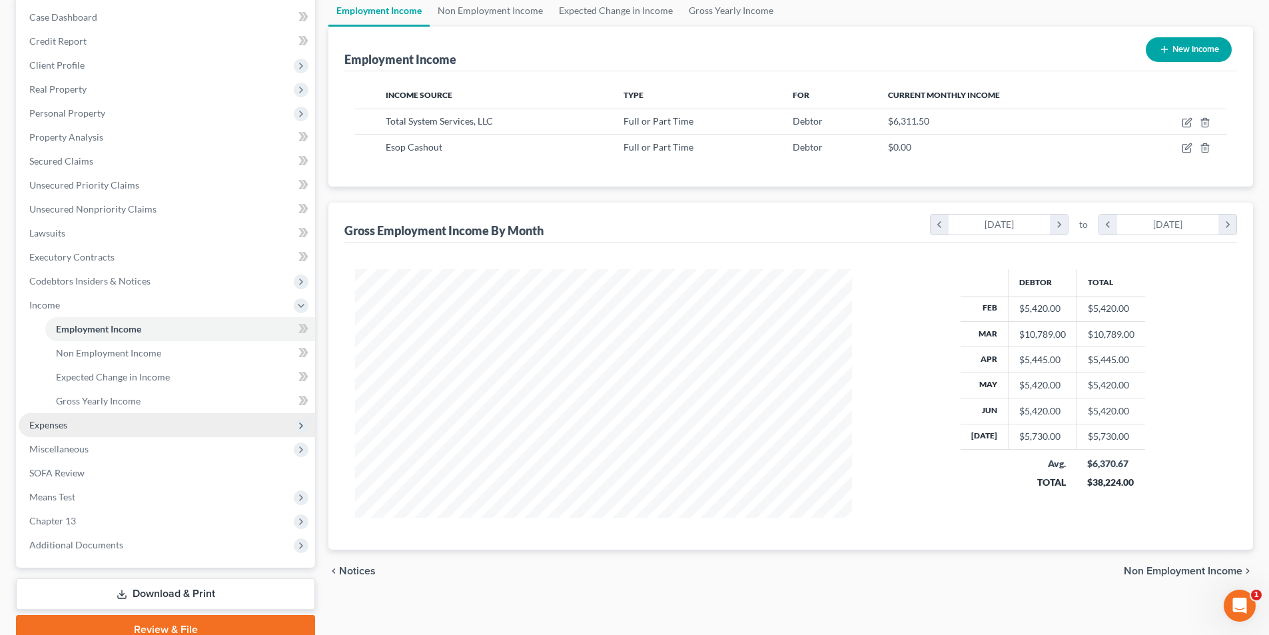
click at [58, 422] on span "Expenses" at bounding box center [48, 424] width 38 height 11
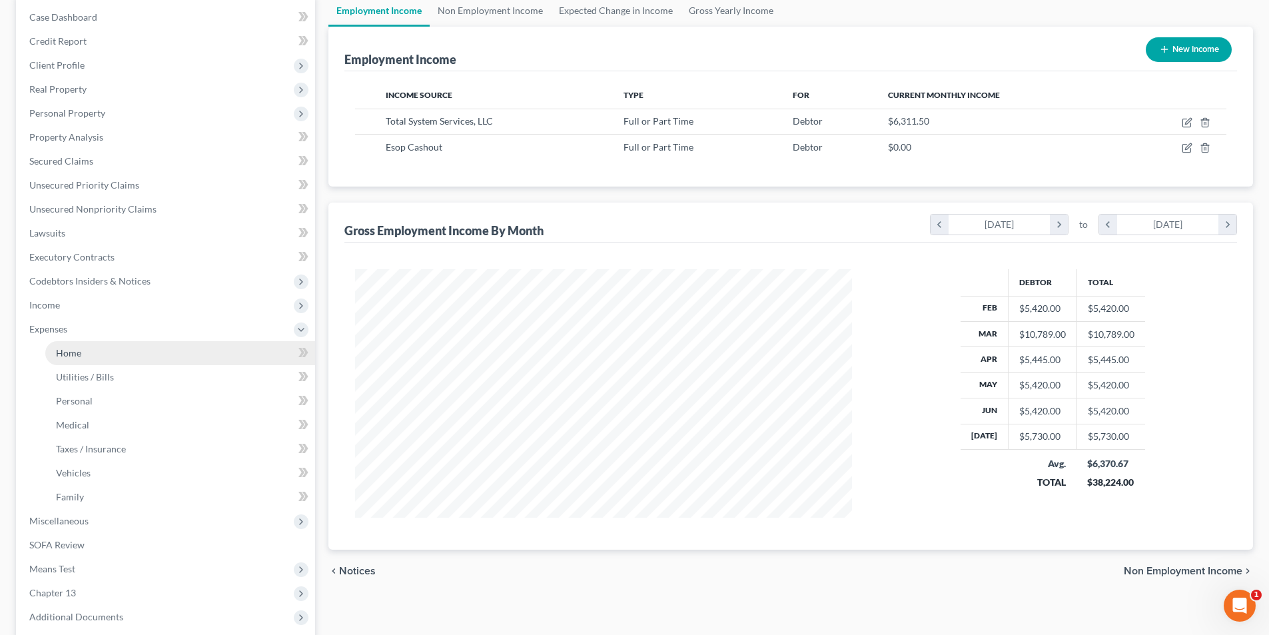
click at [77, 355] on span "Home" at bounding box center [68, 352] width 25 height 11
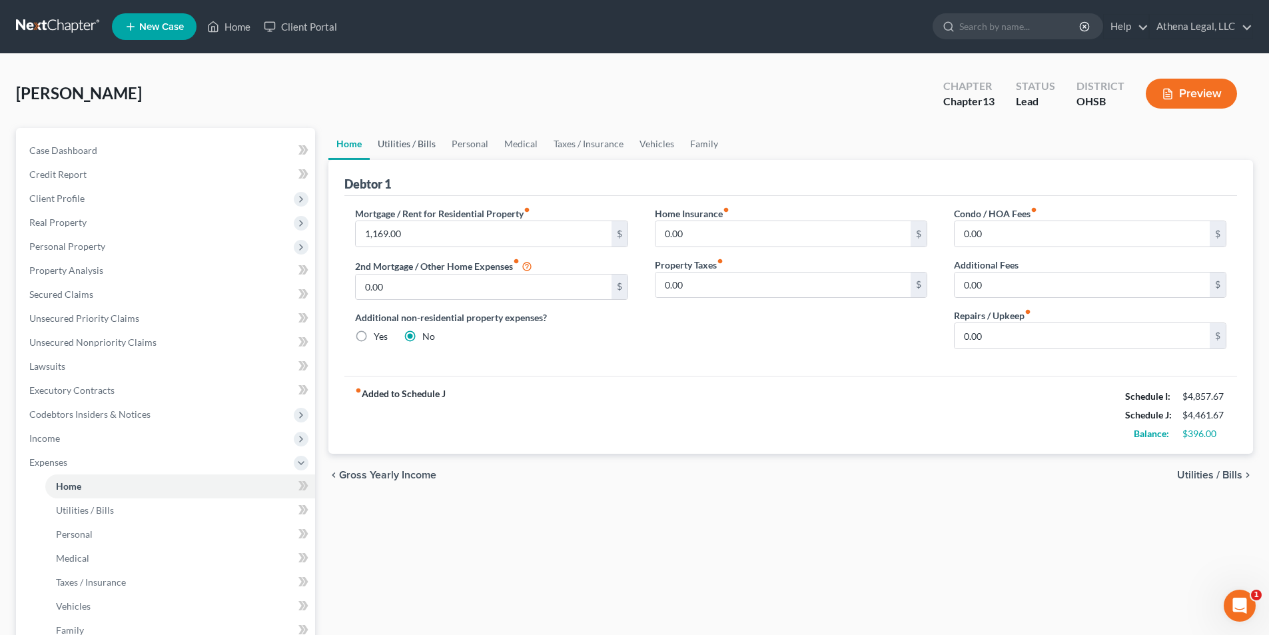
click at [396, 146] on link "Utilities / Bills" at bounding box center [407, 144] width 74 height 32
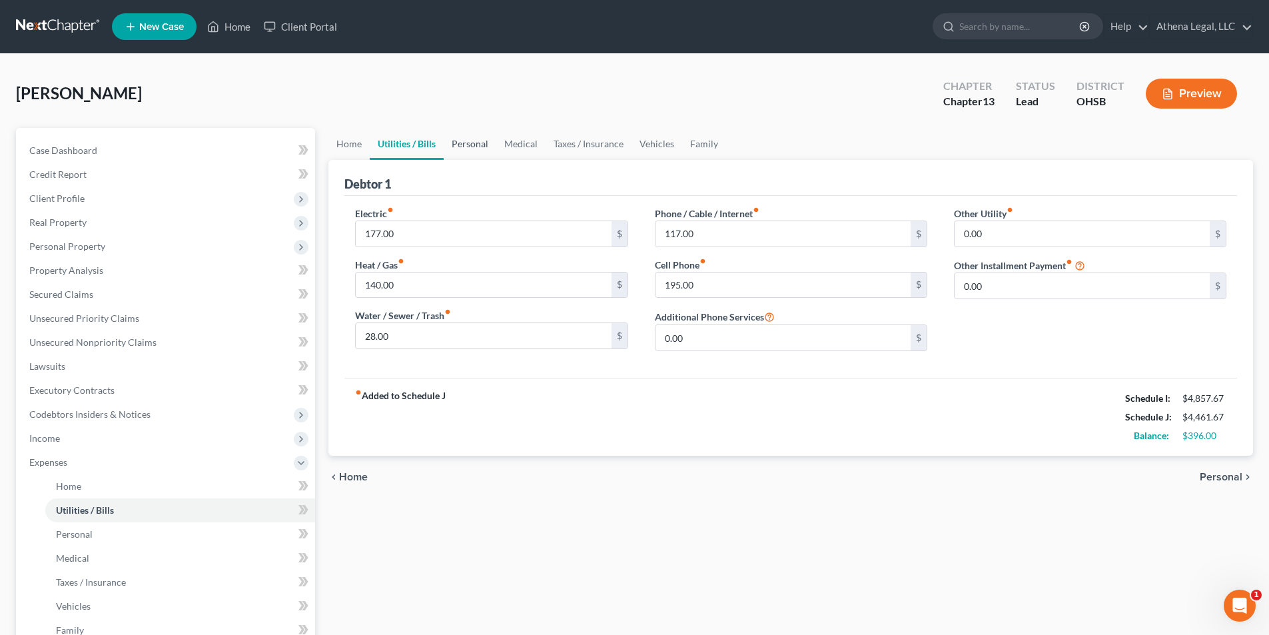
click at [473, 149] on link "Personal" at bounding box center [470, 144] width 53 height 32
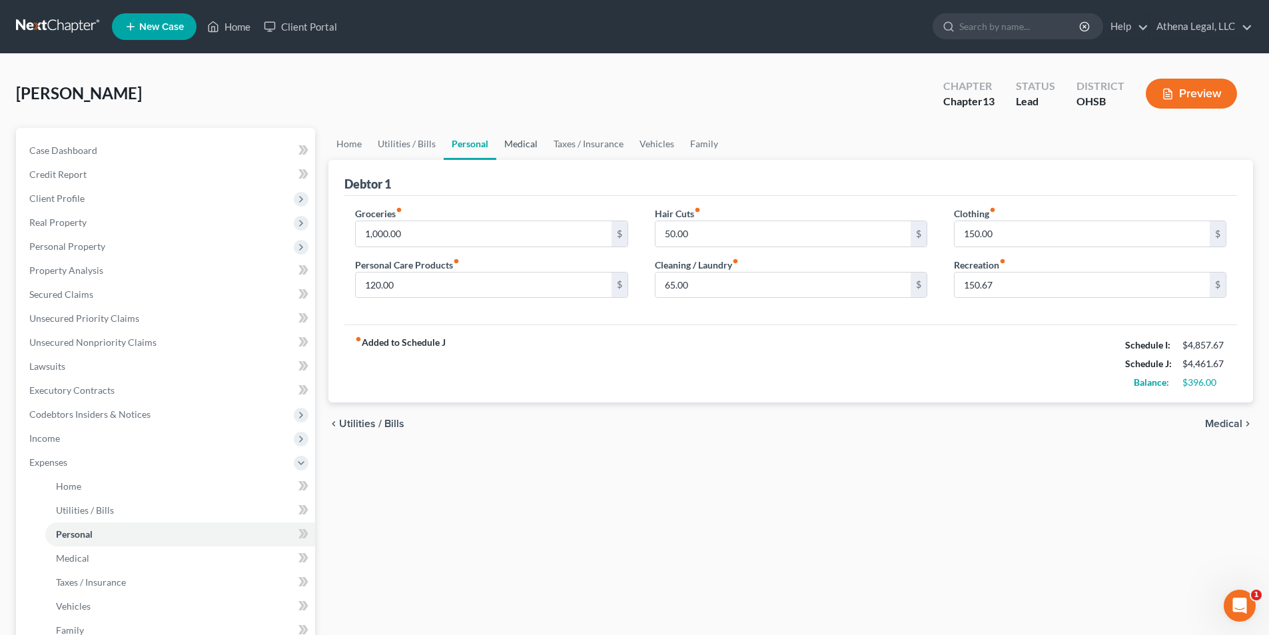
click at [517, 147] on link "Medical" at bounding box center [520, 144] width 49 height 32
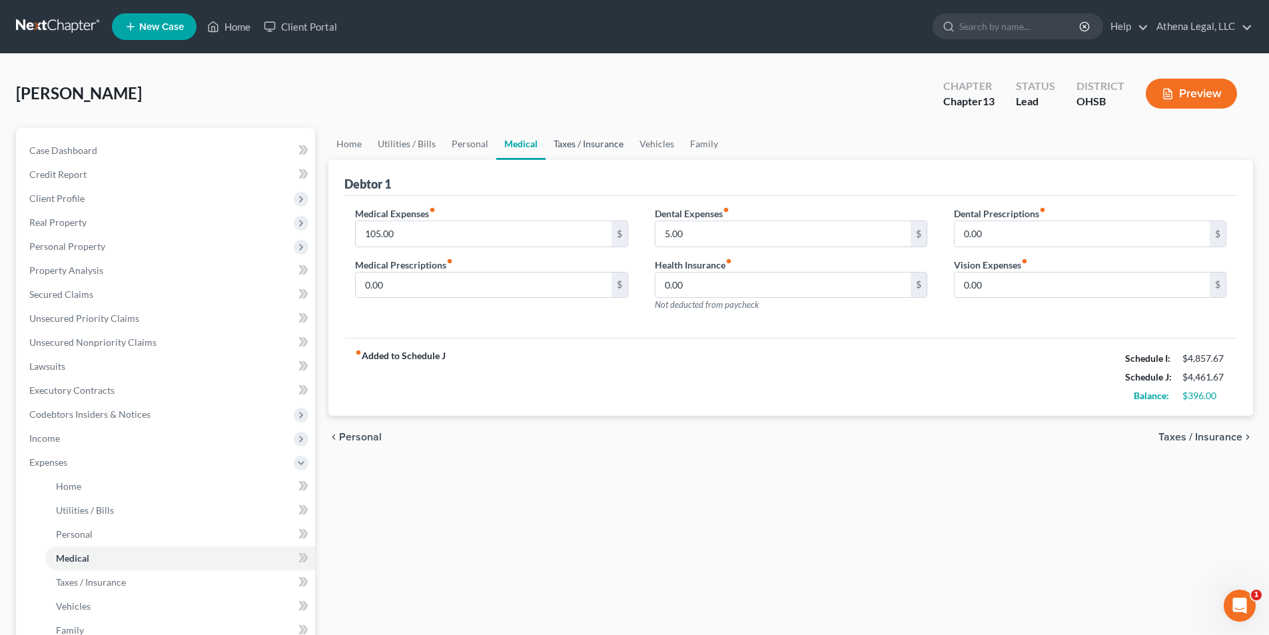
click at [577, 145] on link "Taxes / Insurance" at bounding box center [588, 144] width 86 height 32
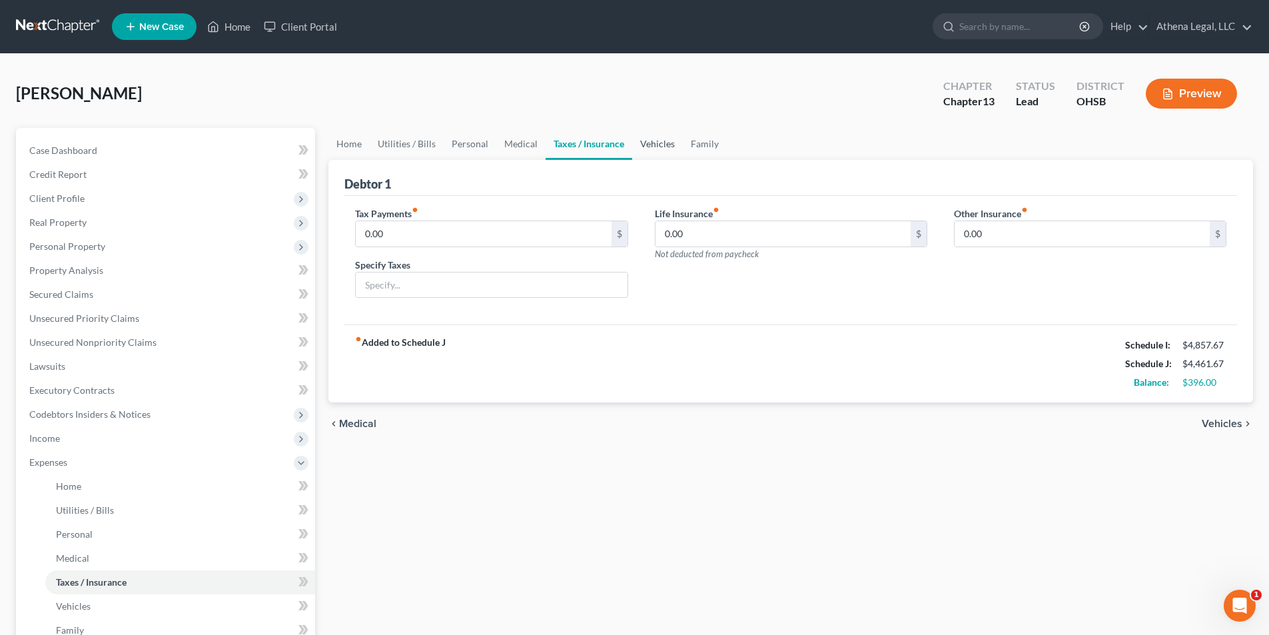
click at [650, 147] on link "Vehicles" at bounding box center [657, 144] width 51 height 32
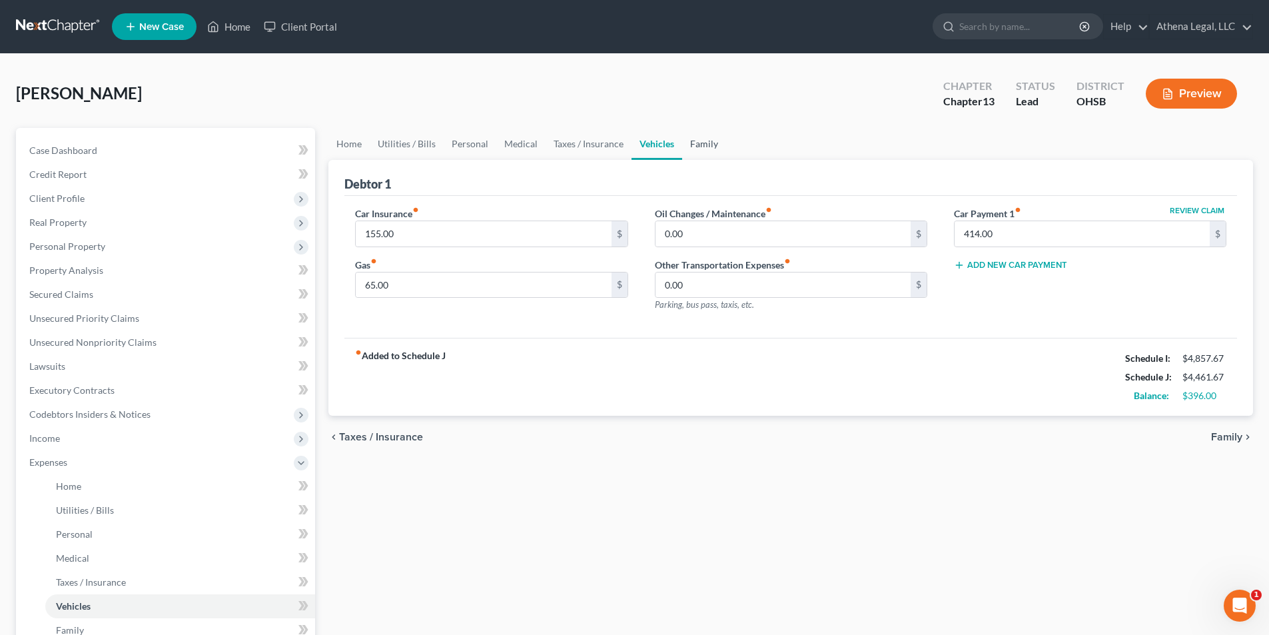
click at [711, 146] on link "Family" at bounding box center [704, 144] width 44 height 32
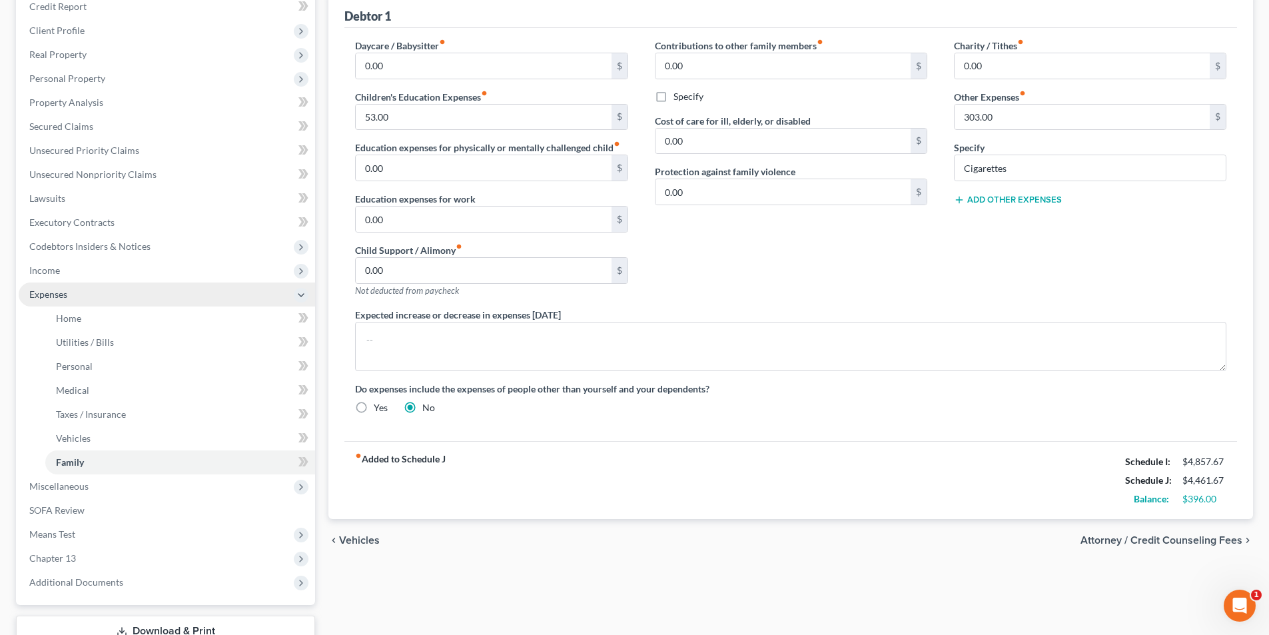
scroll to position [200, 0]
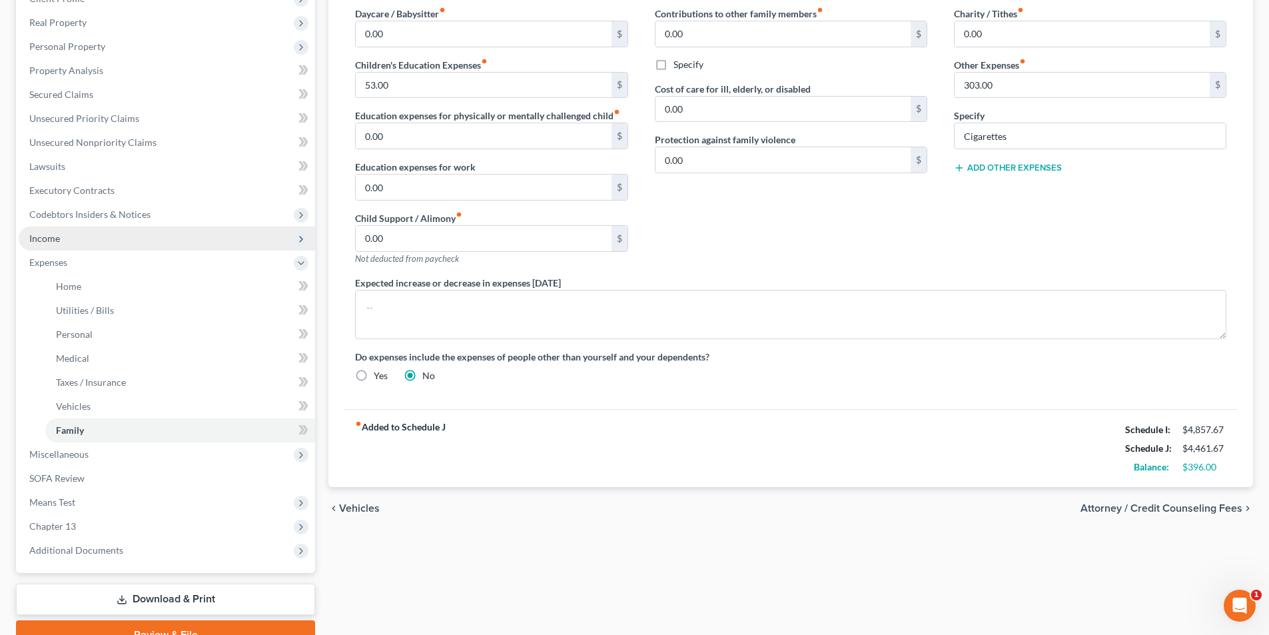
click at [41, 241] on span "Income" at bounding box center [44, 237] width 31 height 11
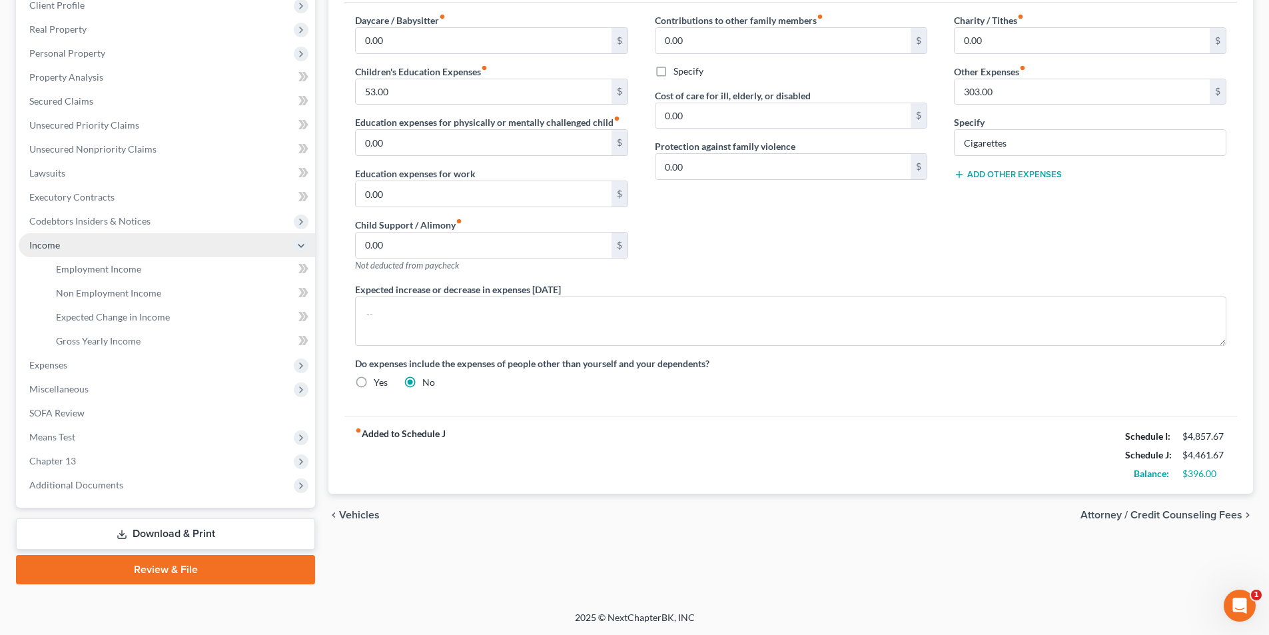
scroll to position [193, 0]
click at [98, 275] on link "Employment Income" at bounding box center [180, 269] width 270 height 24
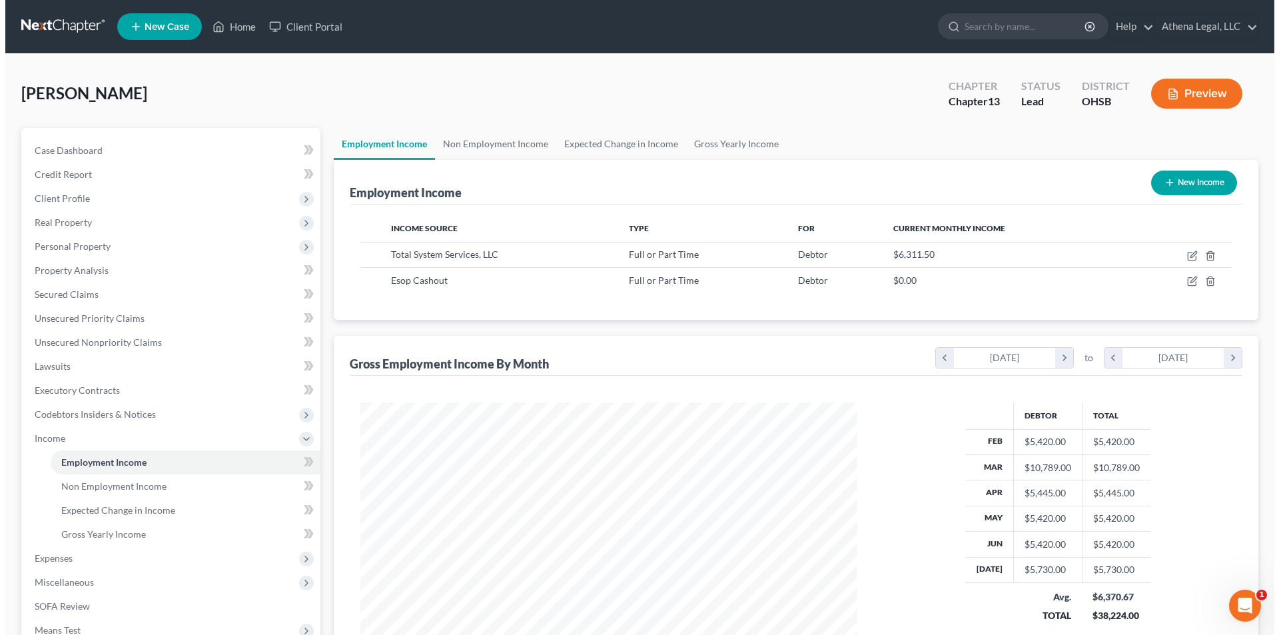
scroll to position [248, 523]
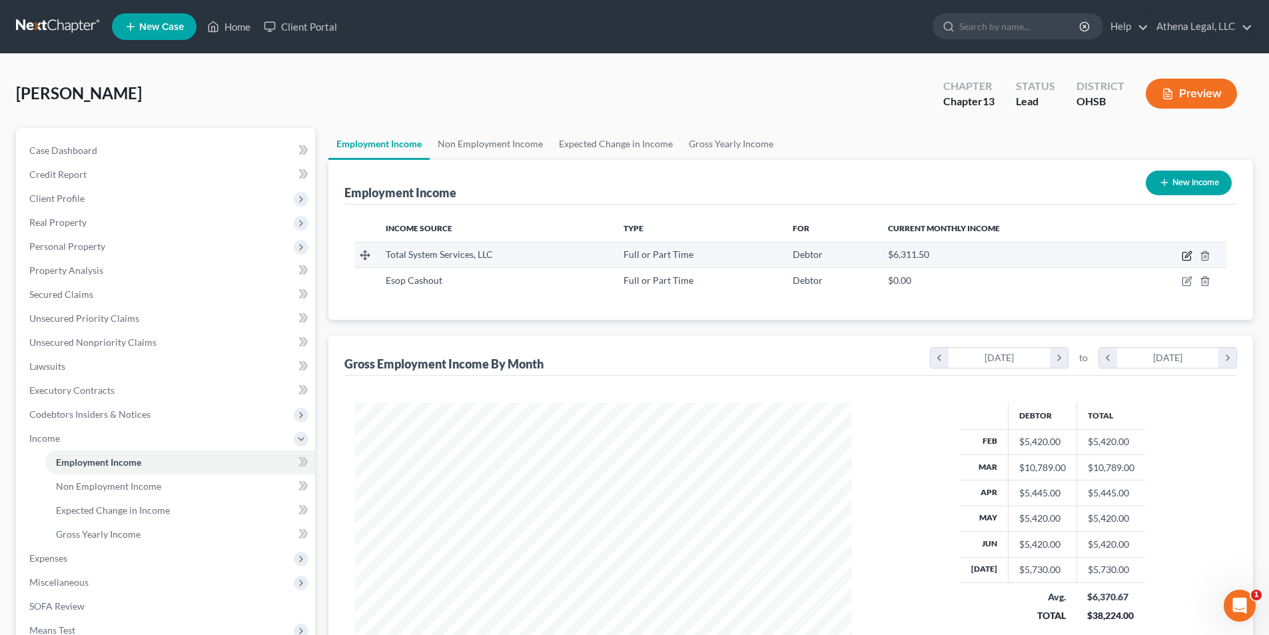
click at [1182, 254] on icon "button" at bounding box center [1186, 256] width 8 height 8
select select "0"
select select "10"
select select "2"
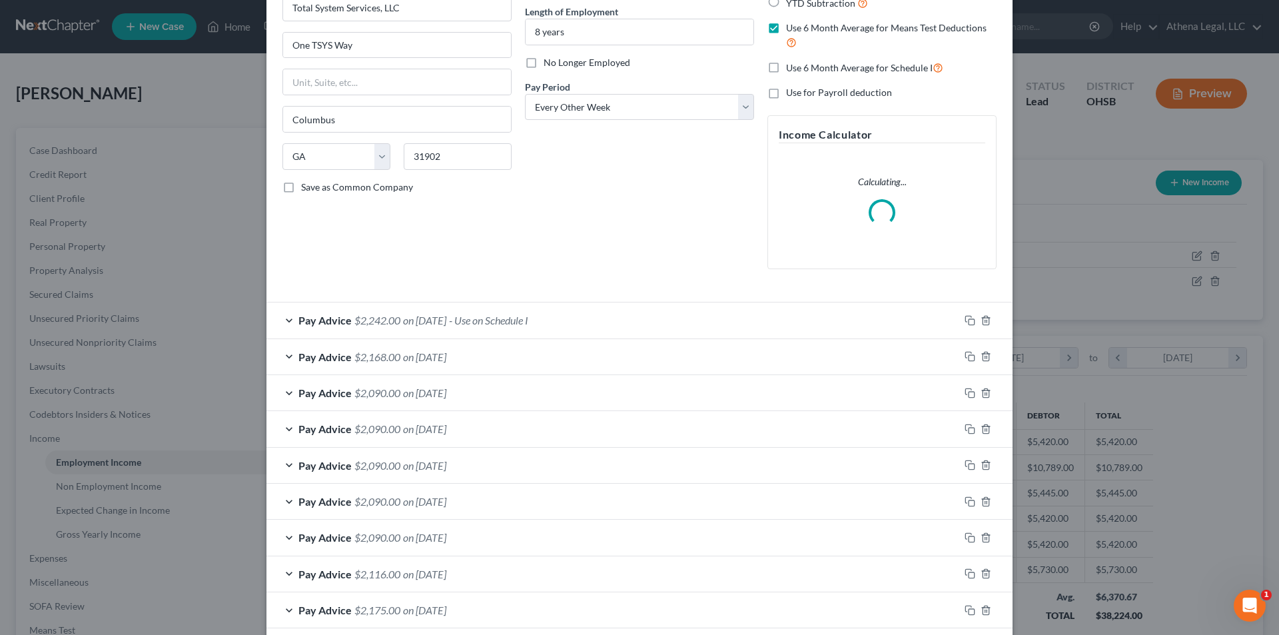
scroll to position [133, 0]
click at [528, 323] on span "- Use on Schedule I" at bounding box center [488, 318] width 79 height 13
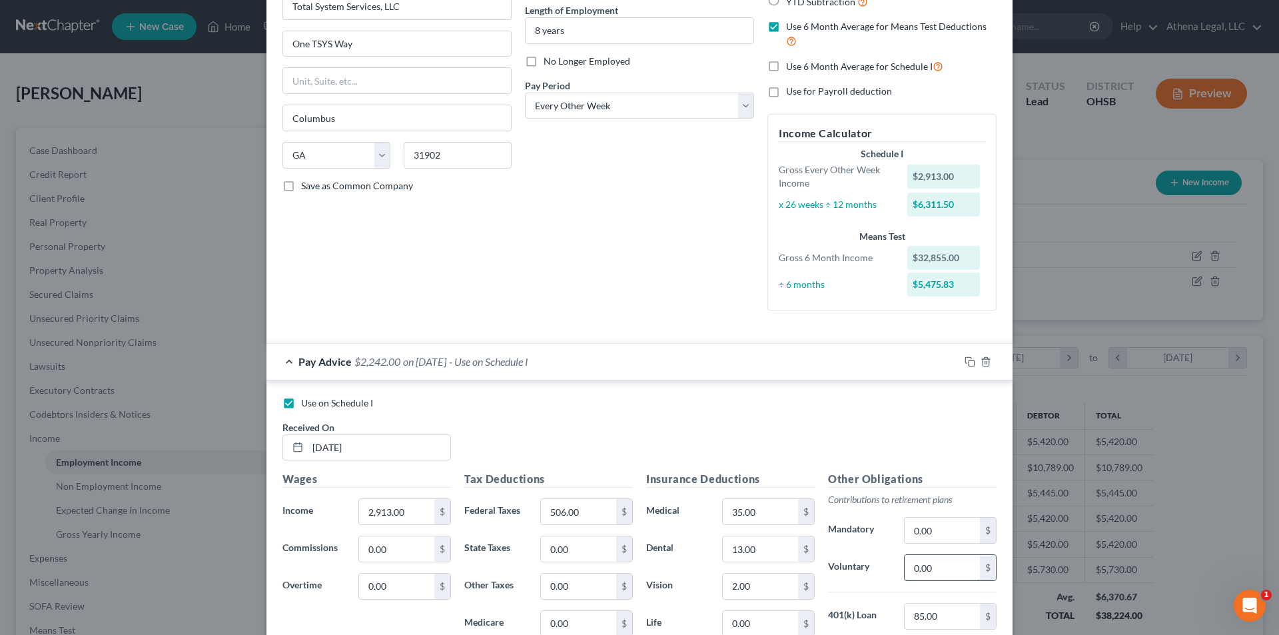
click at [950, 571] on input "0.00" at bounding box center [941, 567] width 75 height 25
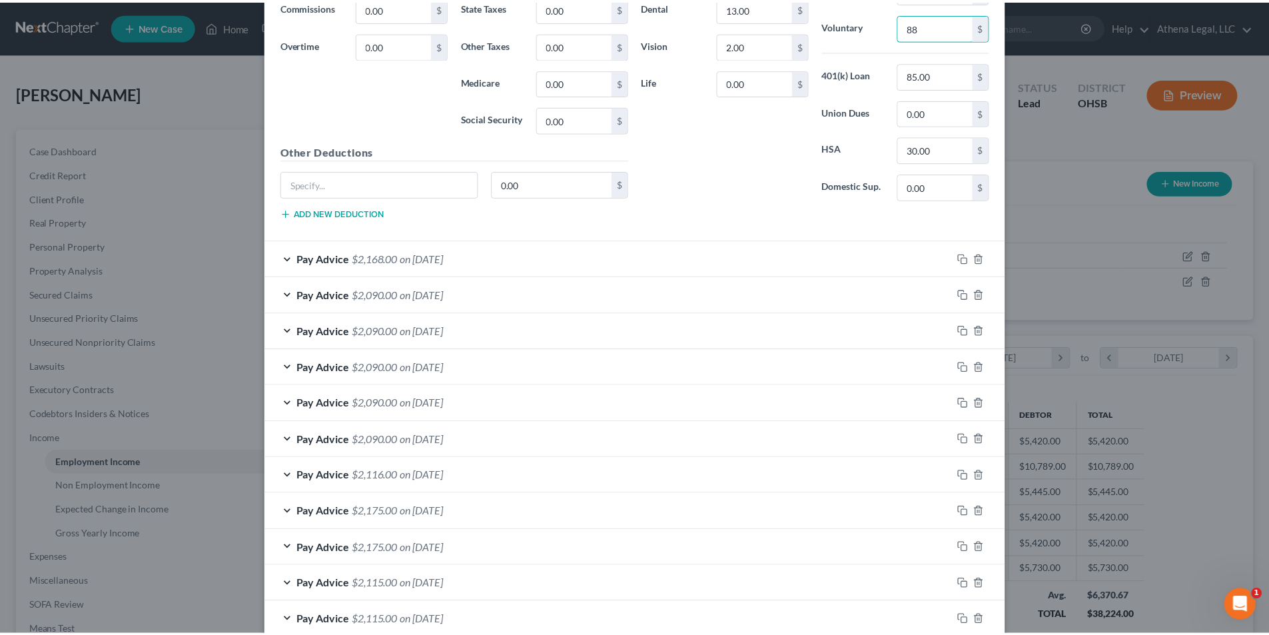
scroll to position [751, 0]
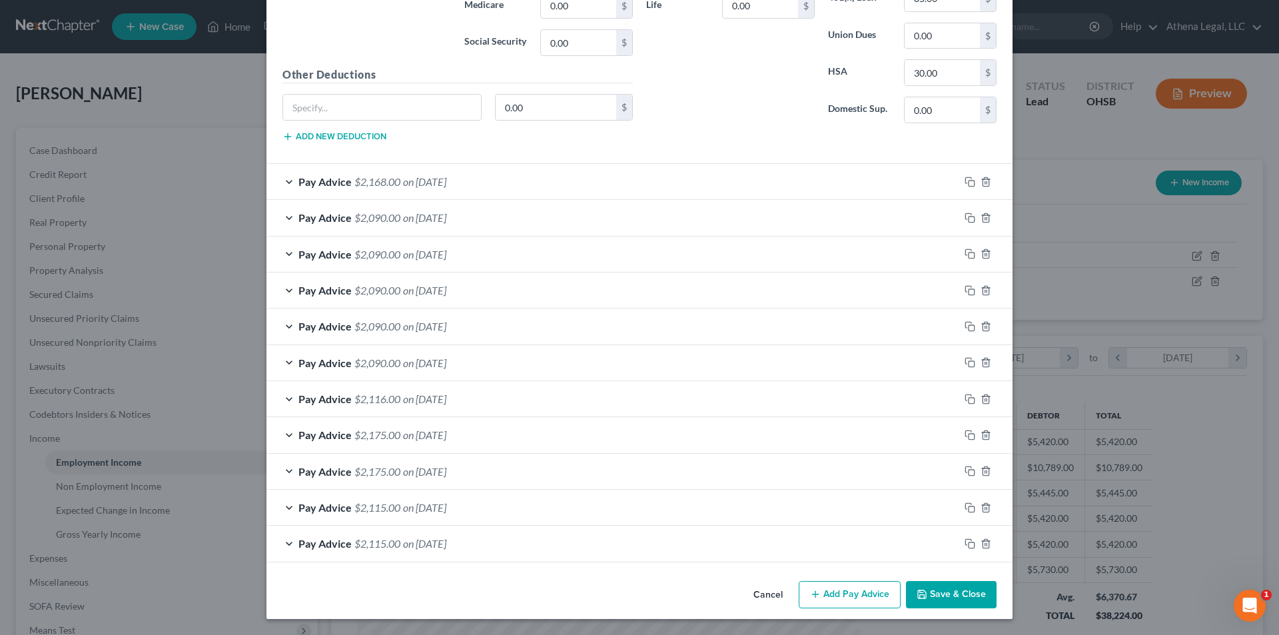
type input "88"
click at [938, 592] on button "Save & Close" at bounding box center [951, 595] width 91 height 28
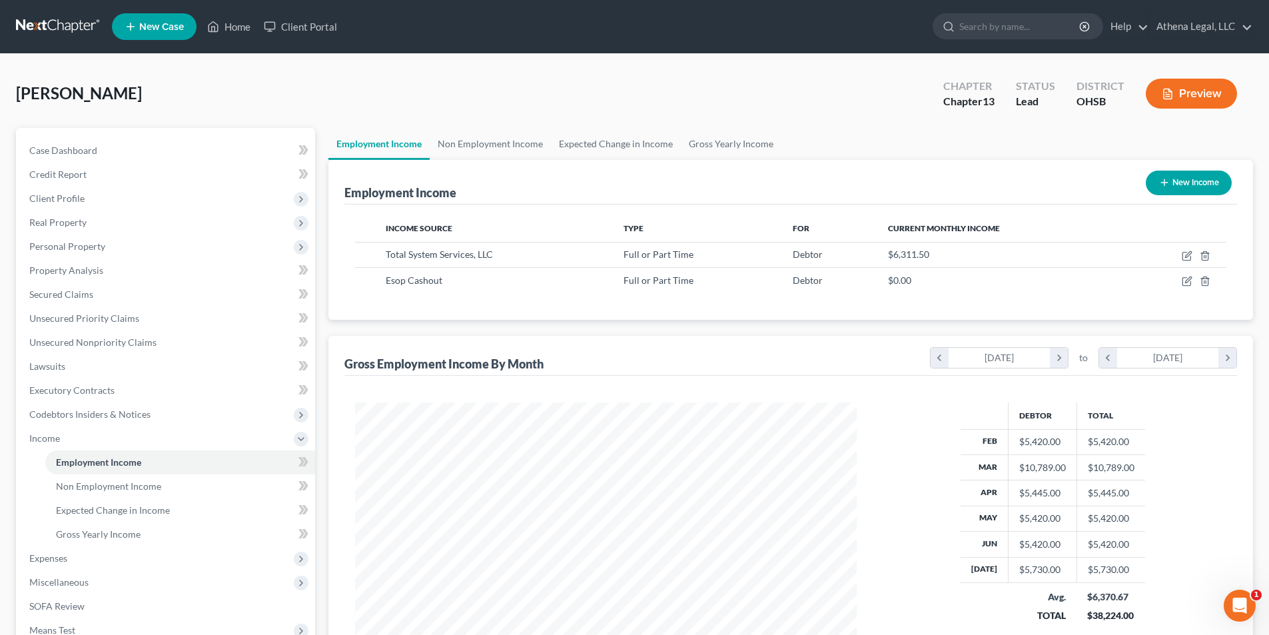
scroll to position [665698, 665423]
click at [56, 565] on span "Expenses" at bounding box center [167, 558] width 296 height 24
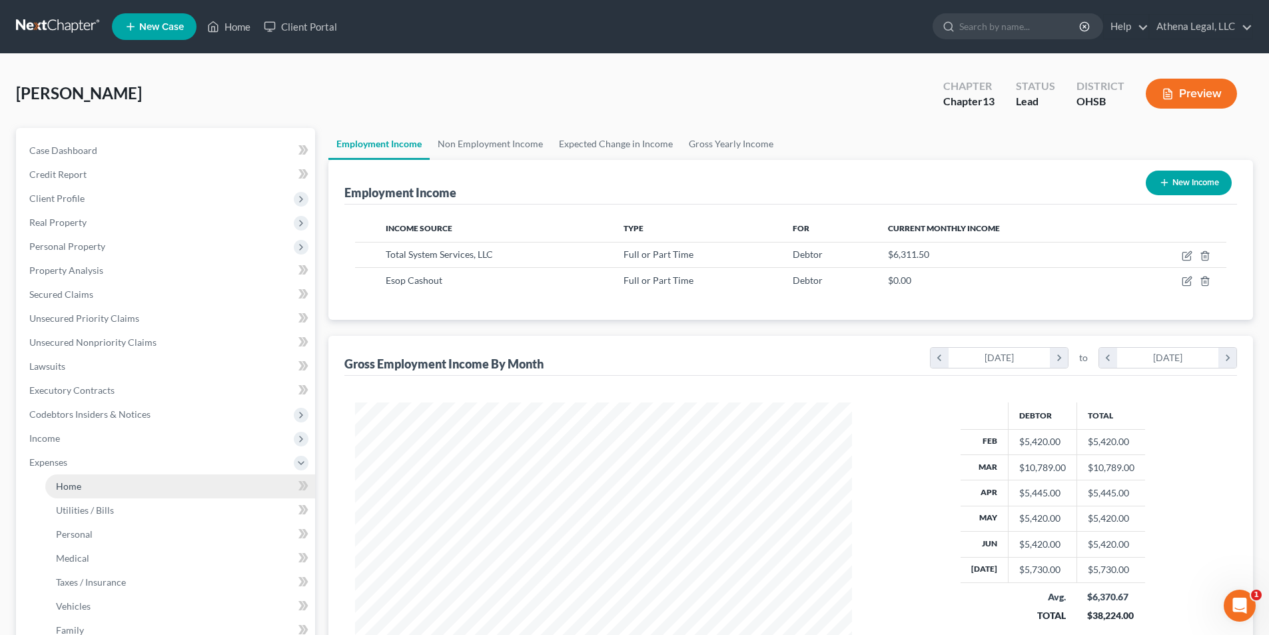
click at [58, 496] on link "Home" at bounding box center [180, 486] width 270 height 24
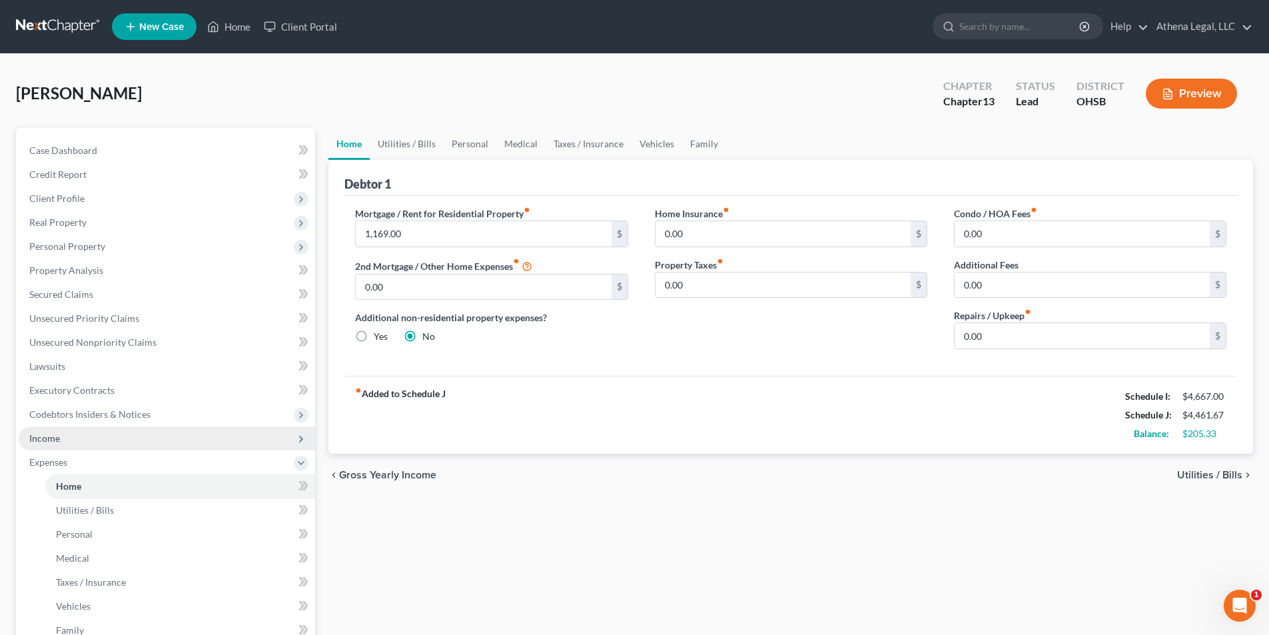
click at [51, 438] on span "Income" at bounding box center [44, 437] width 31 height 11
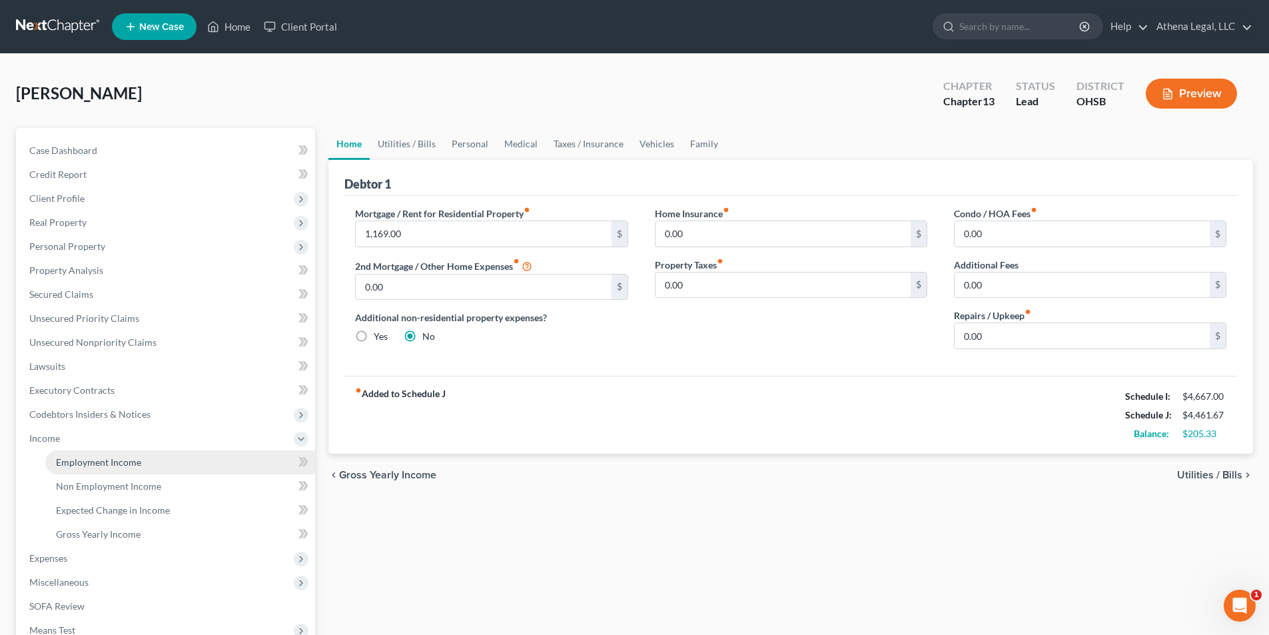
click at [71, 462] on span "Employment Income" at bounding box center [98, 461] width 85 height 11
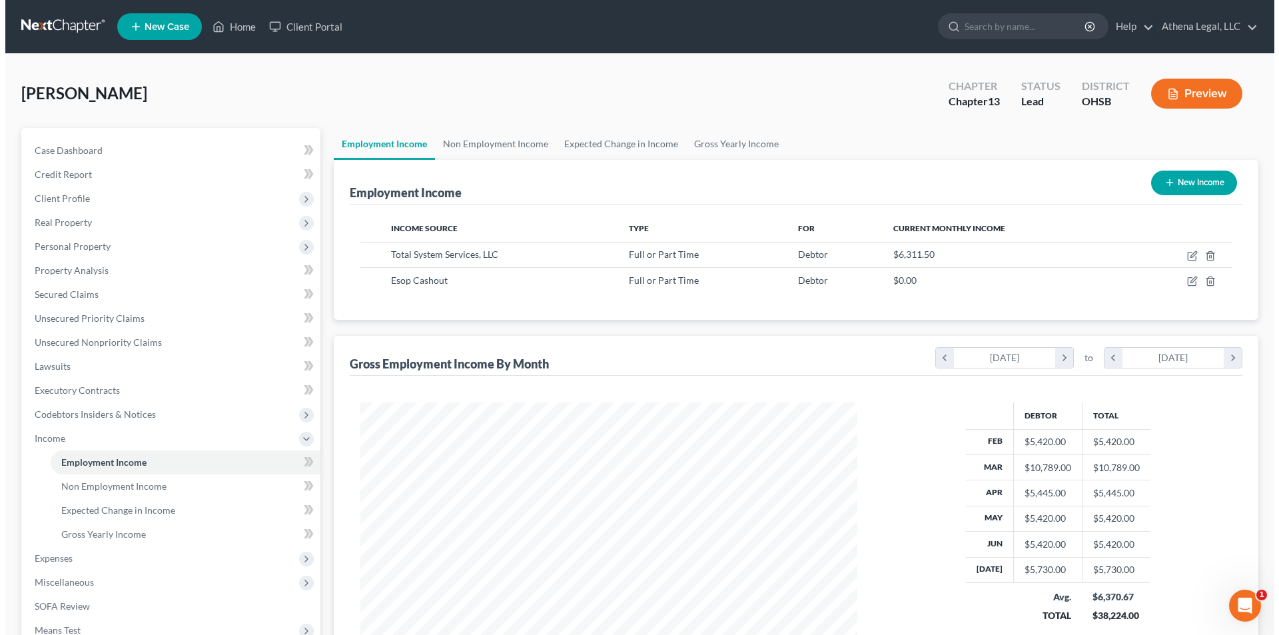
scroll to position [248, 523]
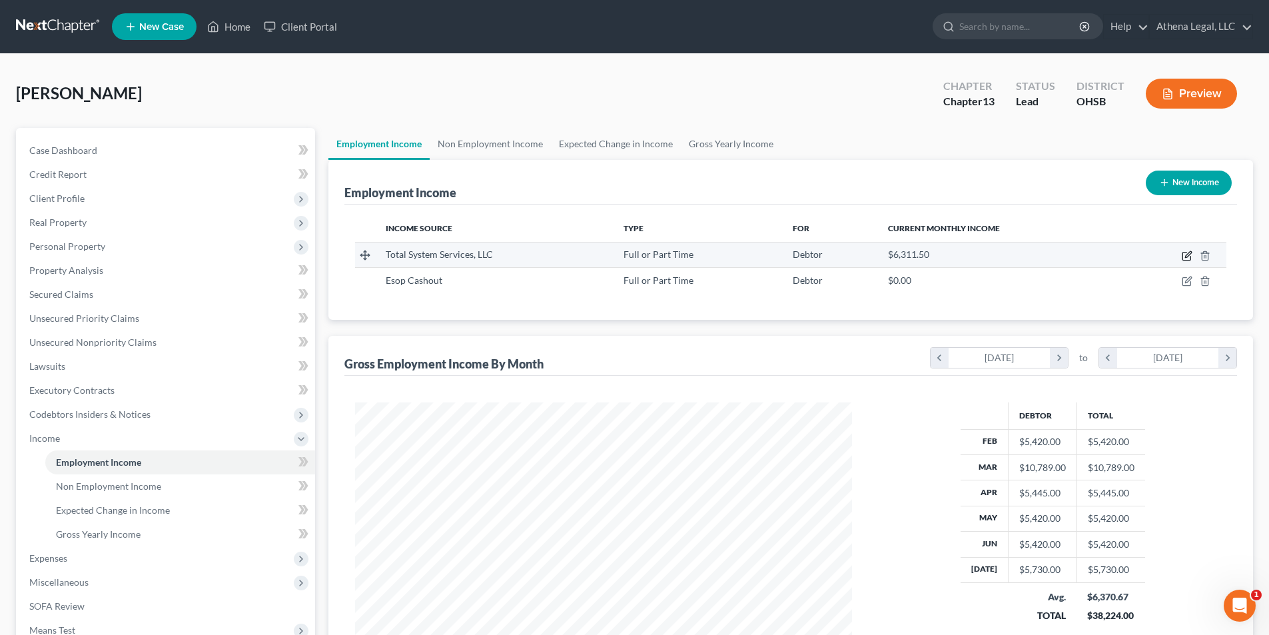
click at [1185, 256] on icon "button" at bounding box center [1186, 255] width 11 height 11
select select "0"
select select "10"
select select "2"
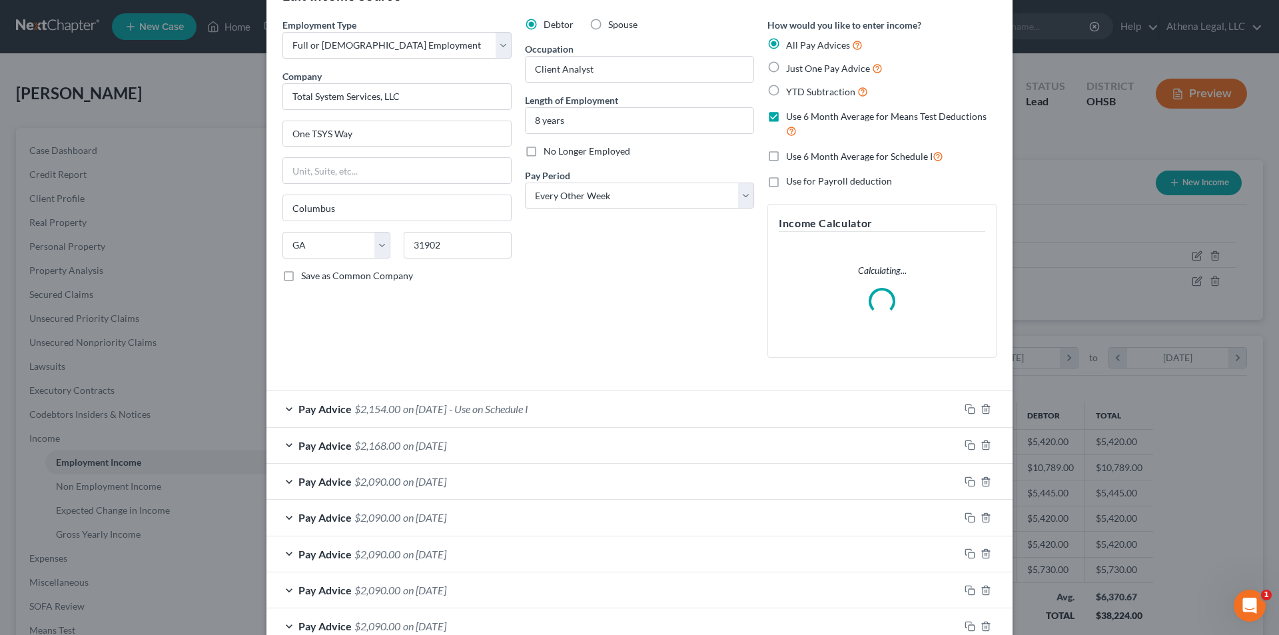
scroll to position [67, 0]
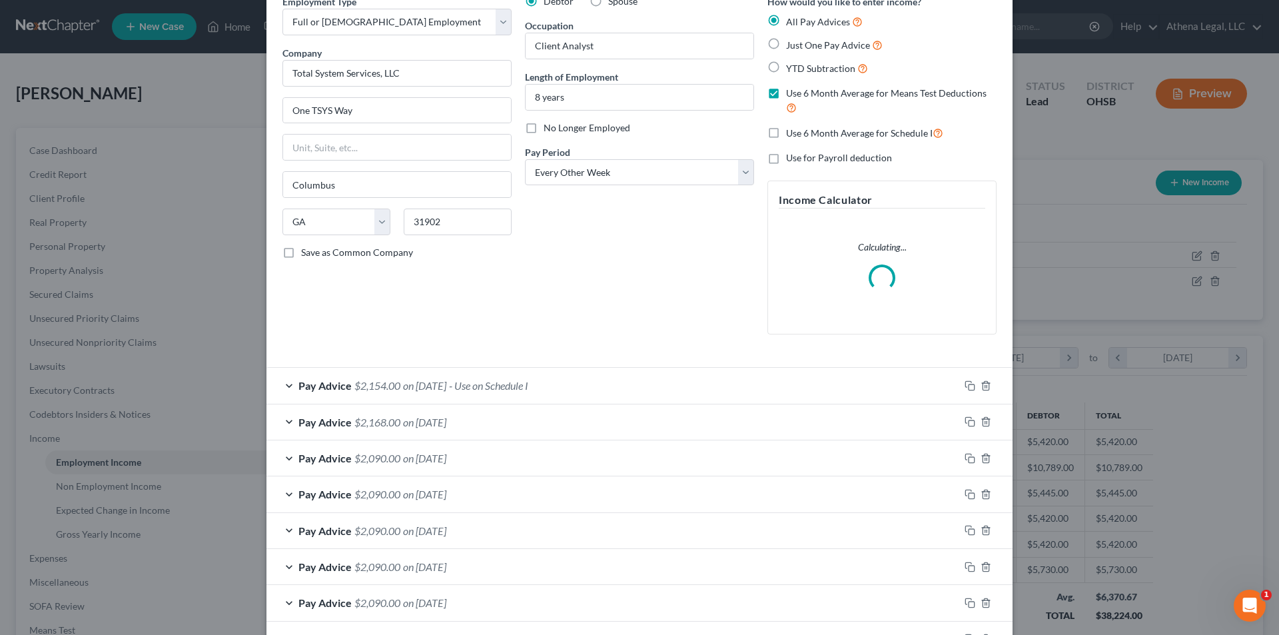
click at [528, 390] on span "- Use on Schedule I" at bounding box center [488, 385] width 79 height 13
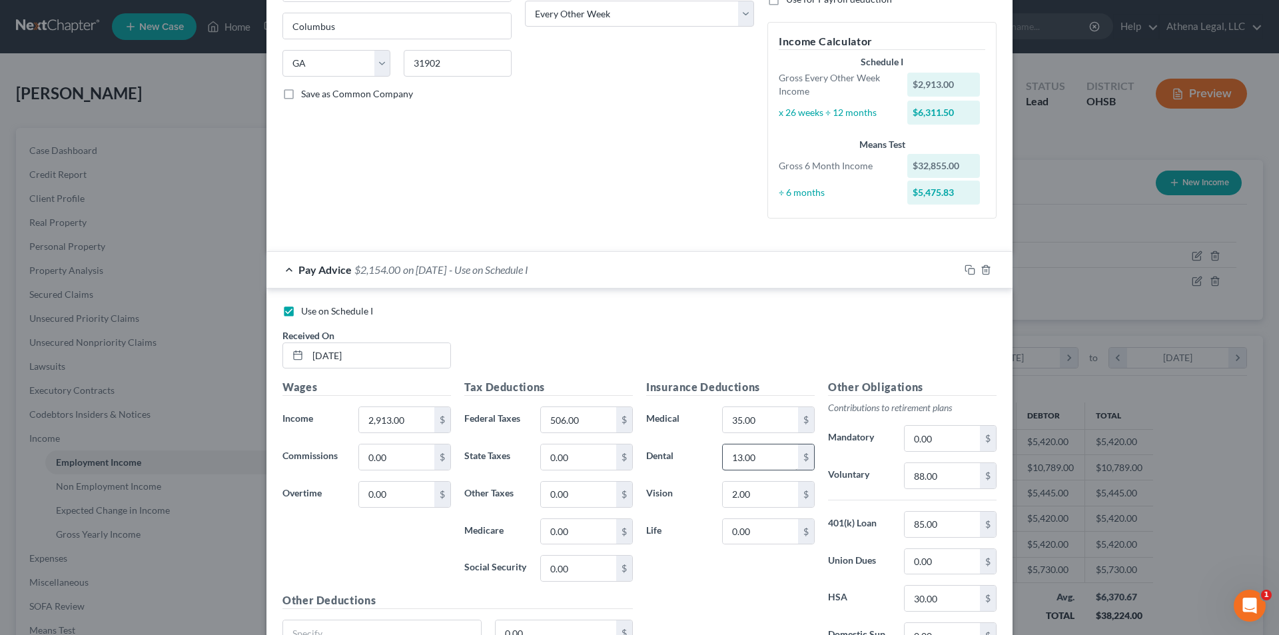
scroll to position [266, 0]
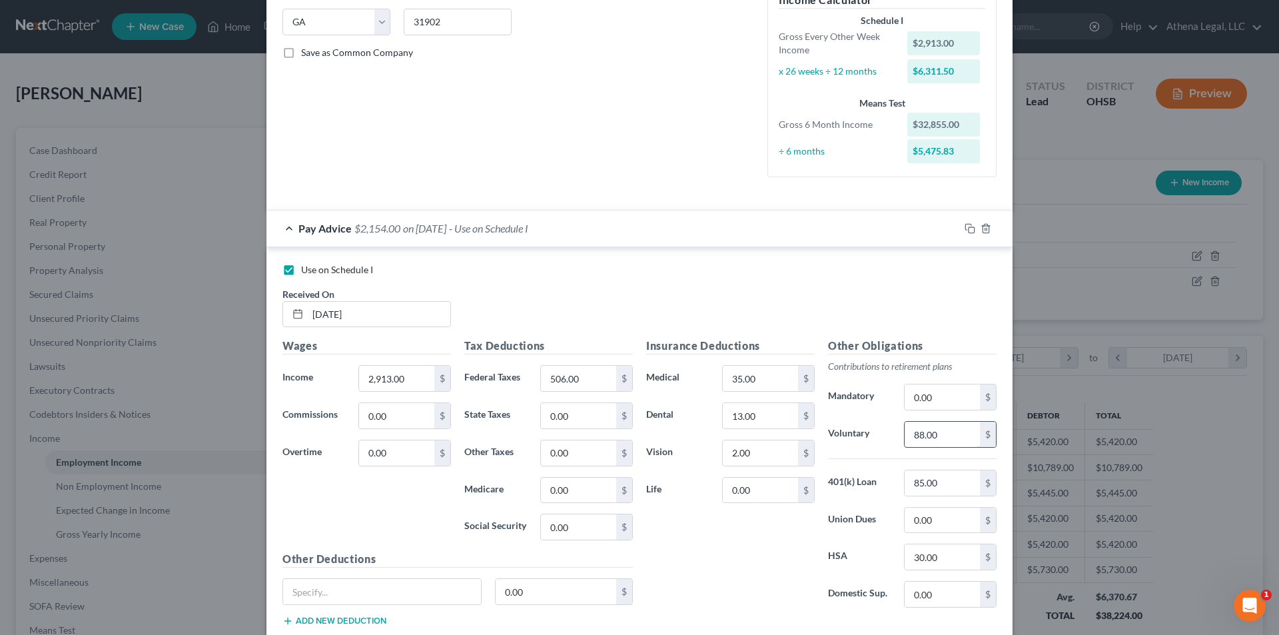
click at [952, 440] on input "88.00" at bounding box center [941, 434] width 75 height 25
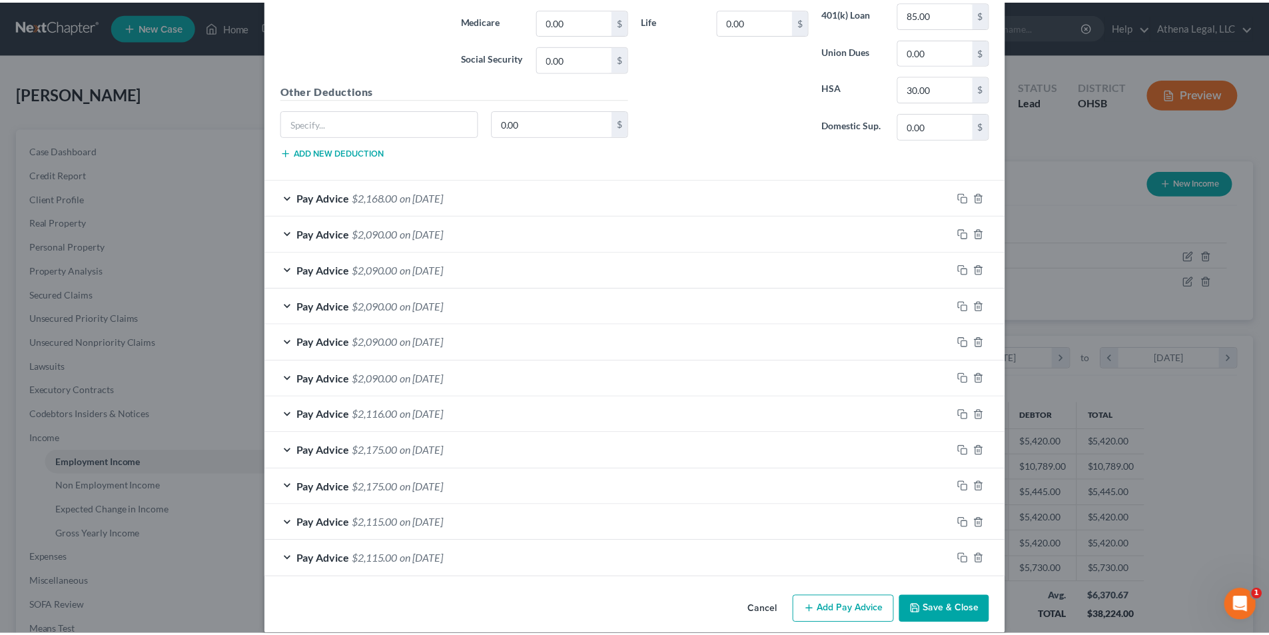
scroll to position [751, 0]
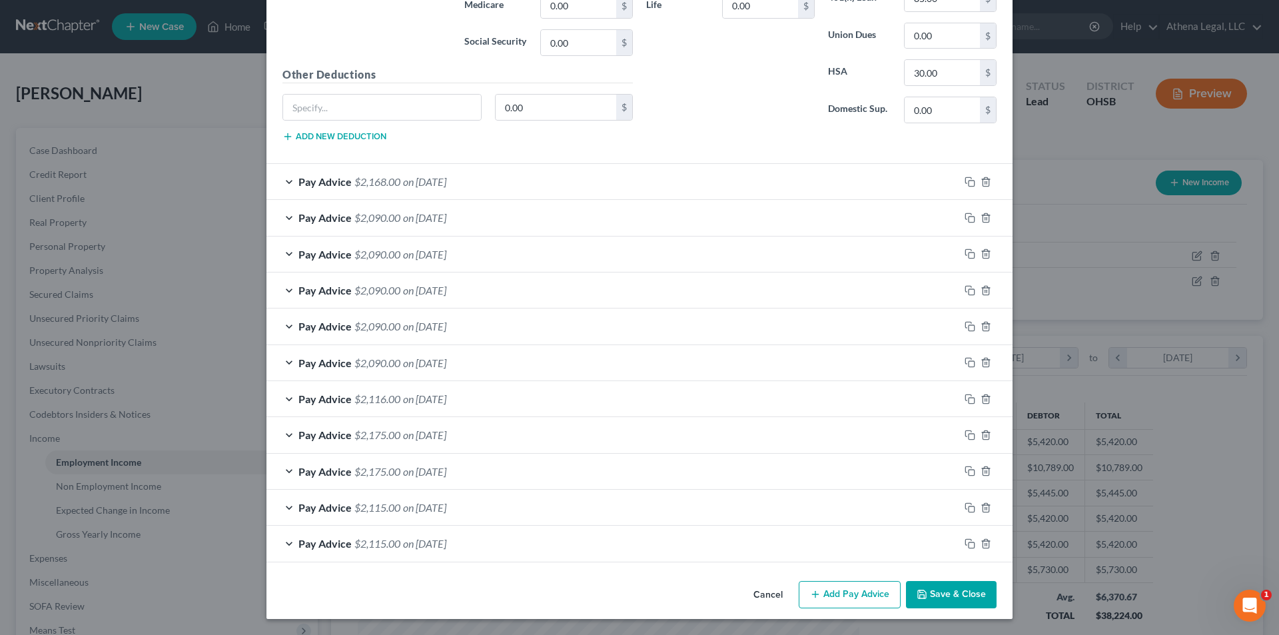
type input "145"
click at [945, 593] on button "Save & Close" at bounding box center [951, 595] width 91 height 28
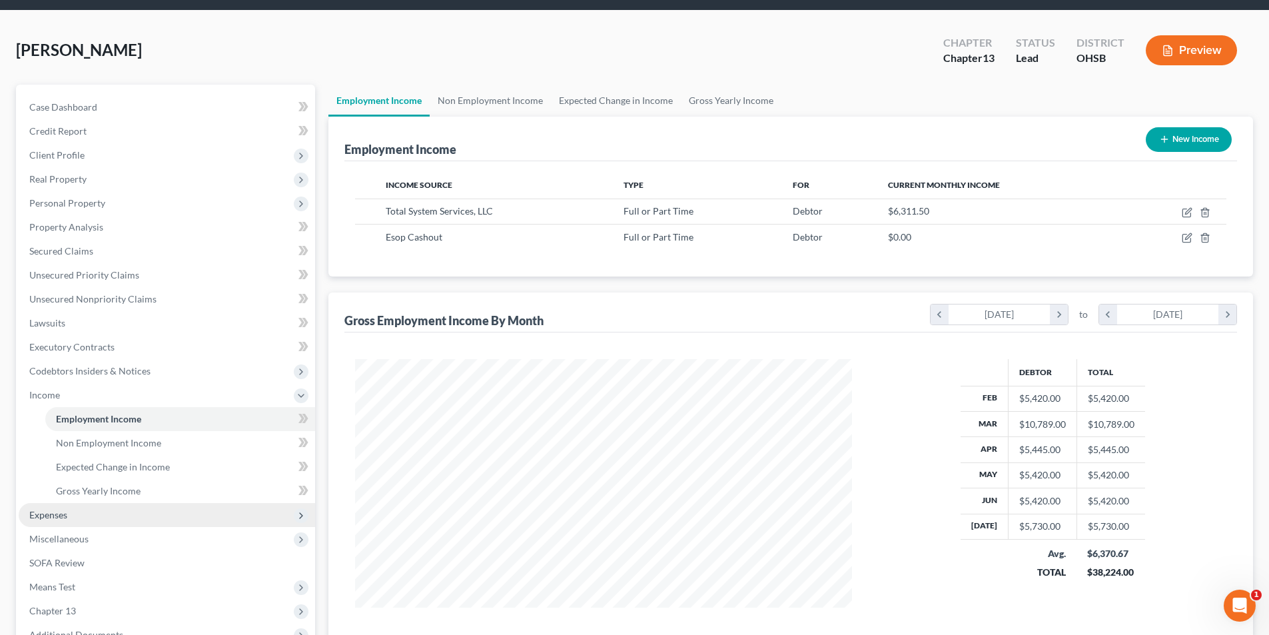
scroll to position [67, 0]
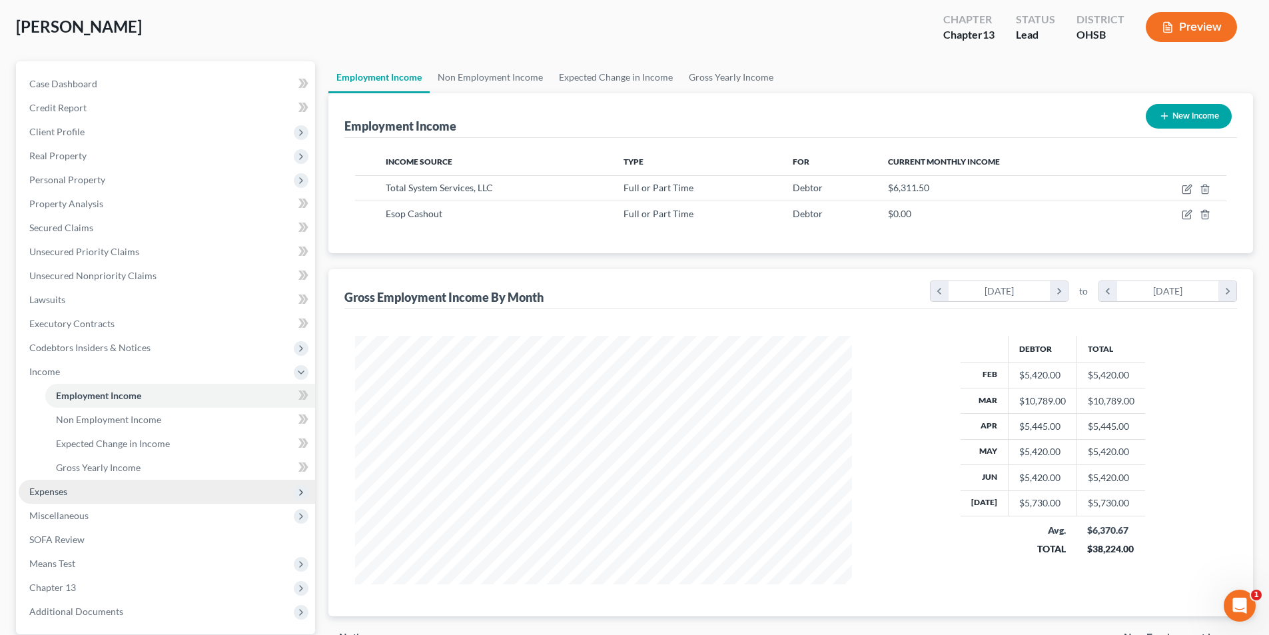
click at [77, 498] on span "Expenses" at bounding box center [167, 491] width 296 height 24
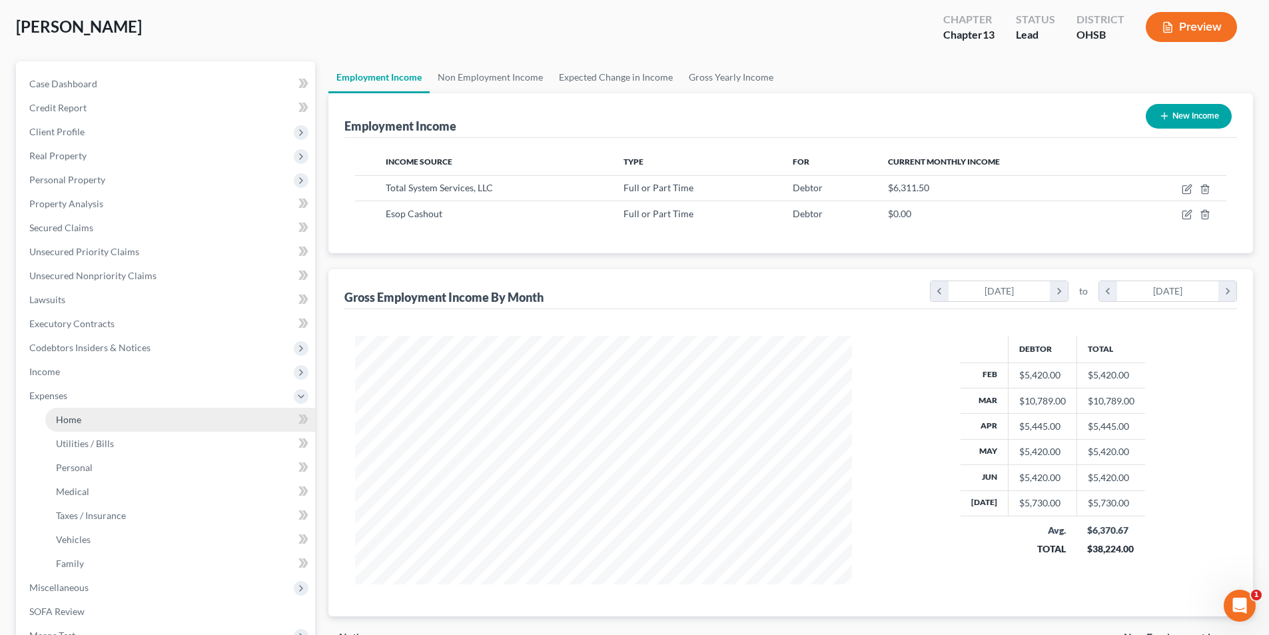
click at [85, 420] on link "Home" at bounding box center [180, 420] width 270 height 24
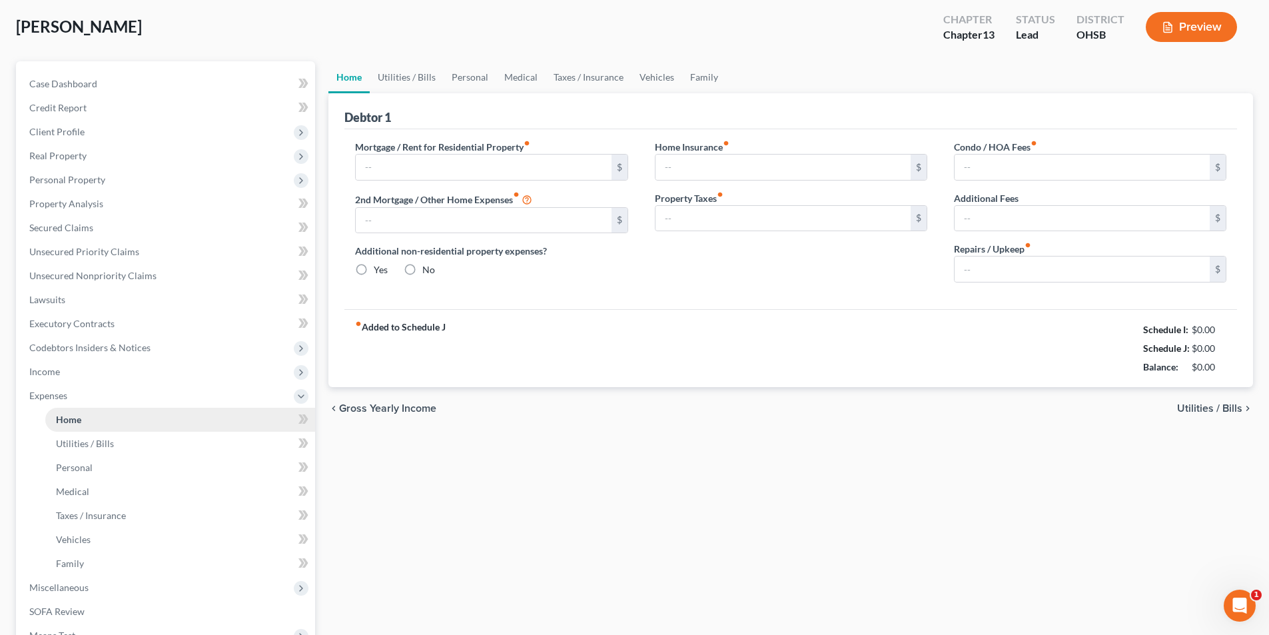
type input "1,169.00"
type input "0.00"
radio input "true"
type input "0.00"
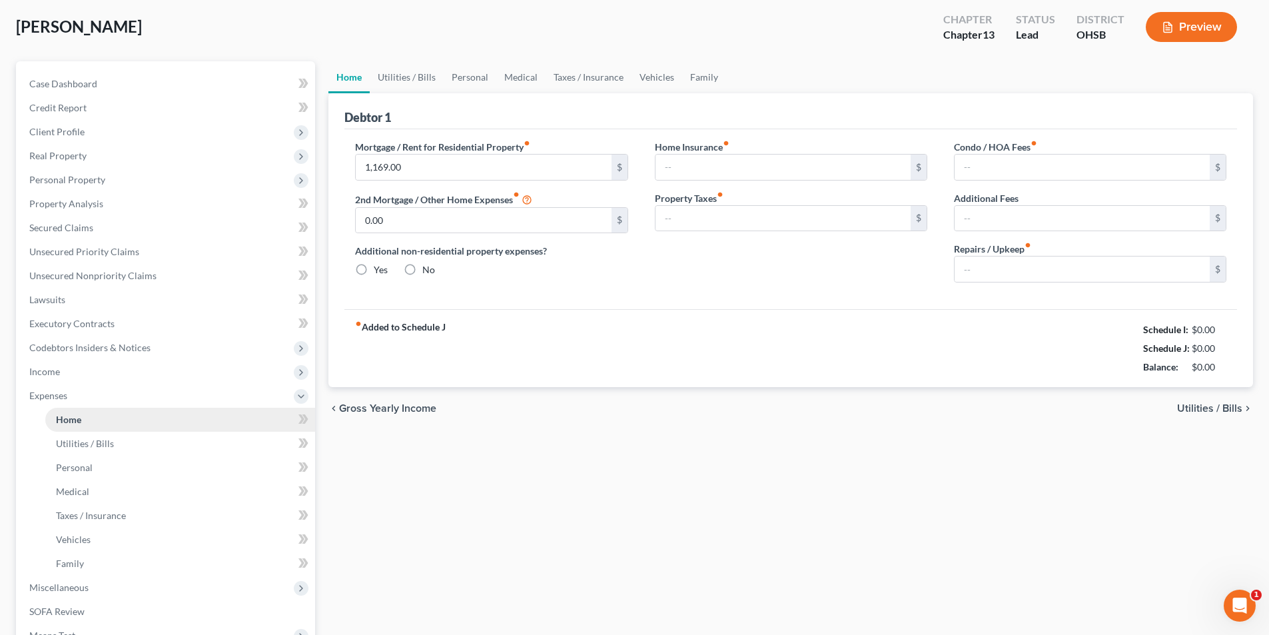
type input "0.00"
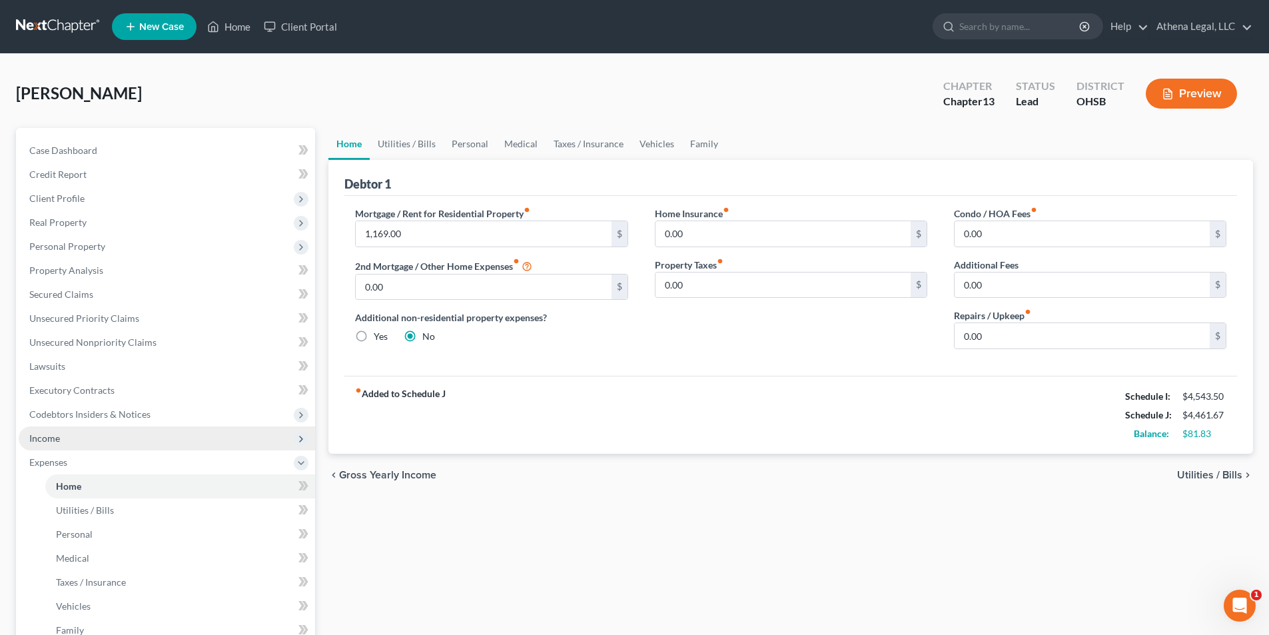
click at [57, 438] on span "Income" at bounding box center [44, 437] width 31 height 11
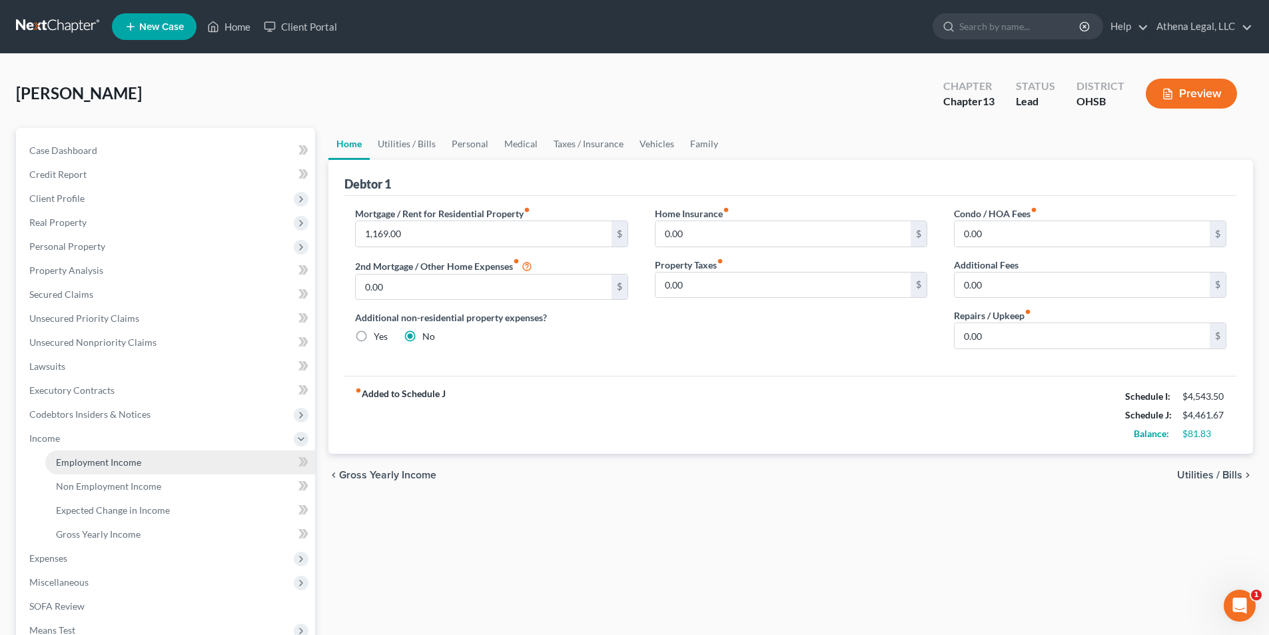
click at [76, 454] on link "Employment Income" at bounding box center [180, 462] width 270 height 24
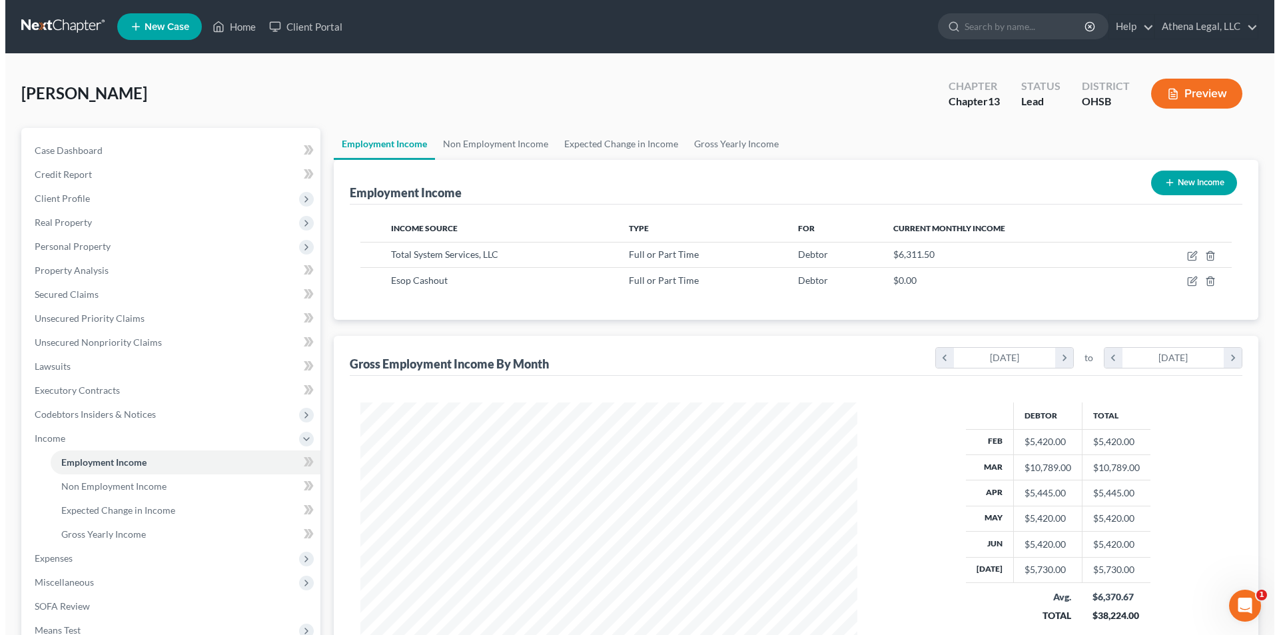
scroll to position [248, 523]
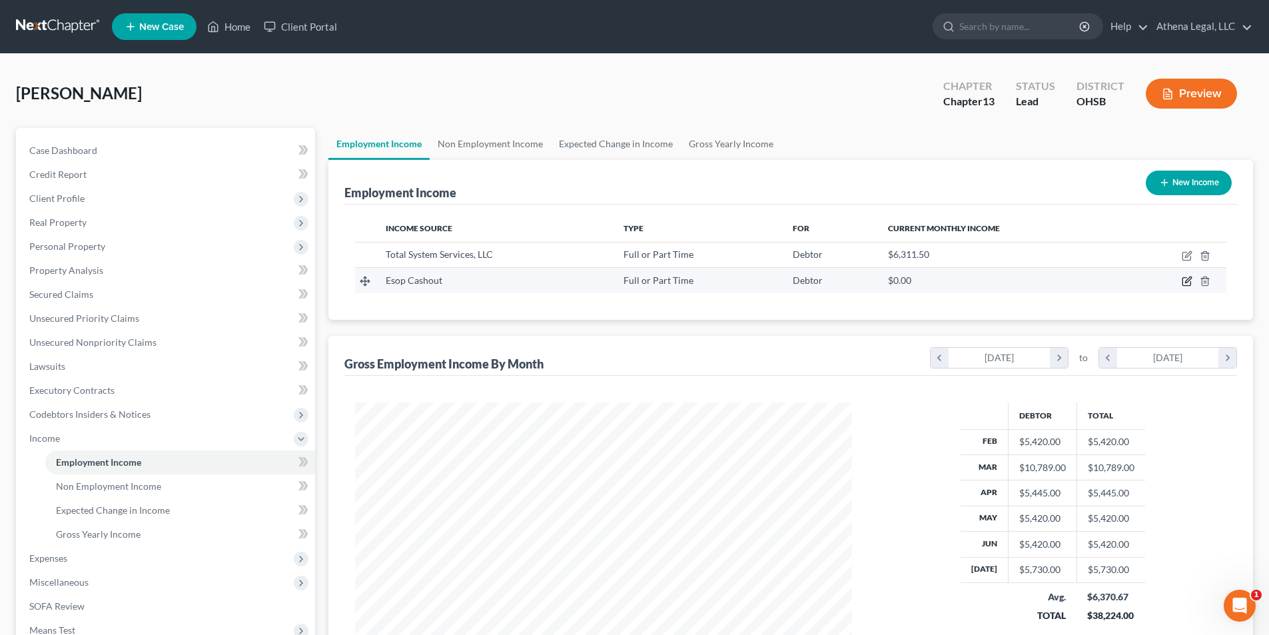
click at [1183, 282] on icon "button" at bounding box center [1186, 282] width 8 height 8
select select "0"
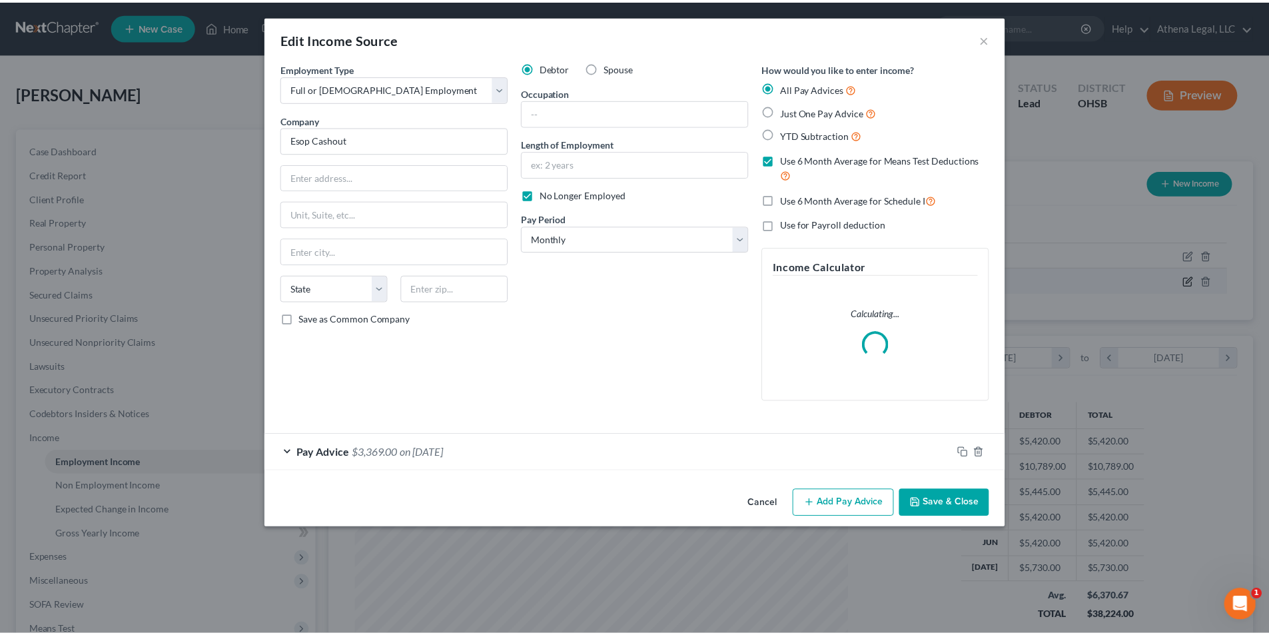
scroll to position [250, 528]
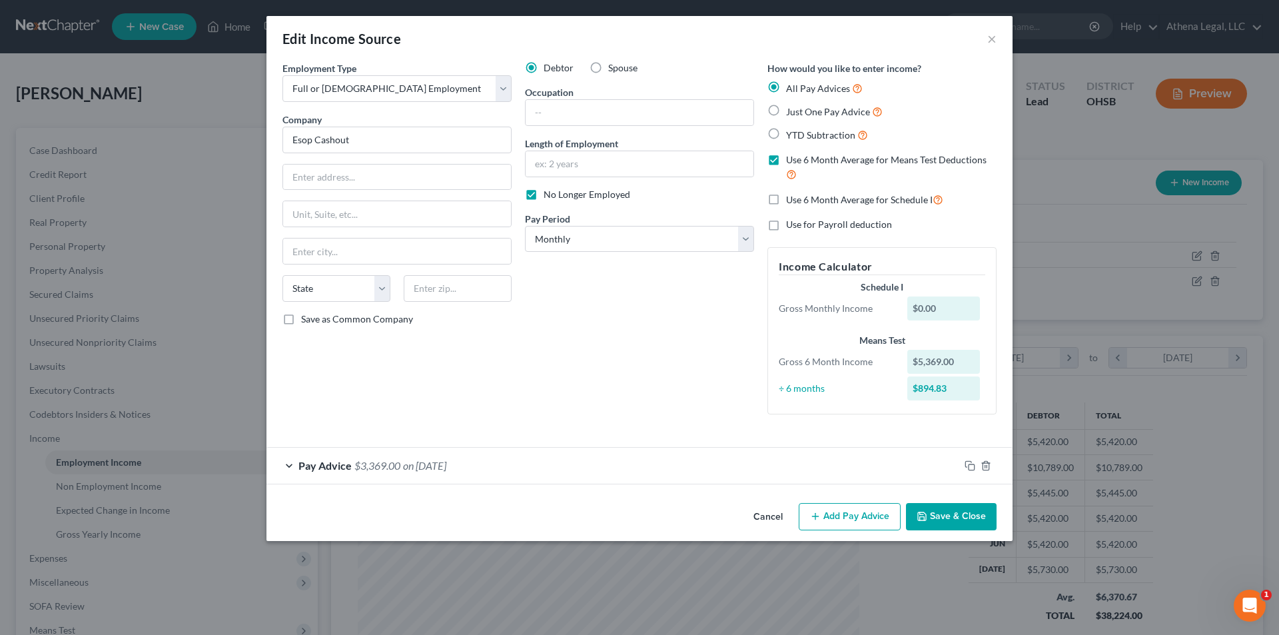
click at [954, 516] on button "Save & Close" at bounding box center [951, 517] width 91 height 28
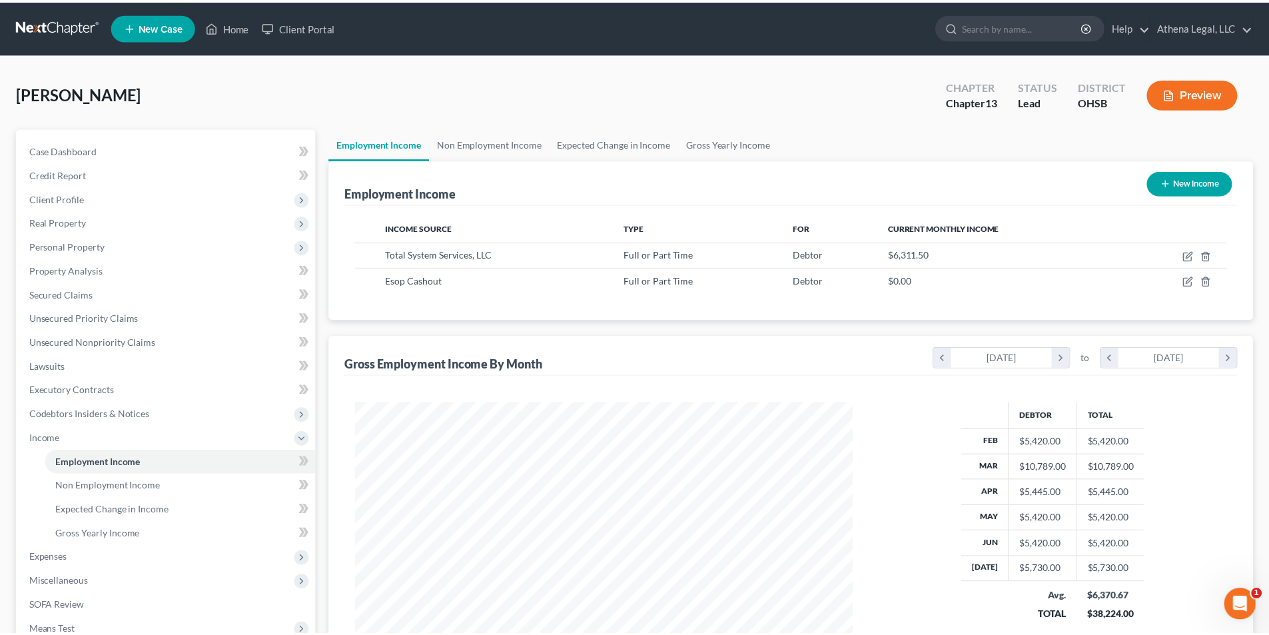
scroll to position [665698, 665423]
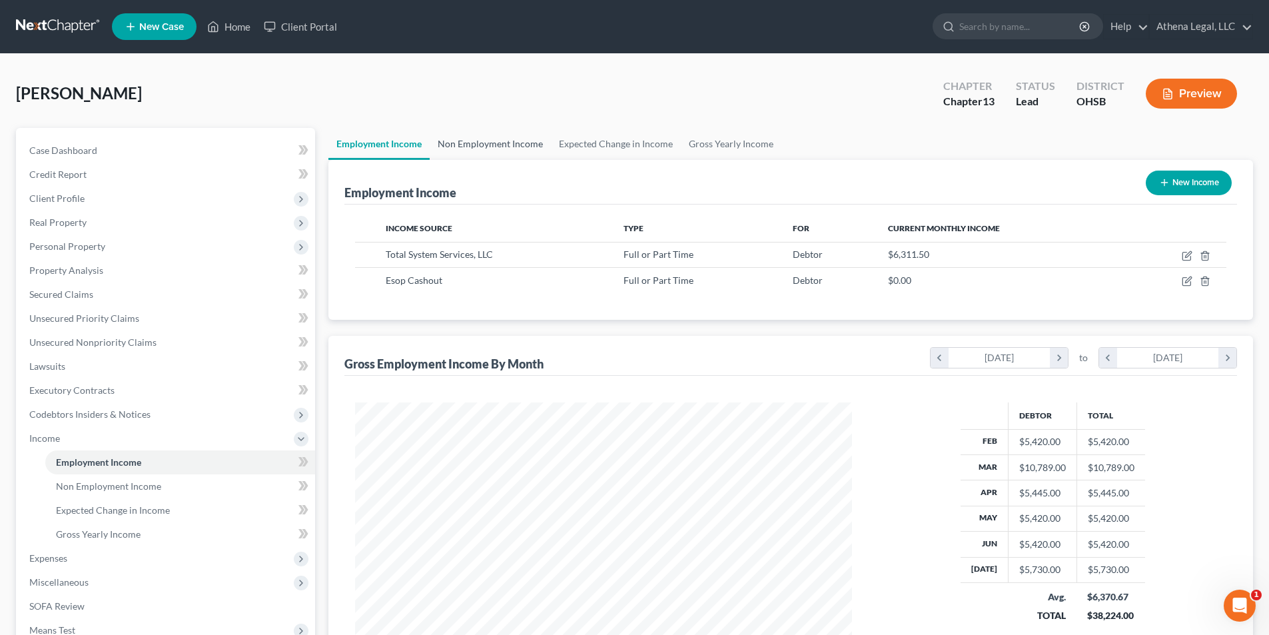
click at [489, 156] on link "Non Employment Income" at bounding box center [490, 144] width 121 height 32
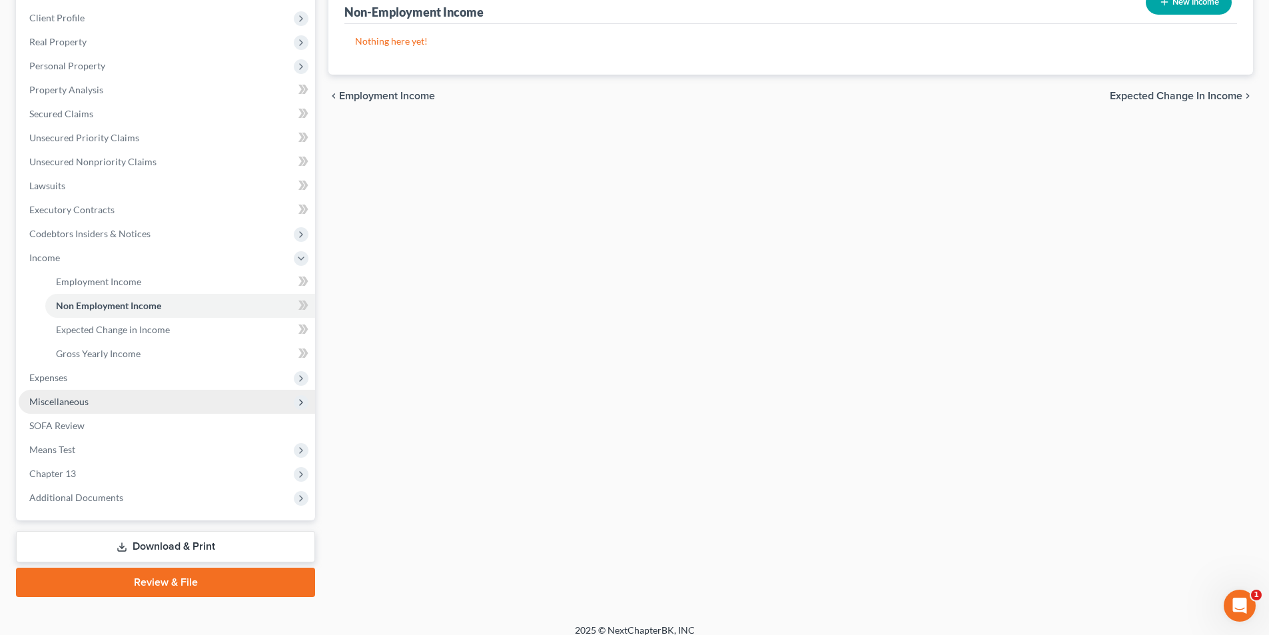
scroll to position [193, 0]
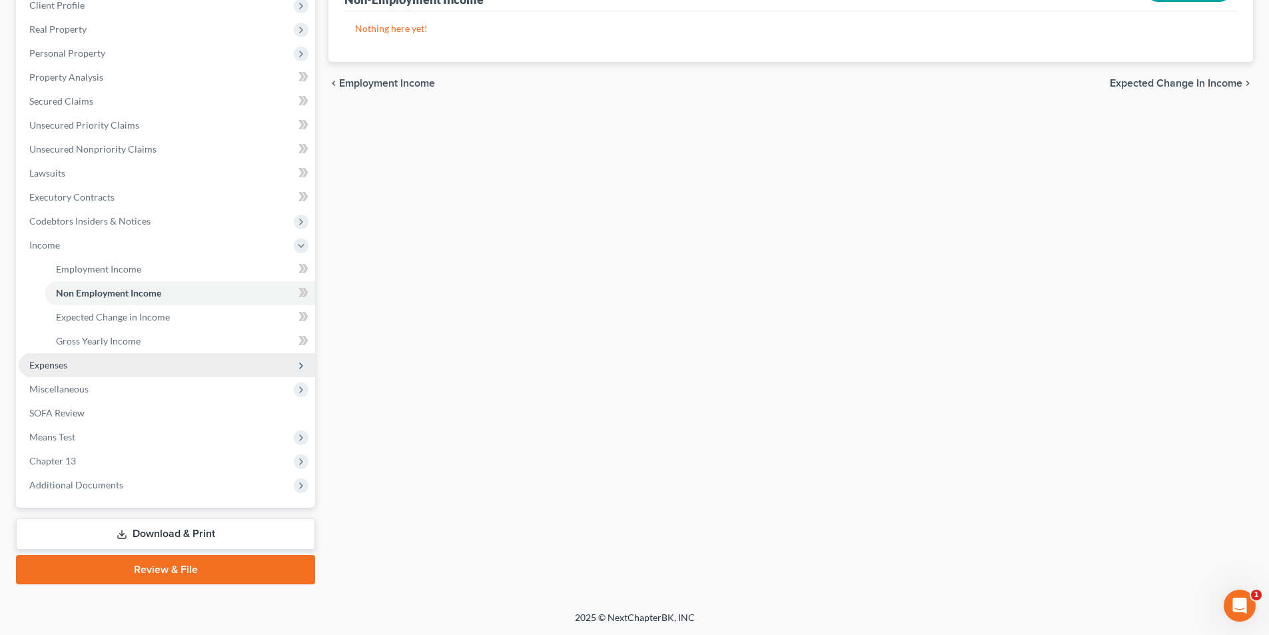
click at [64, 368] on span "Expenses" at bounding box center [48, 364] width 38 height 11
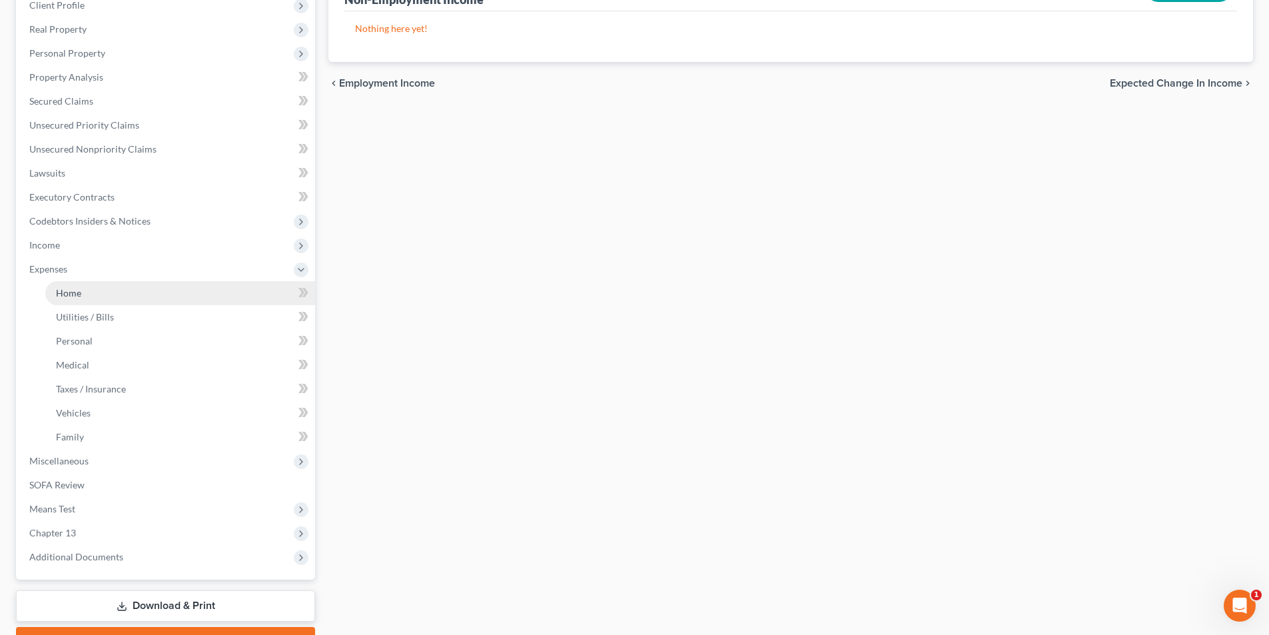
click at [84, 296] on link "Home" at bounding box center [180, 293] width 270 height 24
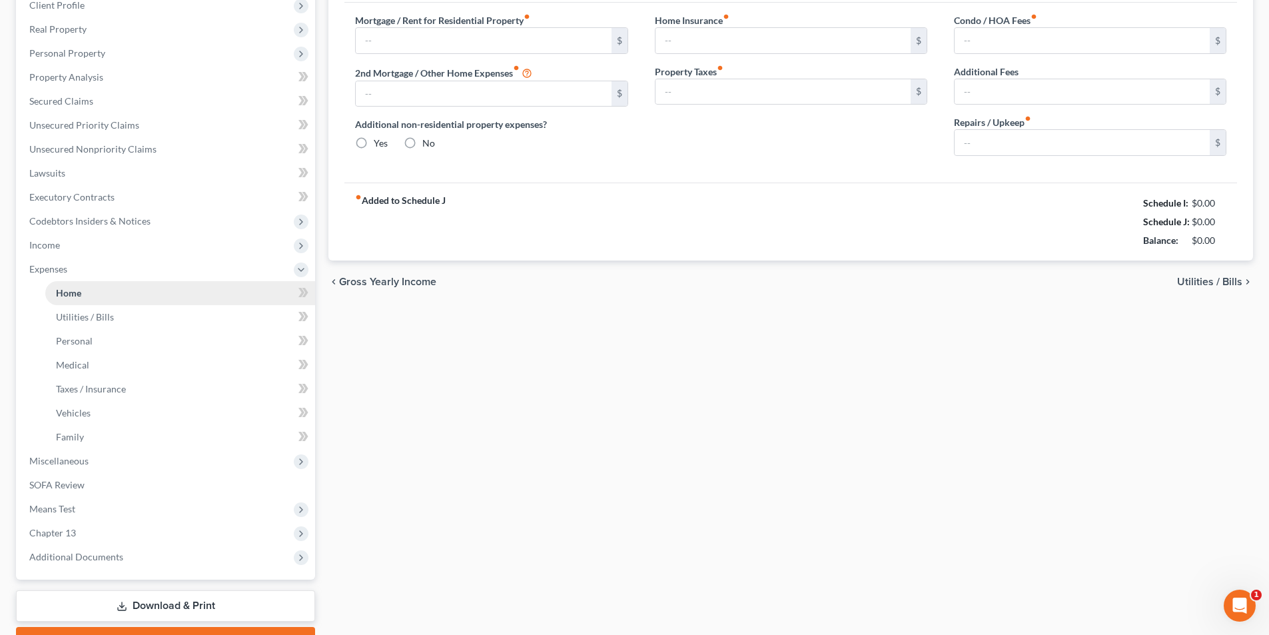
type input "1,169.00"
type input "0.00"
radio input "true"
type input "0.00"
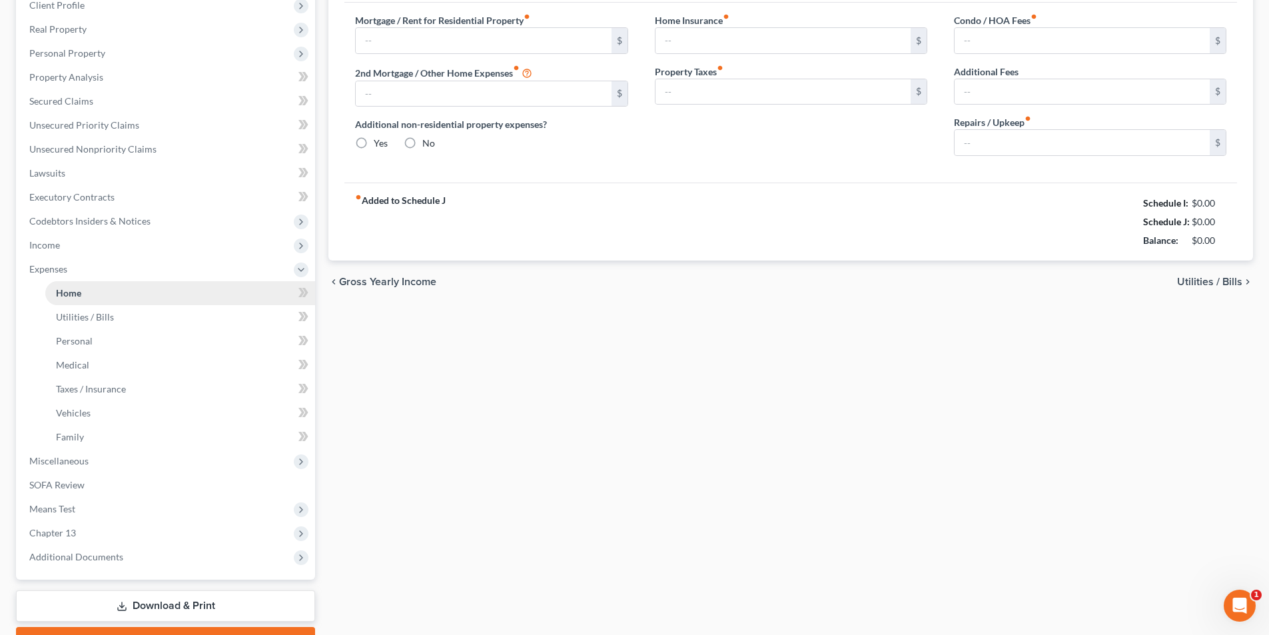
type input "0.00"
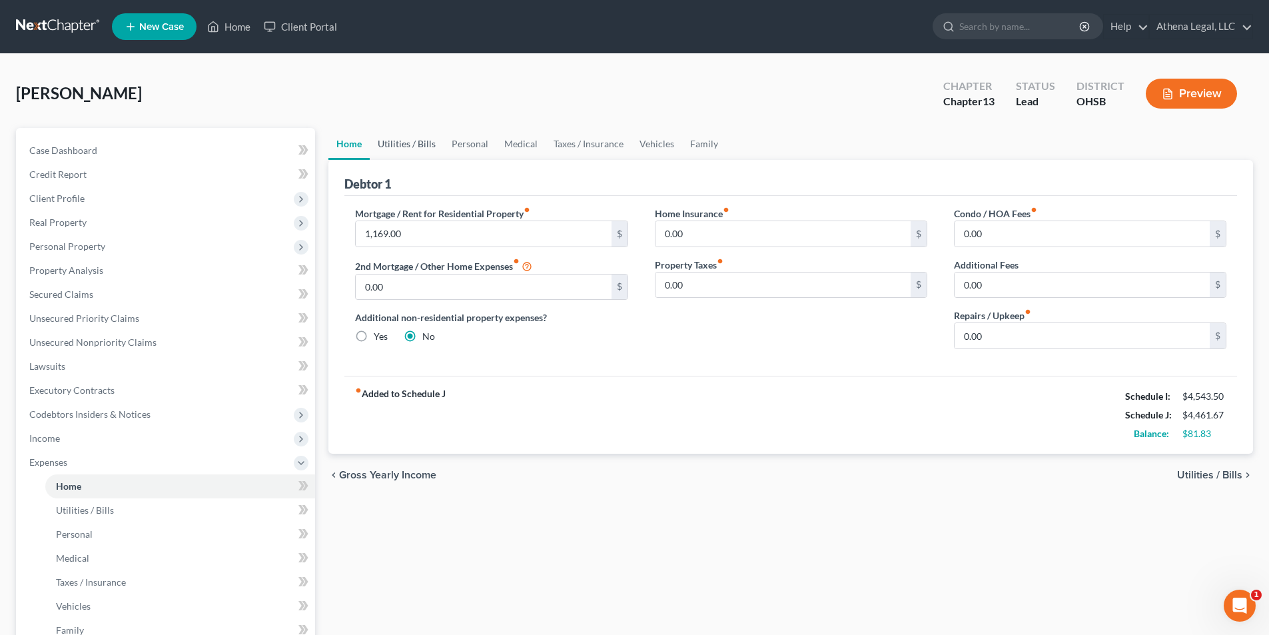
click at [406, 147] on link "Utilities / Bills" at bounding box center [407, 144] width 74 height 32
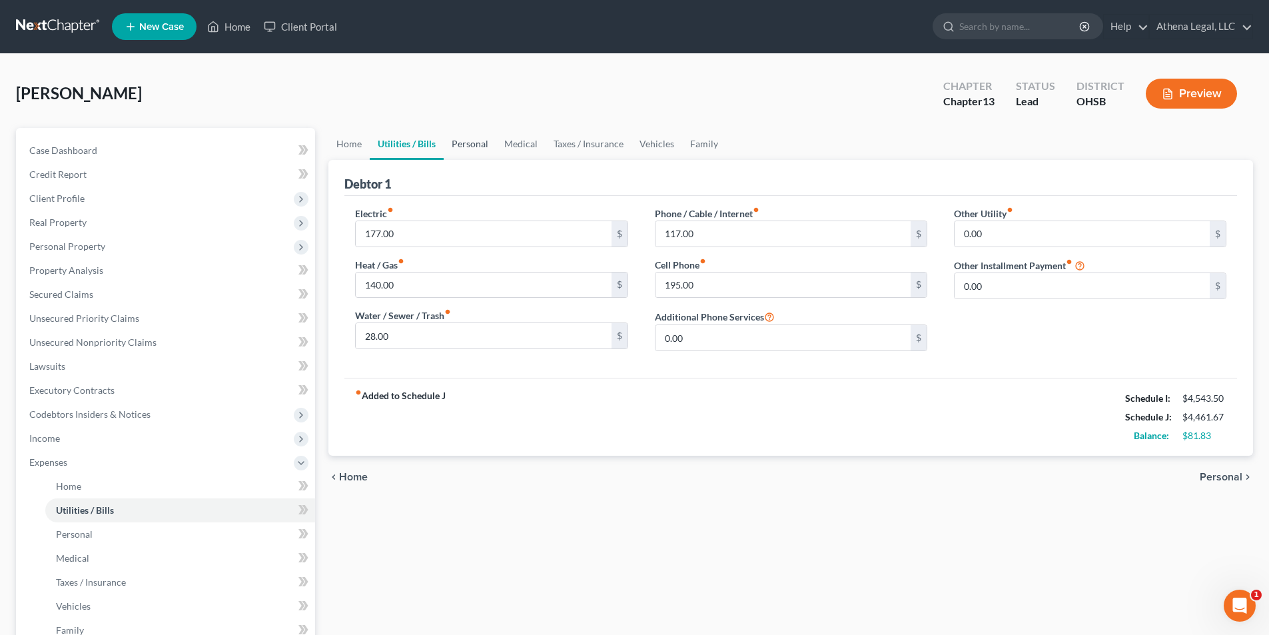
click at [478, 148] on link "Personal" at bounding box center [470, 144] width 53 height 32
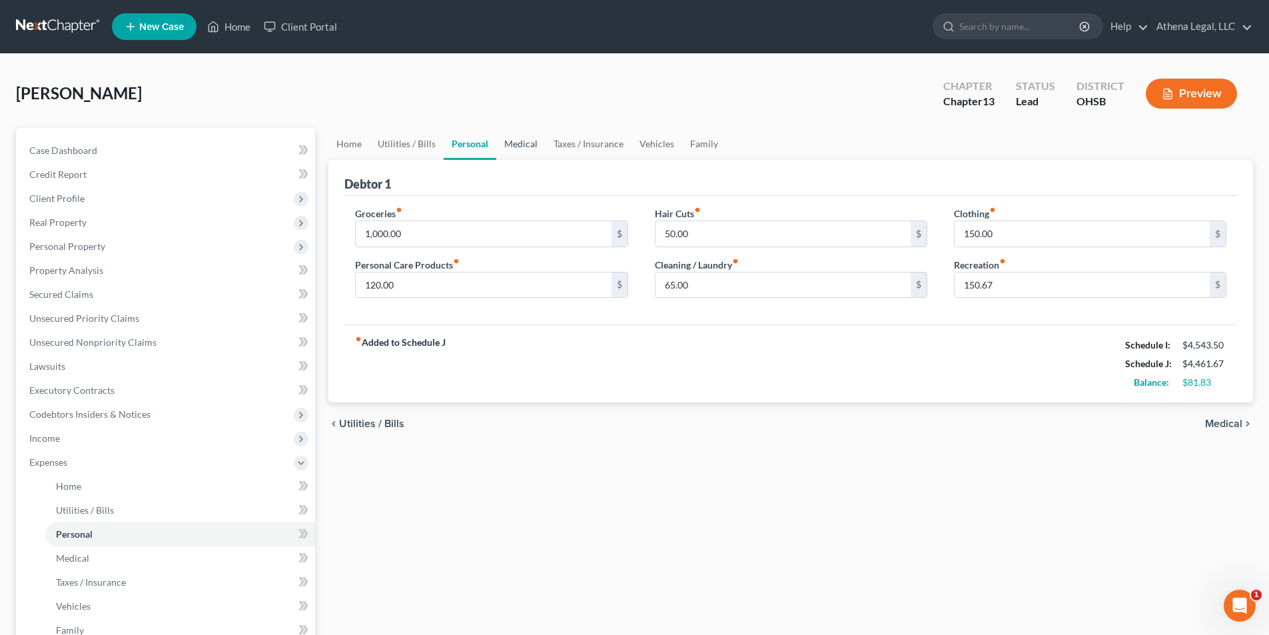
click at [521, 148] on link "Medical" at bounding box center [520, 144] width 49 height 32
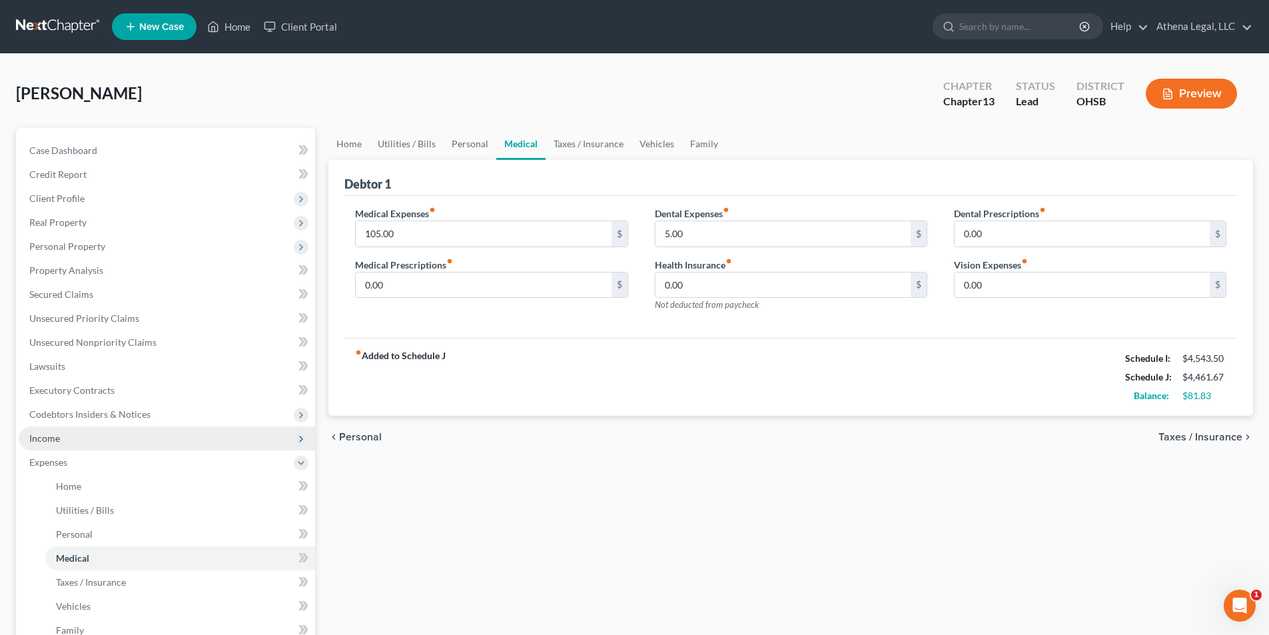
click at [47, 436] on span "Income" at bounding box center [44, 437] width 31 height 11
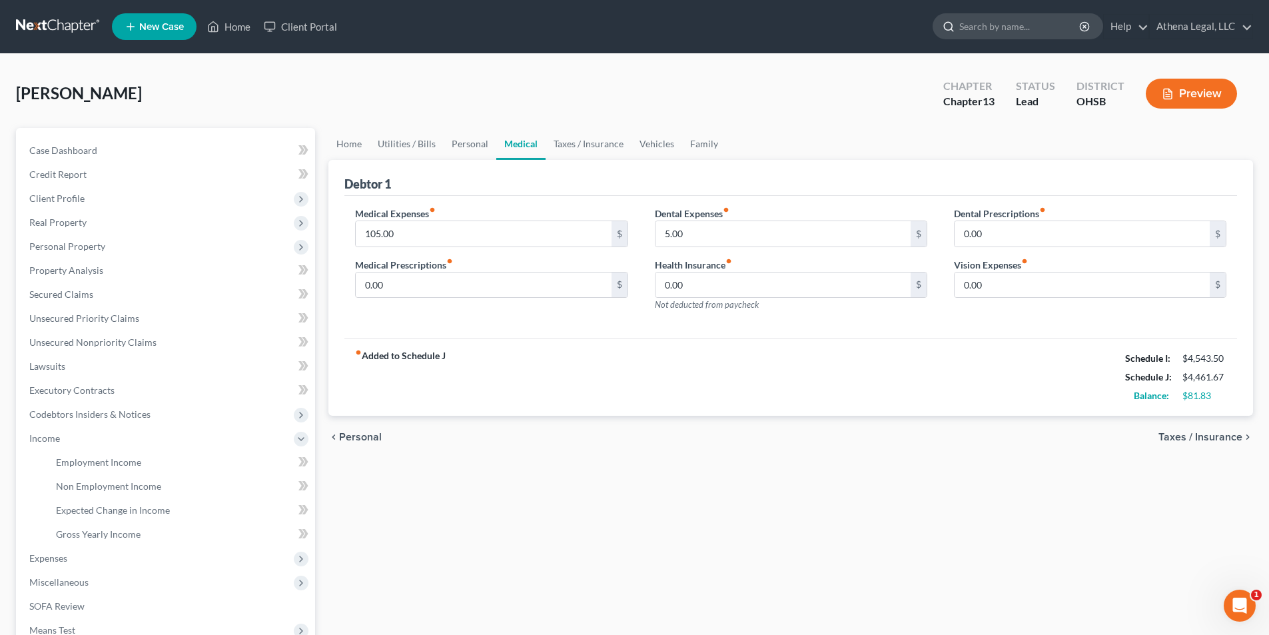
click at [997, 25] on input "search" at bounding box center [1020, 26] width 122 height 25
type input "wolf"
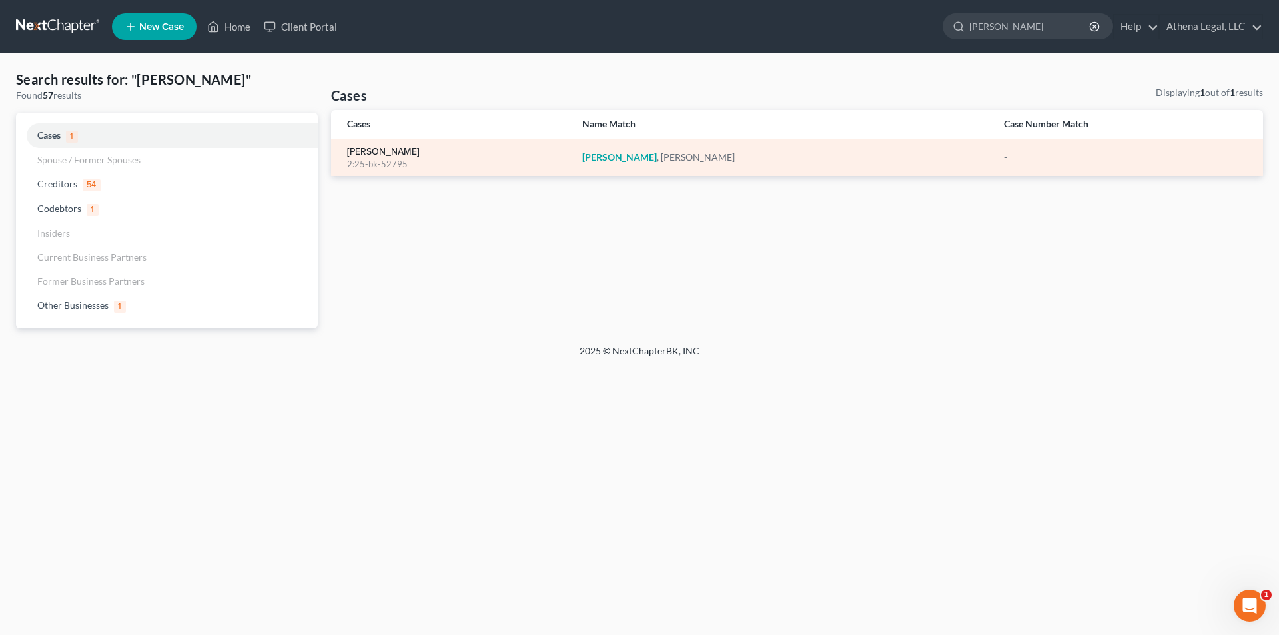
click at [388, 149] on link "[PERSON_NAME]" at bounding box center [383, 151] width 73 height 9
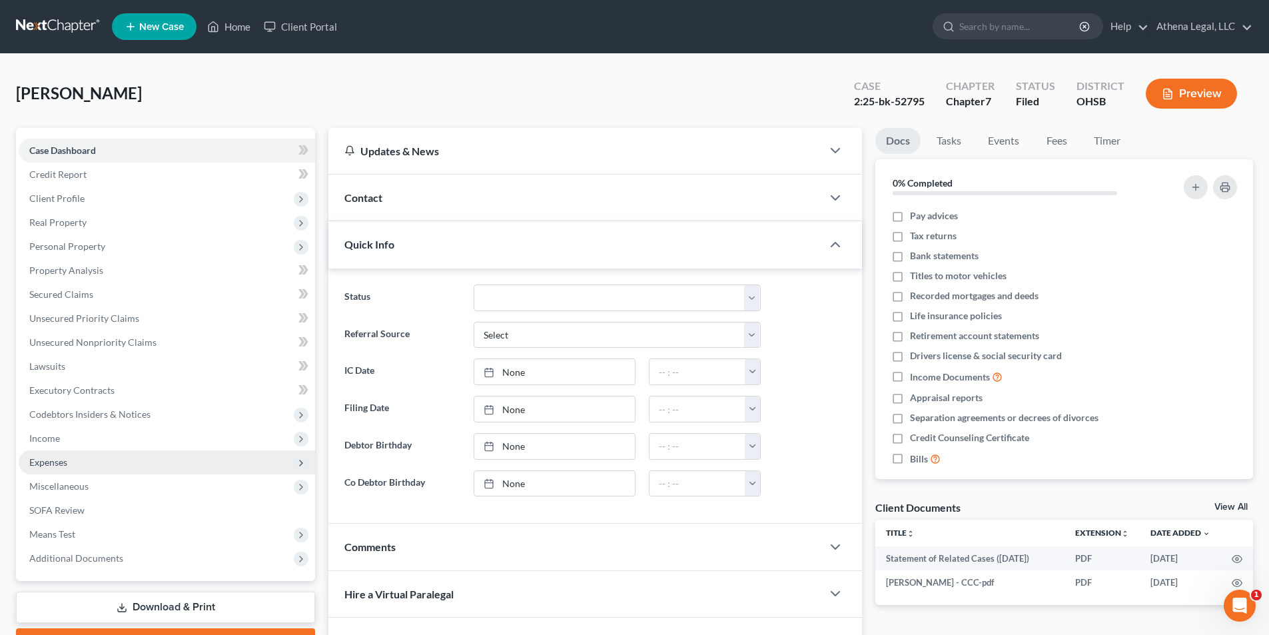
click at [89, 465] on span "Expenses" at bounding box center [167, 462] width 296 height 24
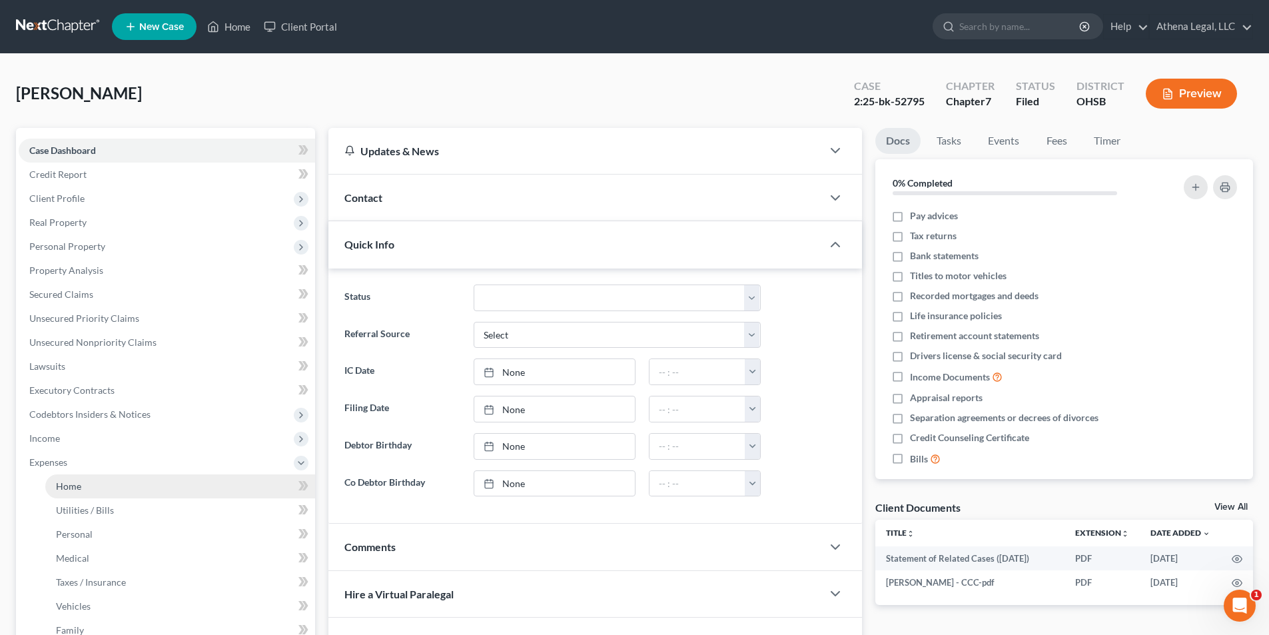
click at [83, 483] on link "Home" at bounding box center [180, 486] width 270 height 24
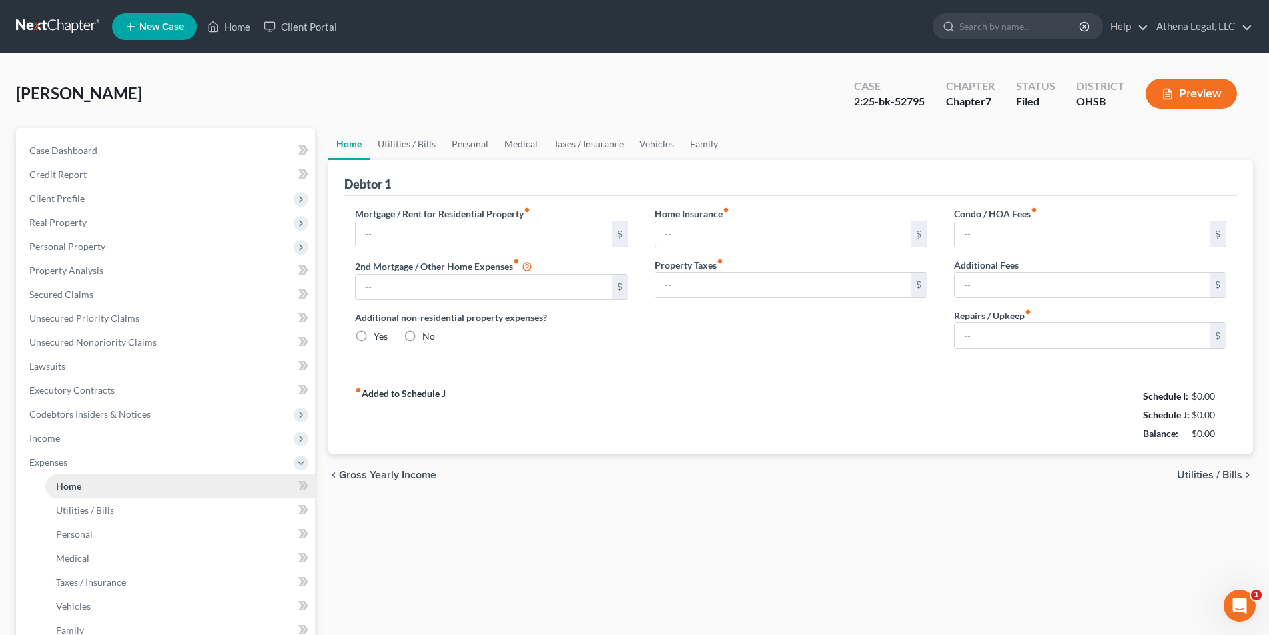
type input "1,757.00"
type input "0.00"
radio input "true"
type input "0.00"
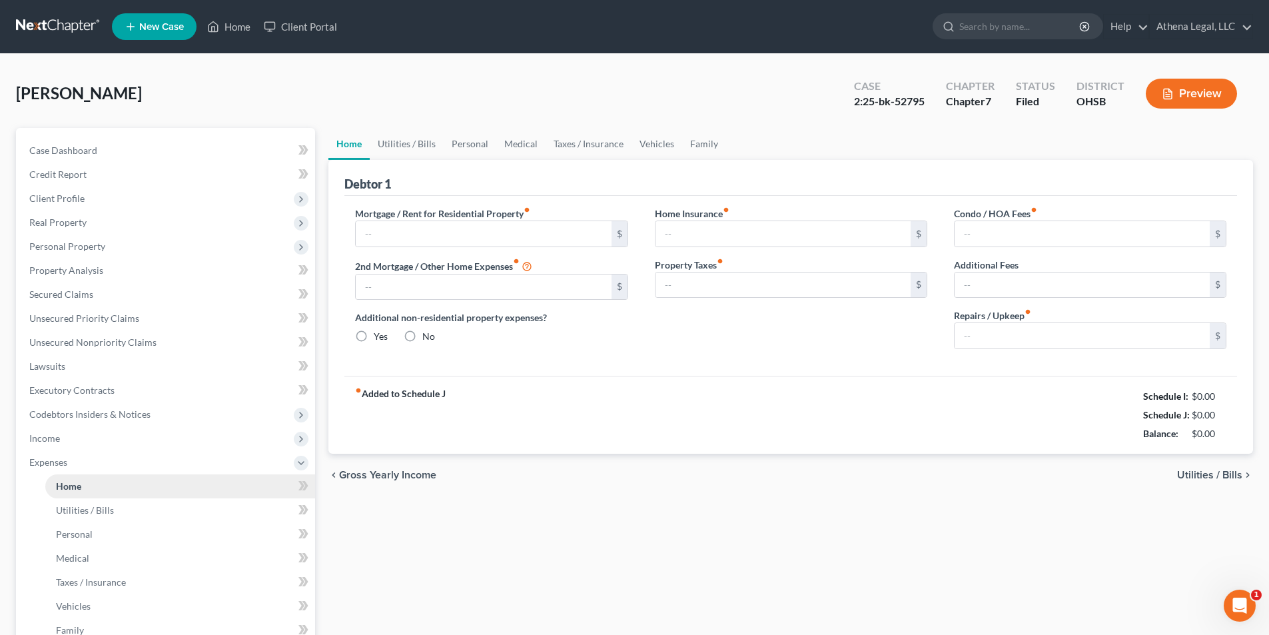
type input "0.00"
